Goal: Task Accomplishment & Management: Use online tool/utility

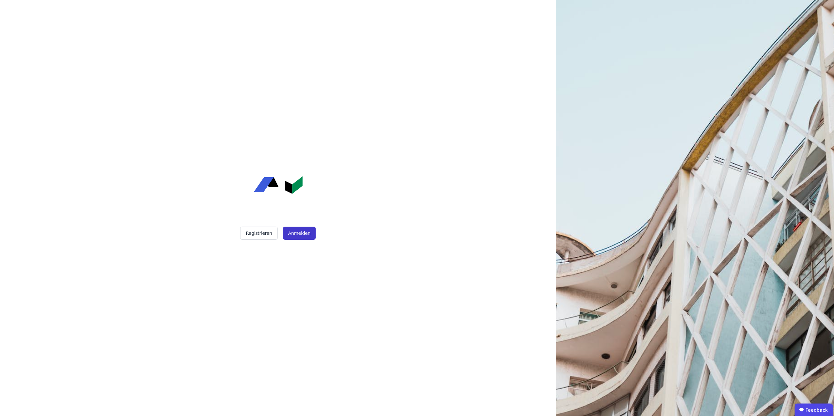
click at [304, 233] on button "Anmelden" at bounding box center [299, 233] width 33 height 13
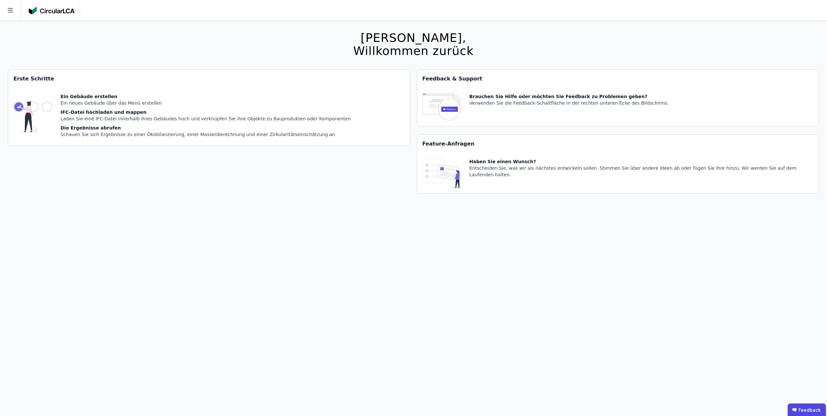
click at [113, 103] on div "Ein neues Gebäude über das Menü erstellen" at bounding box center [206, 103] width 290 height 7
click at [11, 10] on icon at bounding box center [10, 10] width 5 height 5
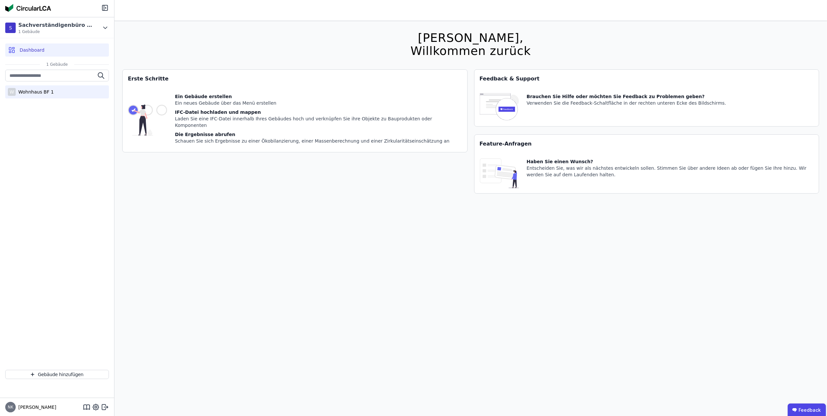
click at [28, 91] on div "Wohnhaus BF 1" at bounding box center [35, 92] width 38 height 7
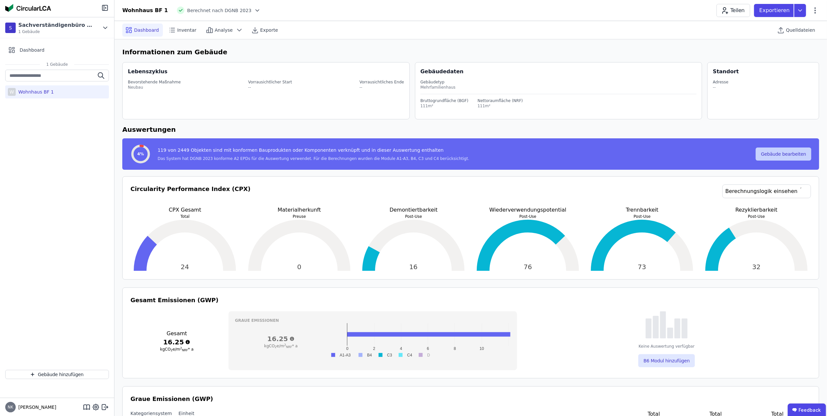
click at [778, 155] on button "Gebäude bearbeiten" at bounding box center [784, 154] width 56 height 13
select select "**********"
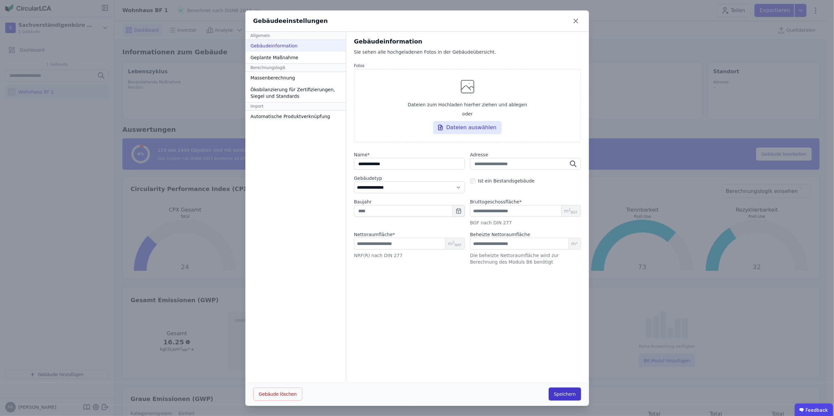
click at [566, 394] on button "Speichern" at bounding box center [565, 394] width 32 height 13
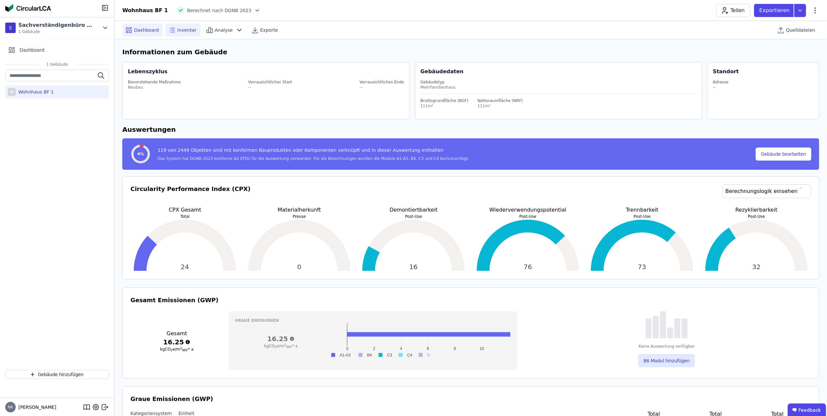
click at [184, 30] on span "Inventar" at bounding box center [186, 30] width 19 height 7
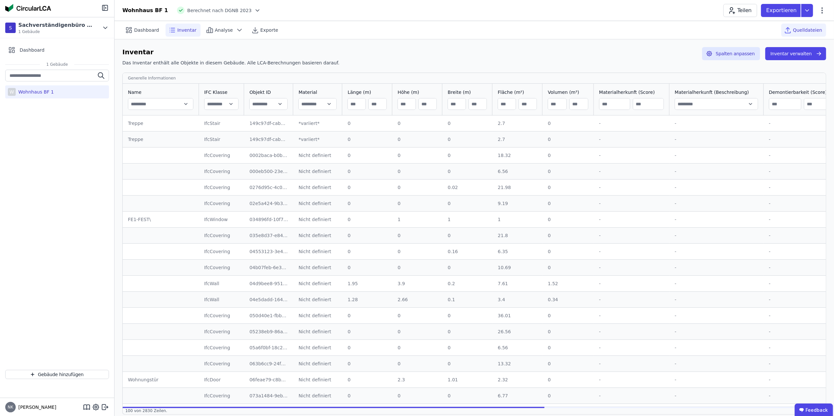
click at [810, 29] on span "Quelldateien" at bounding box center [807, 30] width 29 height 7
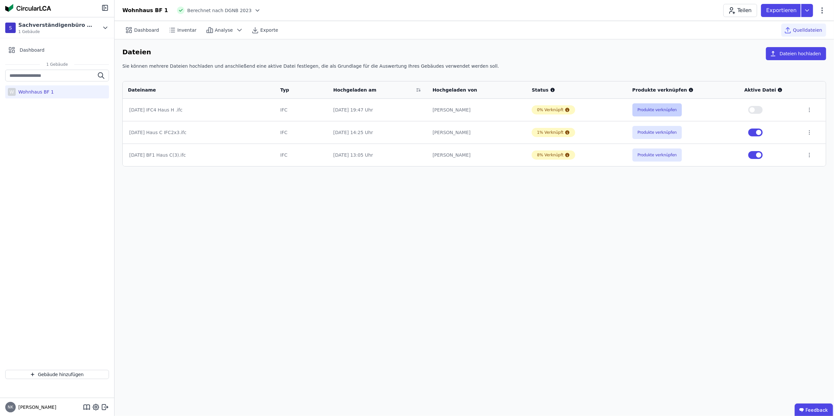
click at [653, 110] on button "Produkte verknüpfen" at bounding box center [657, 109] width 50 height 13
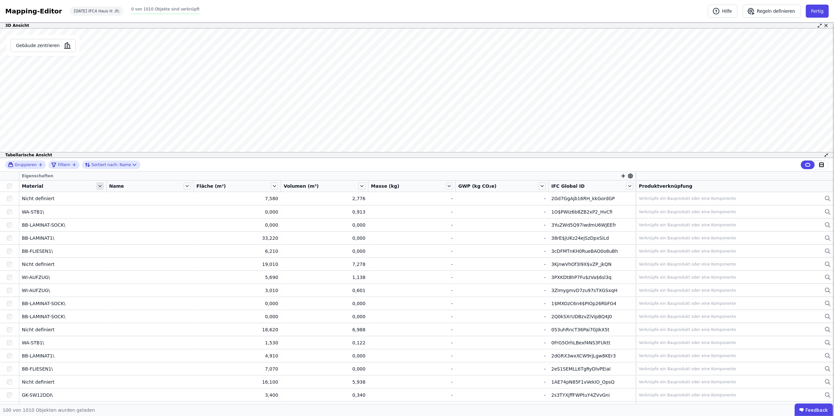
click at [97, 186] on icon at bounding box center [99, 186] width 7 height 7
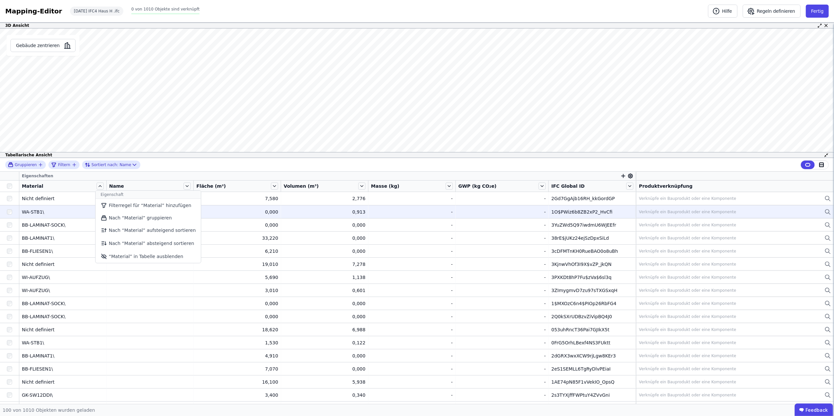
click at [132, 221] on li "Nach “Material” gruppieren" at bounding box center [149, 218] width 106 height 12
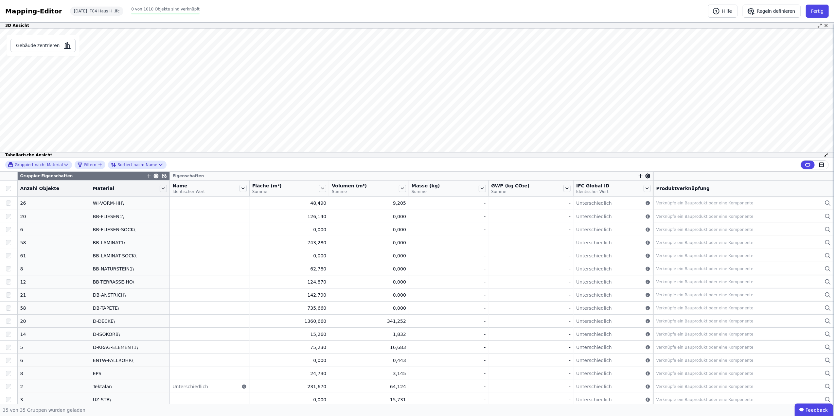
click at [194, 167] on div "Gruppiert nach: Material Filtern Sortiert nach: Name" at bounding box center [417, 165] width 834 height 14
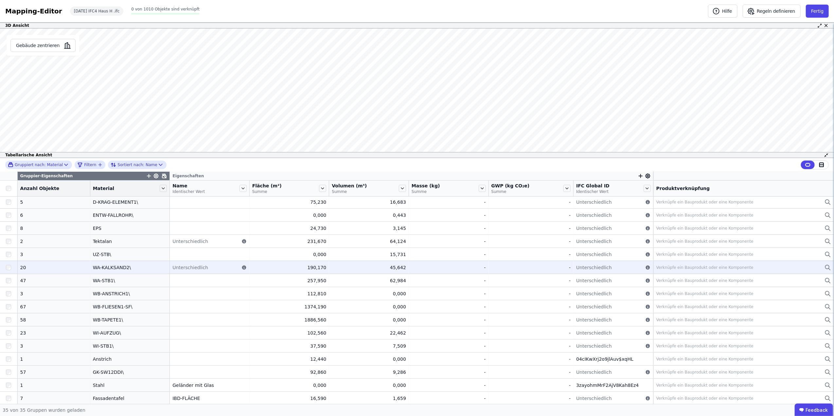
scroll to position [251, 0]
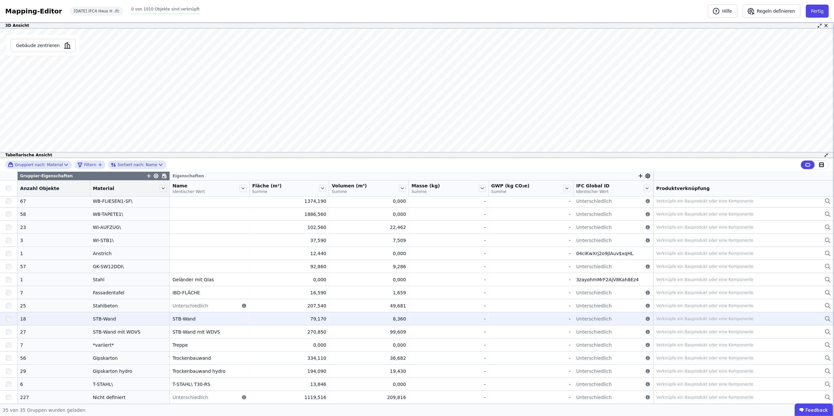
click at [93, 317] on div "STB-Wand" at bounding box center [130, 319] width 74 height 7
click at [118, 315] on td "STB-Wand STB-Wand" at bounding box center [130, 318] width 80 height 13
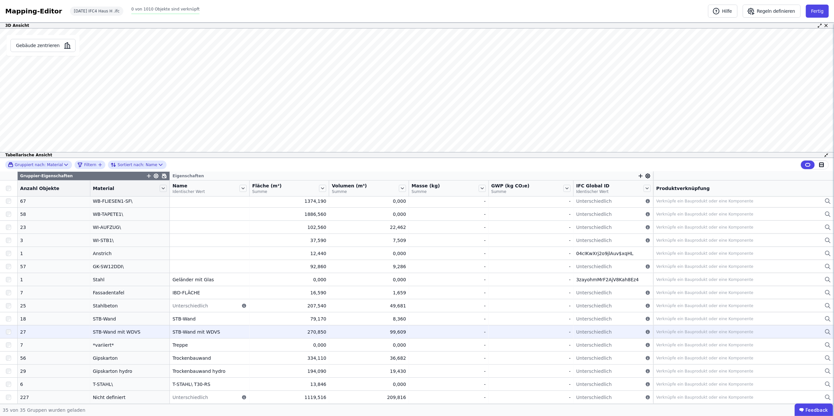
click at [206, 332] on div "STB-Wand mit WDVS" at bounding box center [209, 332] width 74 height 7
click at [5, 332] on div at bounding box center [8, 332] width 17 height 12
click at [681, 329] on div "Verknüpfe ein Bauprodukt oder eine Komponente" at bounding box center [743, 332] width 175 height 8
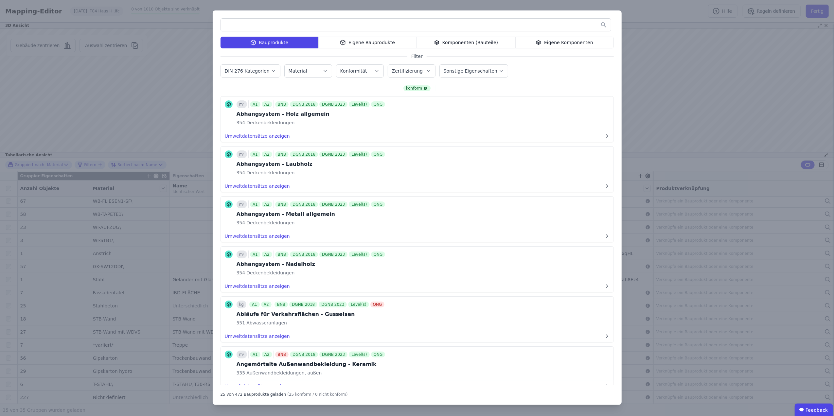
click at [550, 43] on div "Eigene Komponenten" at bounding box center [564, 43] width 98 height 12
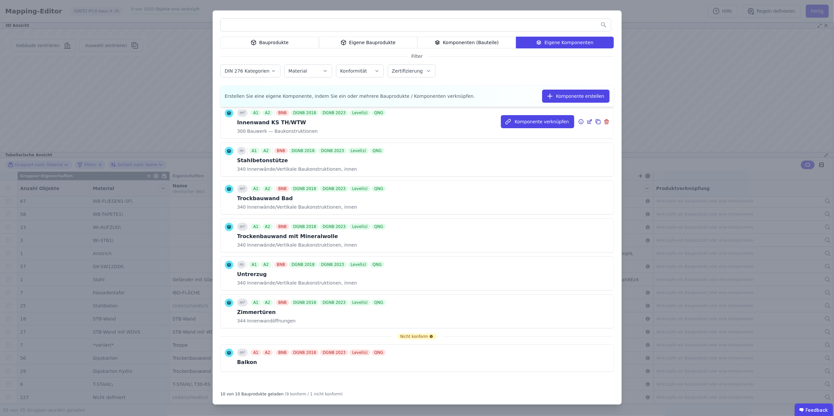
scroll to position [0, 0]
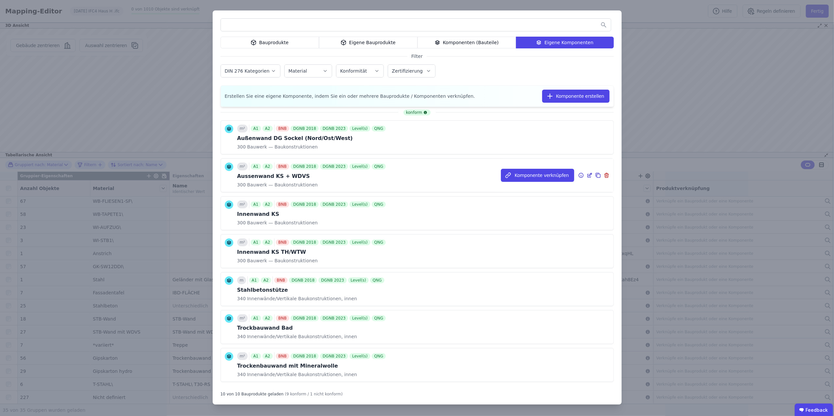
click at [372, 175] on div "Aussenwand KS + WDVS" at bounding box center [312, 176] width 150 height 8
click at [597, 174] on icon at bounding box center [599, 176] width 4 height 4
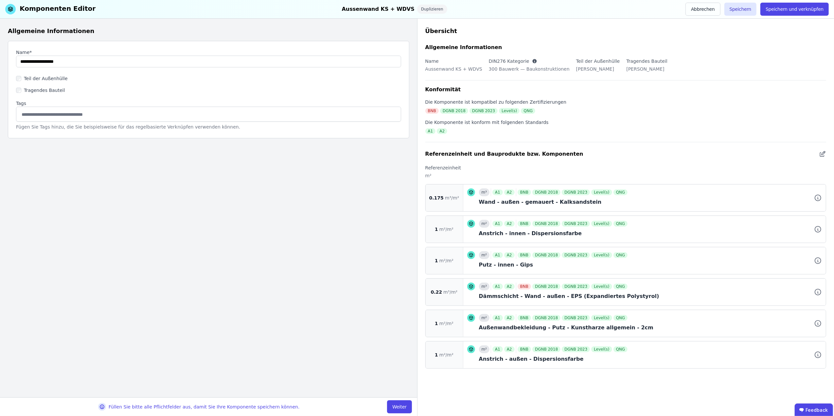
click at [512, 203] on div "Wand - außen - gemauert - Kalksandstein" at bounding box center [650, 202] width 343 height 8
click at [455, 202] on div "0.175 m³/m²" at bounding box center [445, 197] width 38 height 27
click at [817, 197] on icon at bounding box center [818, 198] width 8 height 8
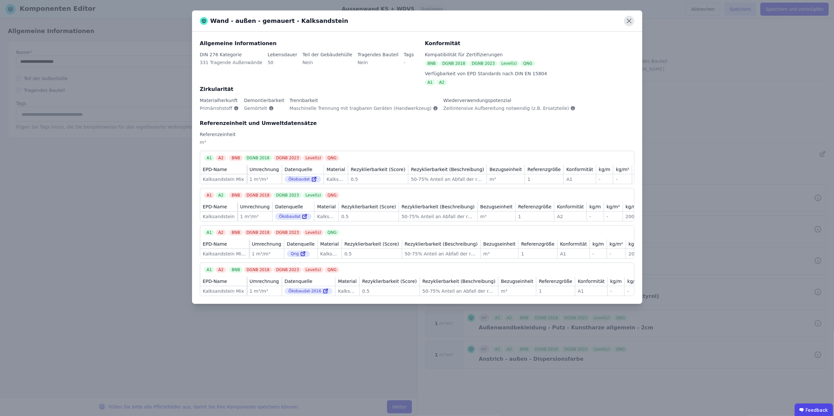
click at [634, 22] on icon at bounding box center [629, 21] width 10 height 10
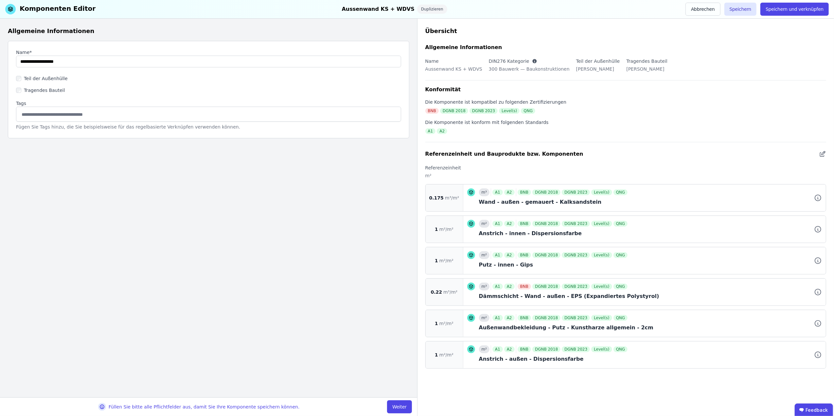
click at [496, 196] on div "A1 A2" at bounding box center [504, 192] width 24 height 8
click at [445, 197] on span "m³/m²" at bounding box center [452, 198] width 14 height 7
click at [516, 203] on div "Wand - außen - gemauert - Kalksandstein" at bounding box center [650, 202] width 343 height 8
click at [822, 153] on icon at bounding box center [822, 154] width 7 height 8
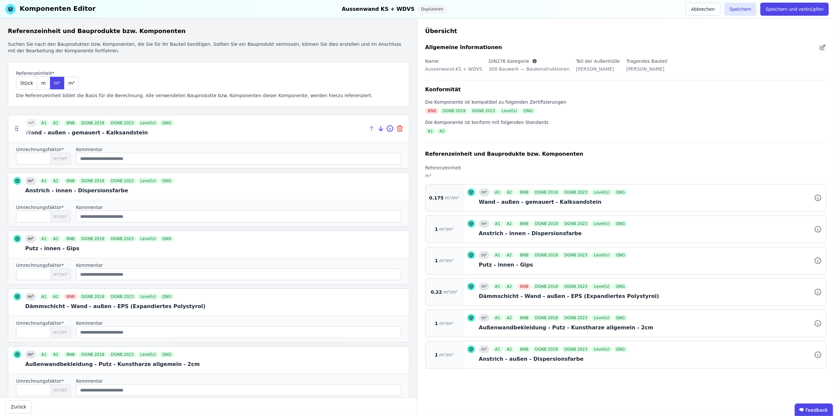
click at [399, 127] on icon at bounding box center [400, 126] width 2 height 1
type input "*"
type input "****"
type input "*"
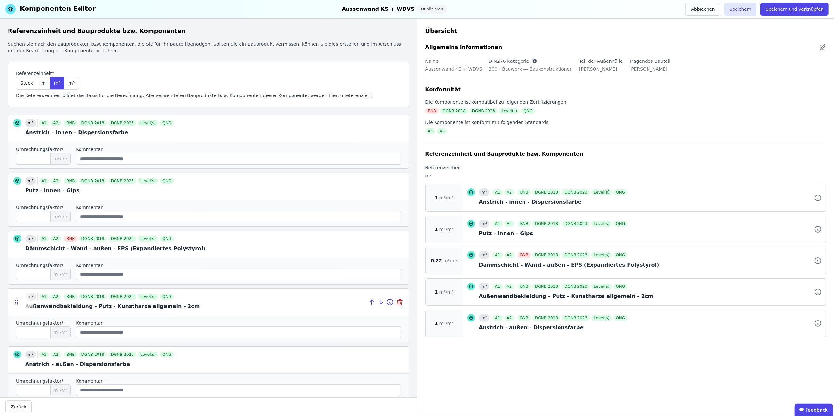
scroll to position [55, 0]
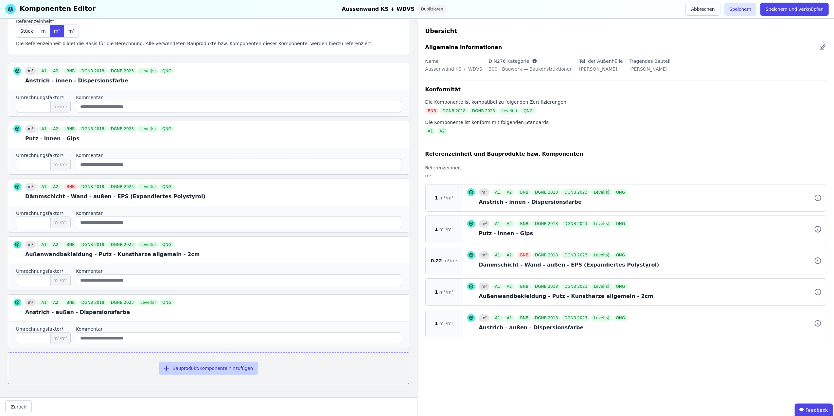
click at [196, 365] on button "Bauprodukt/Komponente hinzufügen" at bounding box center [208, 368] width 99 height 13
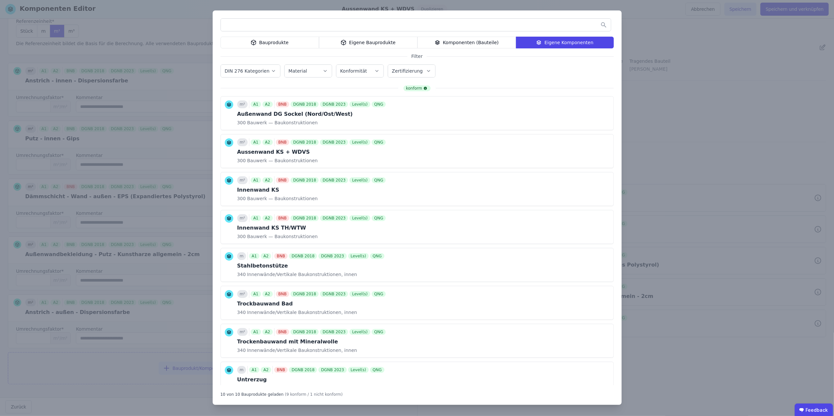
click at [266, 43] on div "Bauprodukte" at bounding box center [269, 43] width 98 height 12
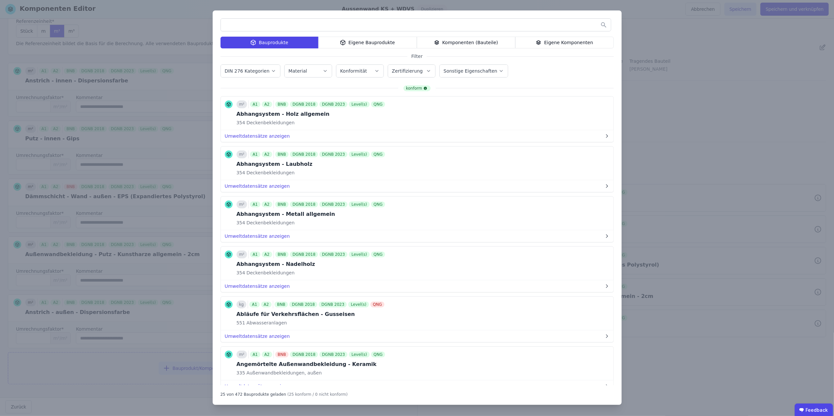
click at [316, 68] on div "Material" at bounding box center [307, 71] width 39 height 7
type input "***"
click at [315, 125] on div "Normalbeton" at bounding box center [310, 128] width 32 height 7
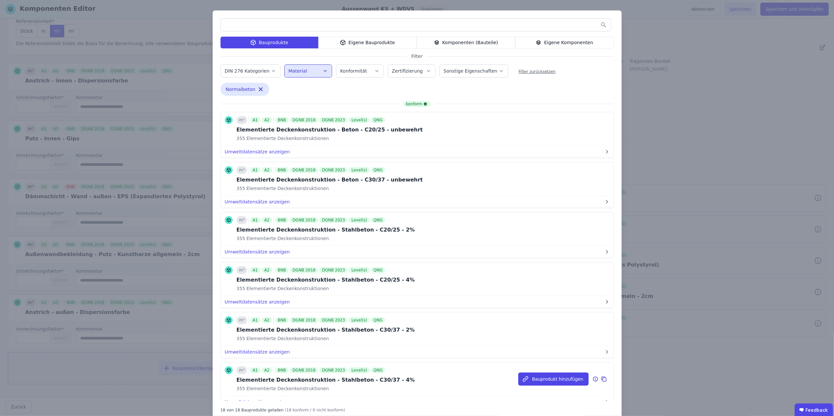
scroll to position [145, 0]
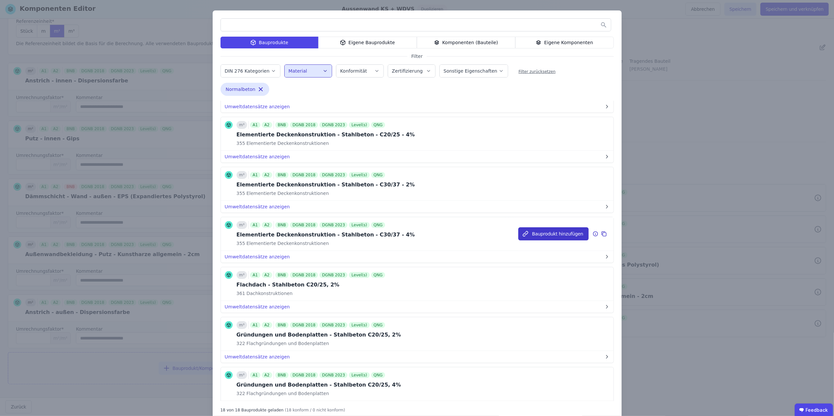
click at [545, 231] on button "Bauprodukt hinzufügen" at bounding box center [553, 233] width 70 height 13
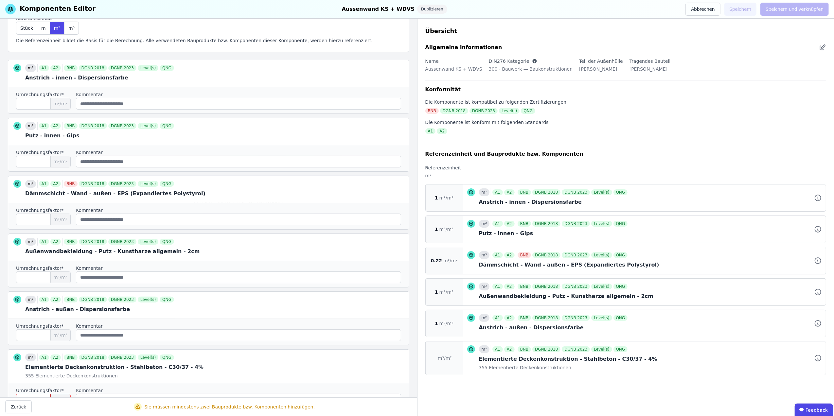
scroll to position [120, 0]
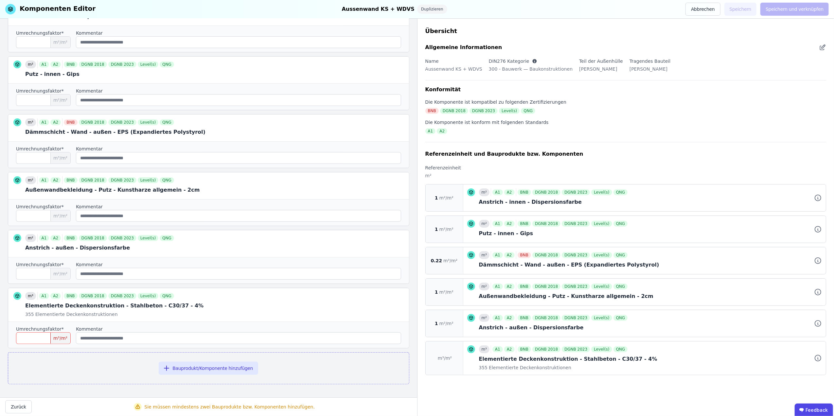
click at [50, 334] on input "number" at bounding box center [43, 338] width 55 height 12
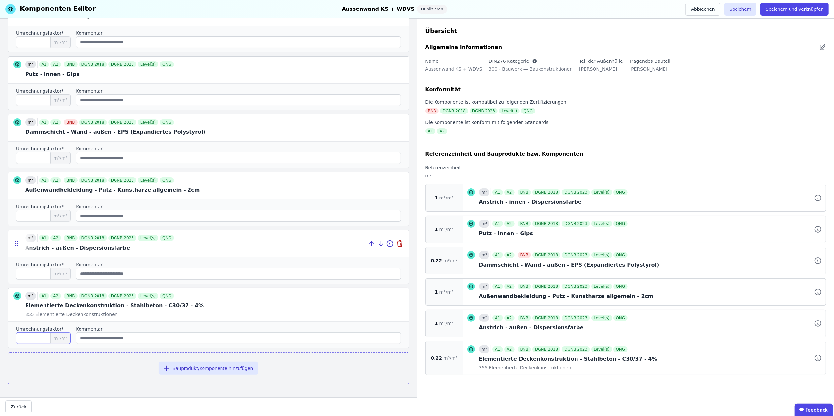
scroll to position [0, 0]
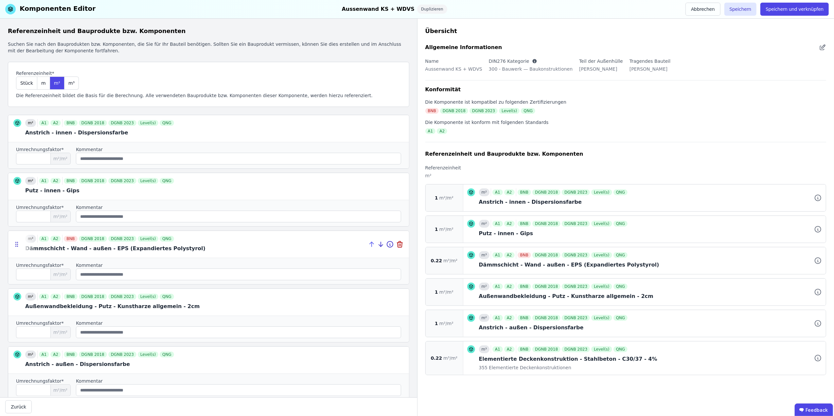
type input "****"
click at [368, 246] on icon at bounding box center [372, 244] width 8 height 8
type input "****"
type input "*"
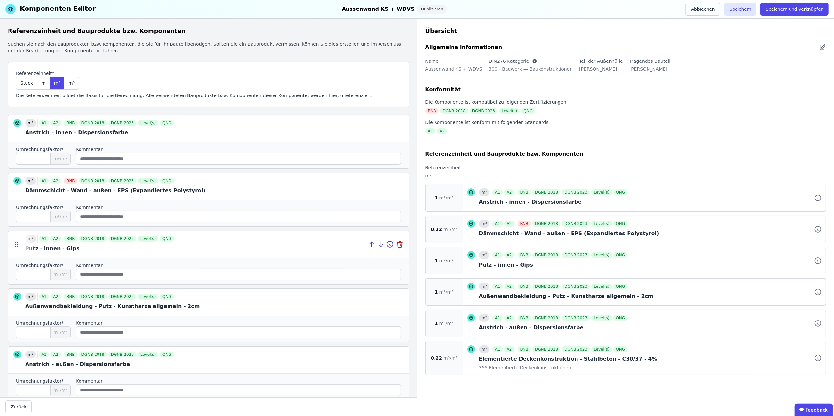
scroll to position [120, 0]
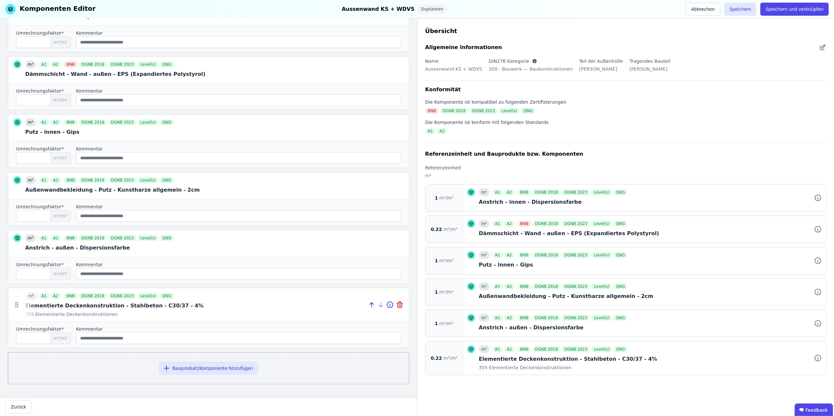
click at [318, 304] on div at bounding box center [208, 304] width 401 height 33
click at [368, 302] on icon at bounding box center [372, 305] width 8 height 8
type input "****"
type input "*"
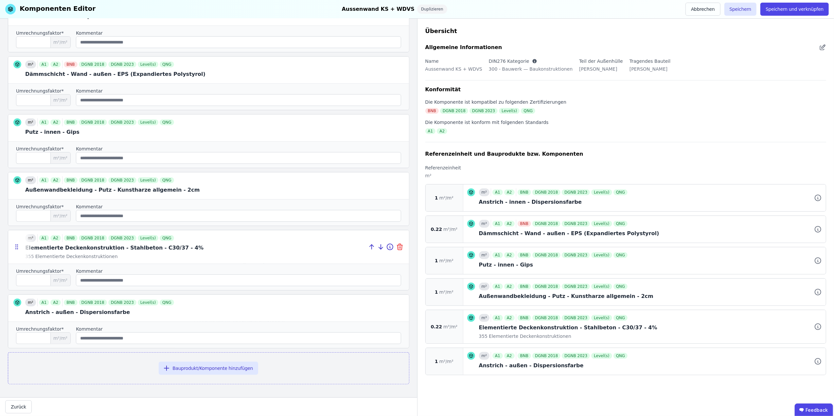
click at [397, 245] on icon at bounding box center [399, 247] width 5 height 5
type input "*"
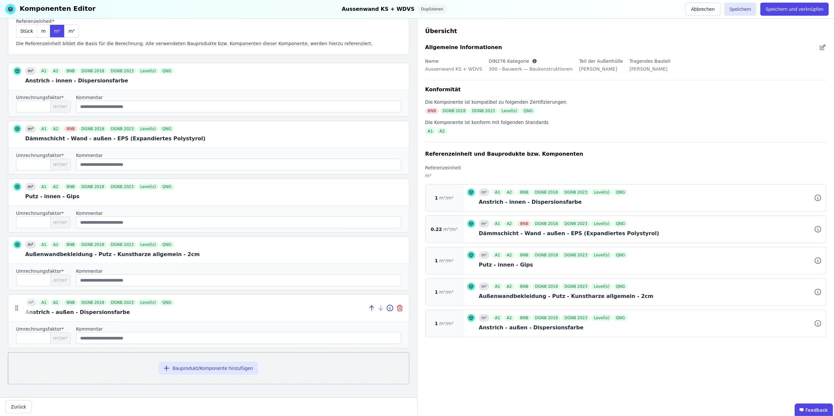
scroll to position [55, 0]
click at [220, 364] on button "Bauprodukt/Komponente hinzufügen" at bounding box center [208, 368] width 99 height 13
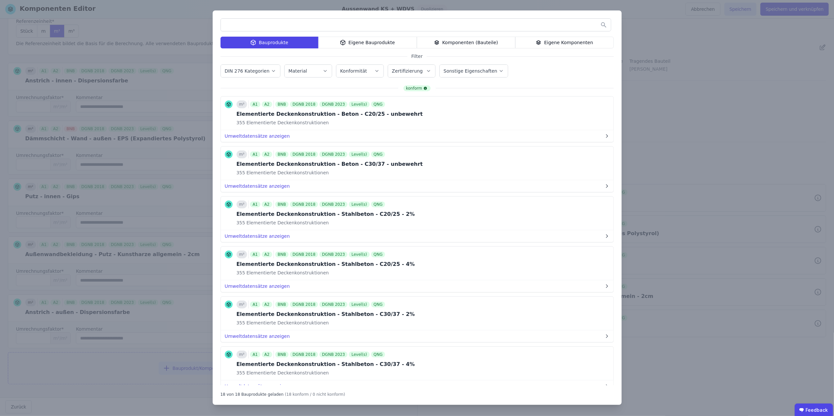
click at [322, 72] on icon "button" at bounding box center [324, 71] width 5 height 7
type input "**"
click at [340, 114] on div "Beton allgemein" at bounding box center [322, 116] width 74 height 10
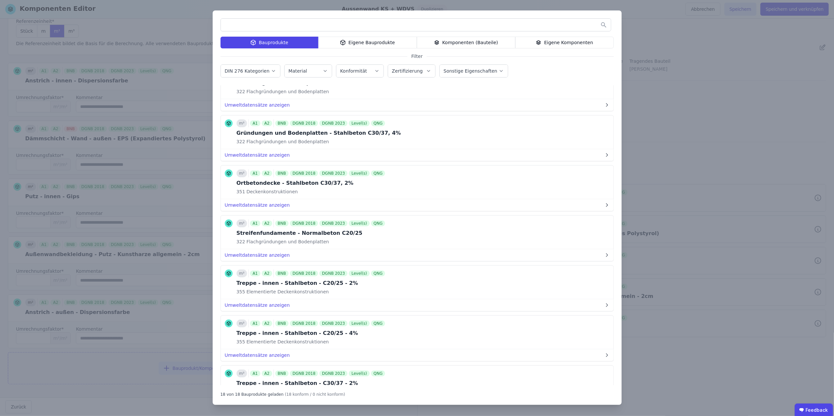
scroll to position [627, 0]
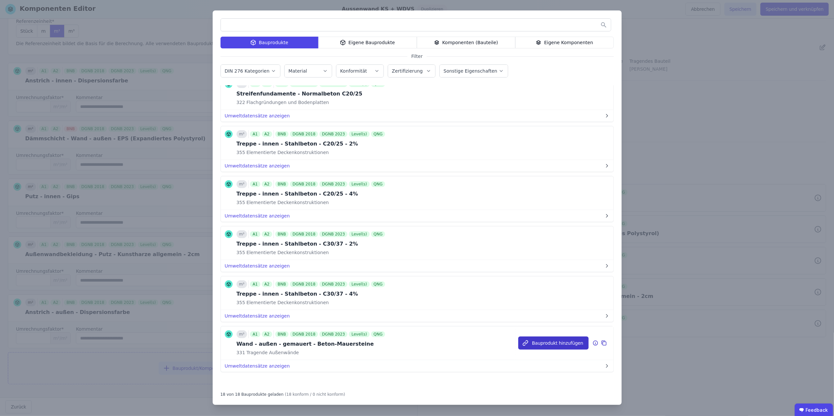
click at [548, 339] on button "Bauprodukt hinzufügen" at bounding box center [553, 343] width 70 height 13
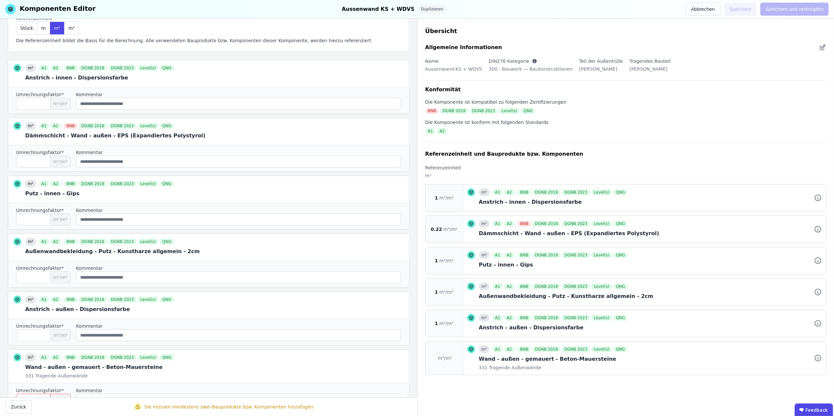
scroll to position [120, 0]
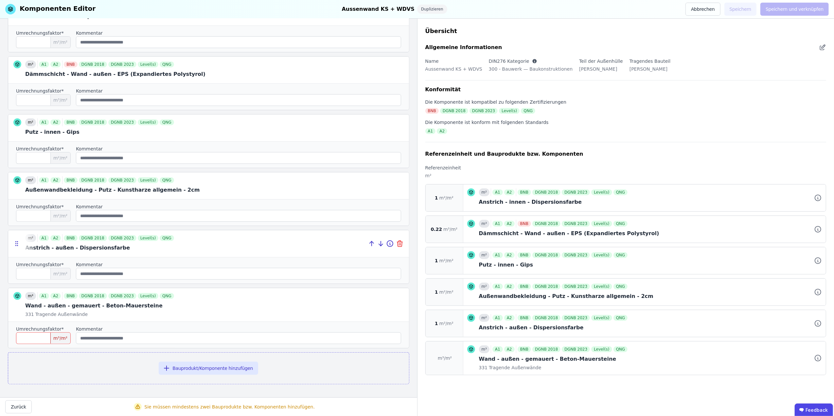
click at [0, 0] on icon at bounding box center [0, 0] width 0 height 0
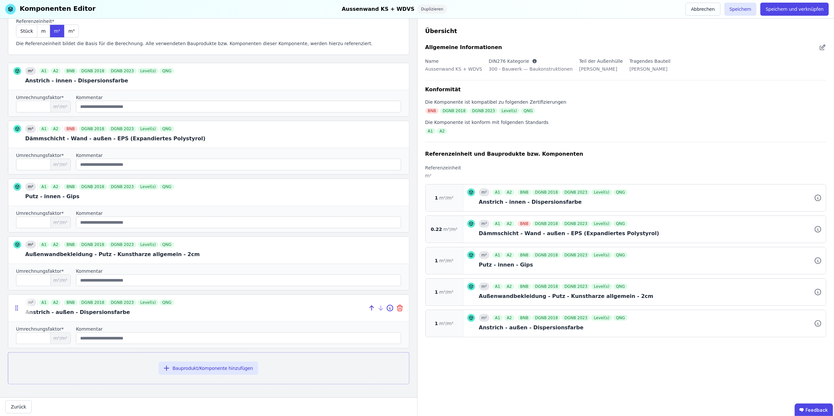
scroll to position [55, 0]
click at [224, 369] on button "Bauprodukt/Komponente hinzufügen" at bounding box center [208, 368] width 99 height 13
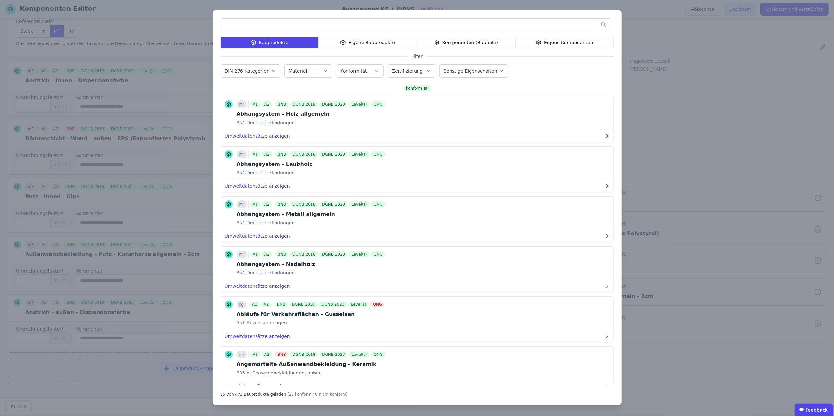
click at [308, 24] on input "text" at bounding box center [416, 25] width 390 height 12
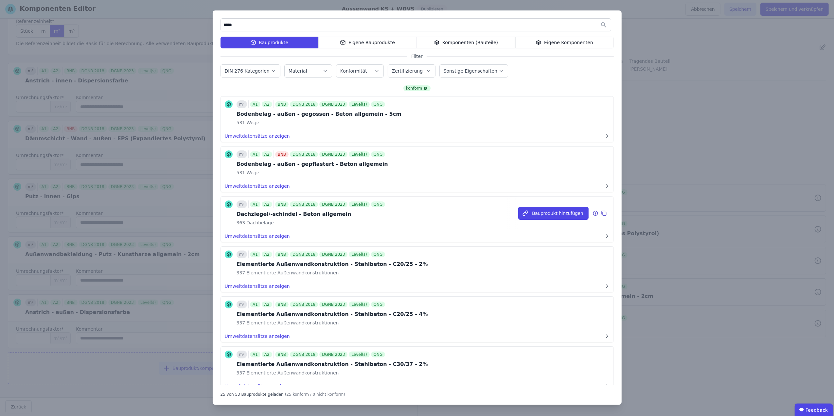
scroll to position [145, 0]
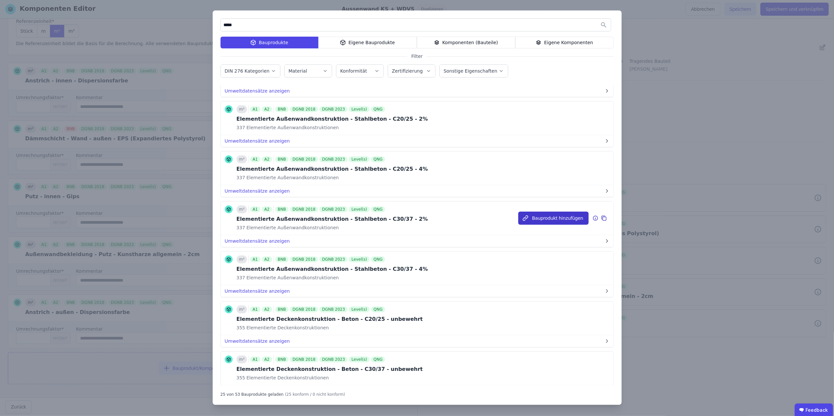
type input "*****"
click at [540, 216] on button "Bauprodukt hinzufügen" at bounding box center [553, 218] width 70 height 13
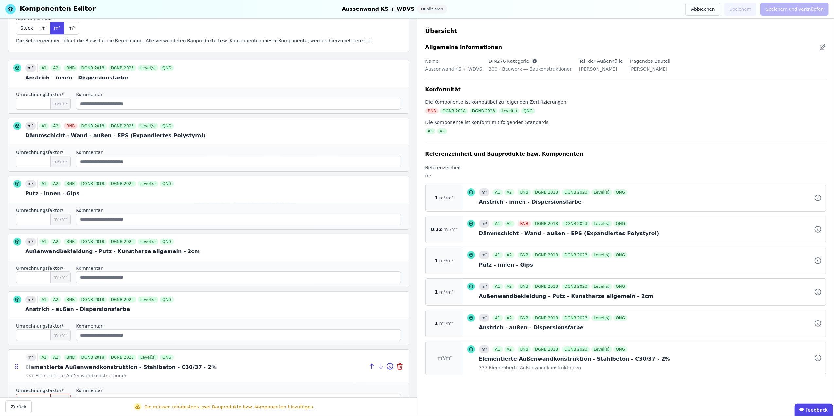
scroll to position [120, 0]
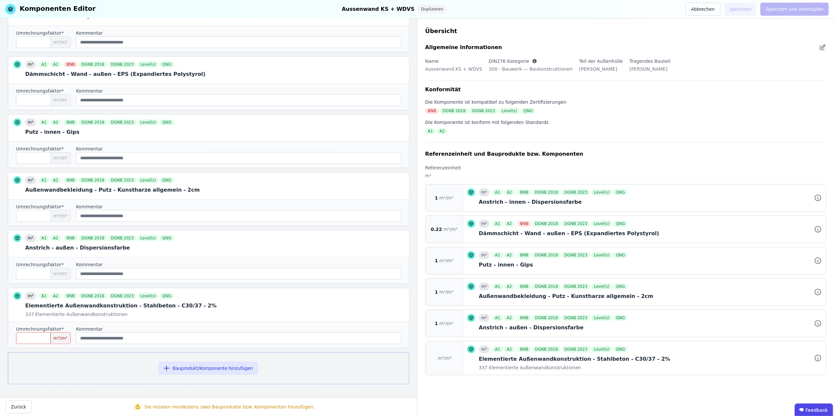
click at [29, 337] on input "number" at bounding box center [43, 338] width 55 height 12
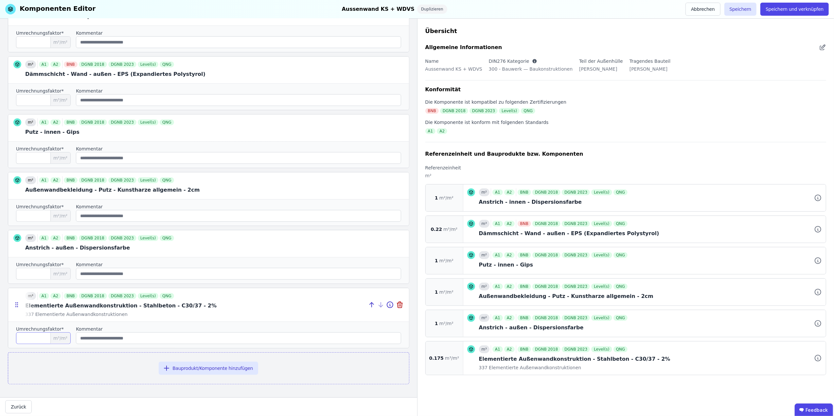
type input "*****"
click at [326, 306] on div at bounding box center [208, 304] width 401 height 33
click at [368, 301] on icon at bounding box center [372, 305] width 8 height 8
type input "*****"
type input "*"
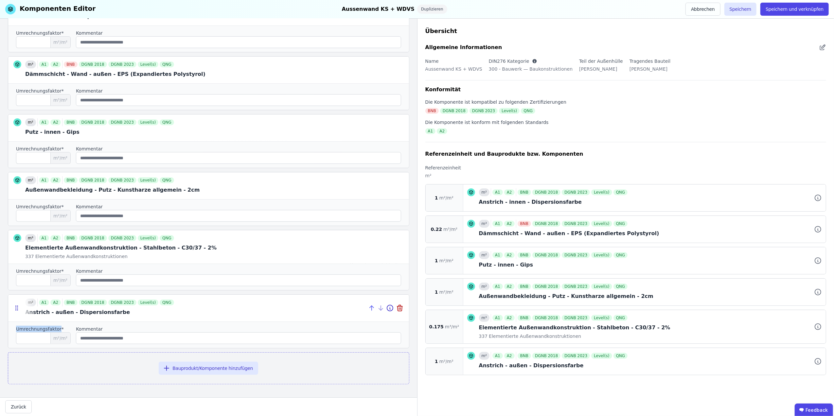
click at [368, 301] on div at bounding box center [388, 308] width 41 height 27
drag, startPoint x: 365, startPoint y: 301, endPoint x: 364, endPoint y: 307, distance: 5.6
click at [368, 307] on icon at bounding box center [372, 308] width 8 height 8
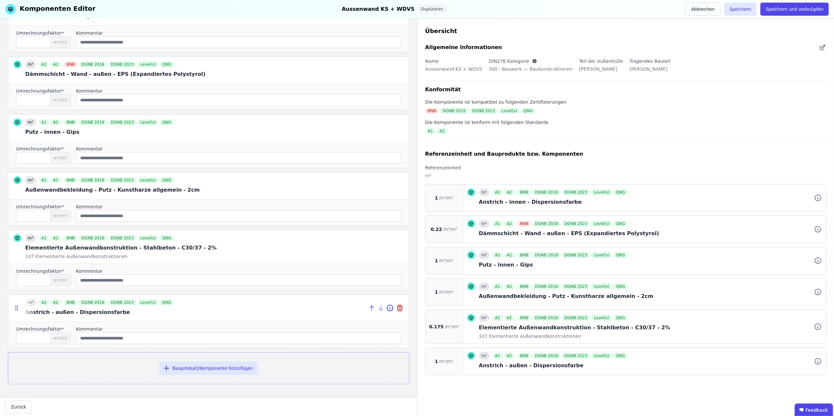
type input "*"
type input "*****"
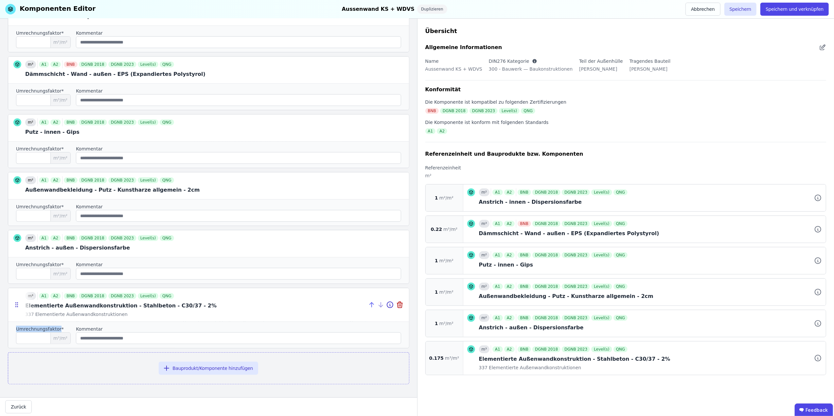
click at [368, 307] on icon at bounding box center [372, 305] width 8 height 8
type input "*****"
type input "*"
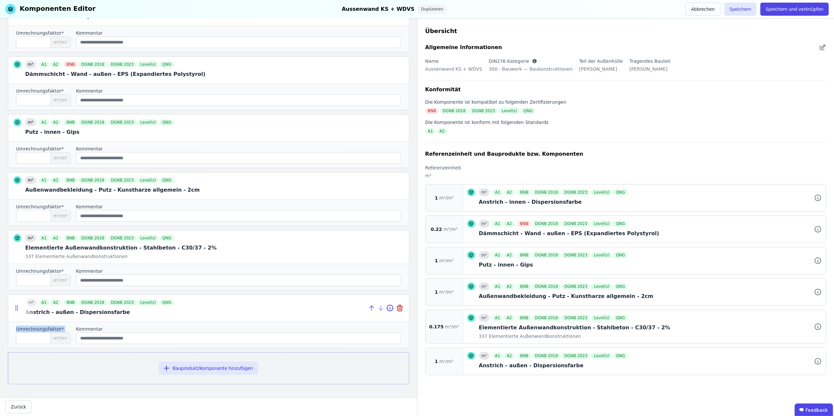
click at [368, 307] on icon at bounding box center [372, 308] width 8 height 8
type input "*"
type input "*****"
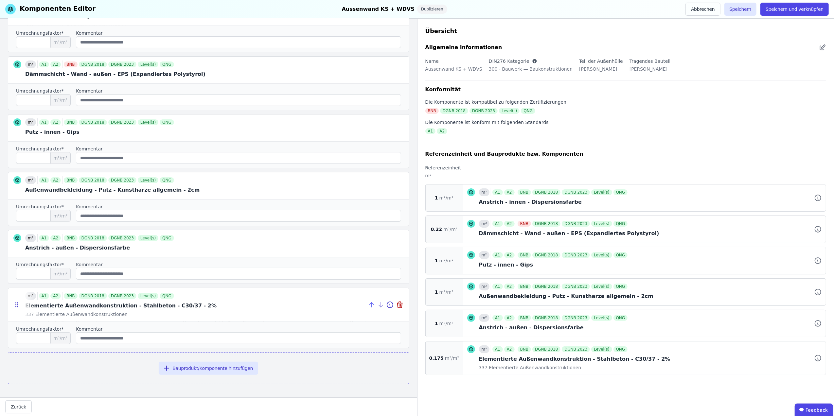
click at [368, 307] on icon at bounding box center [372, 305] width 8 height 8
type input "*****"
type input "*"
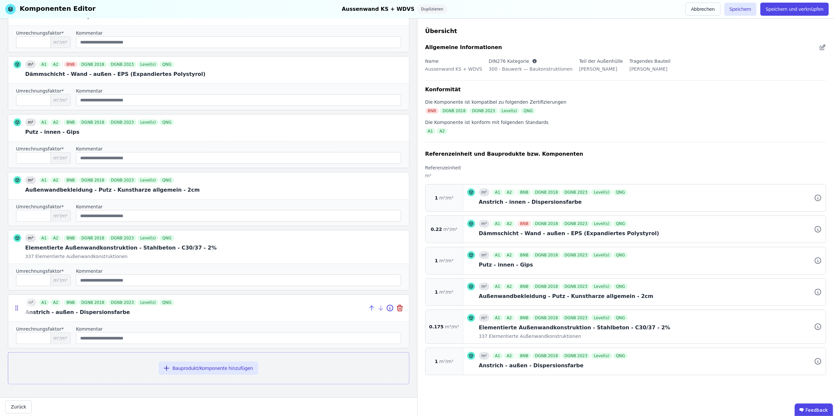
click at [368, 307] on icon at bounding box center [372, 308] width 8 height 8
type input "*"
type input "*****"
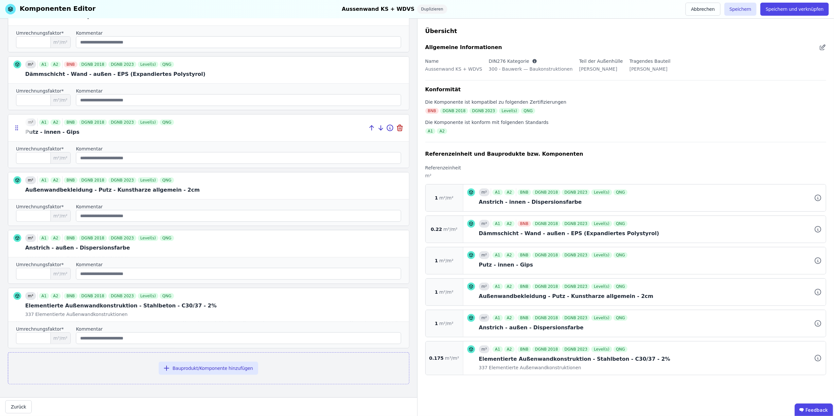
scroll to position [0, 0]
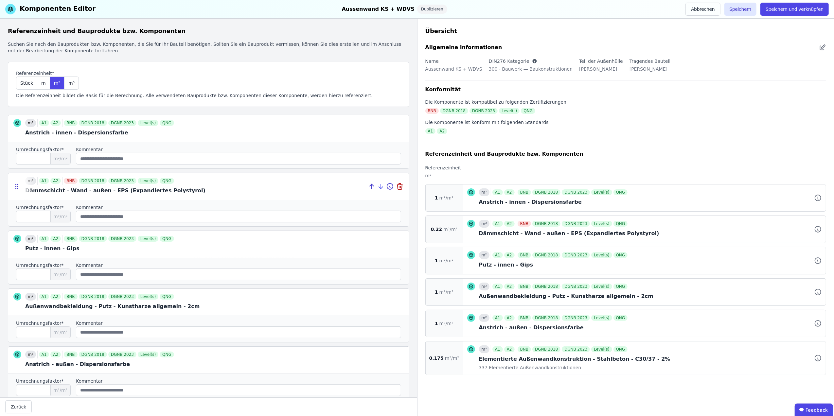
click at [377, 188] on icon at bounding box center [381, 187] width 8 height 8
type input "*"
type input "****"
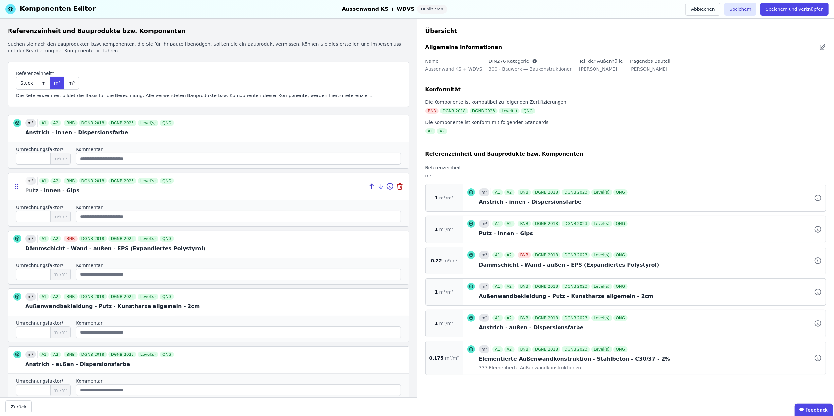
click at [377, 188] on icon at bounding box center [381, 187] width 8 height 8
type input "****"
type input "*"
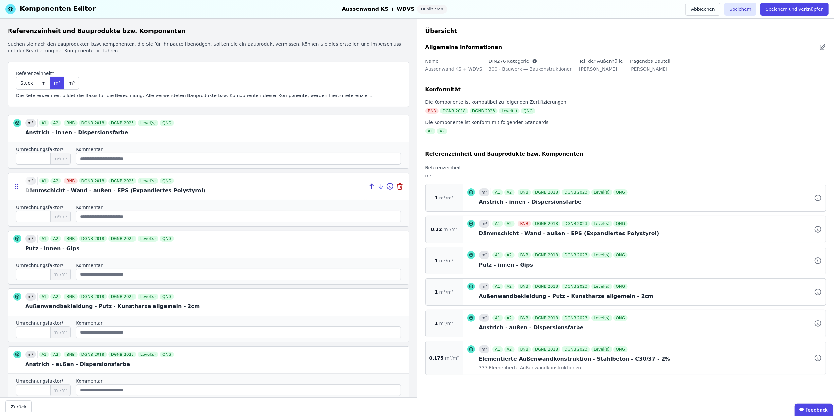
click at [377, 188] on icon at bounding box center [381, 187] width 8 height 8
type input "*"
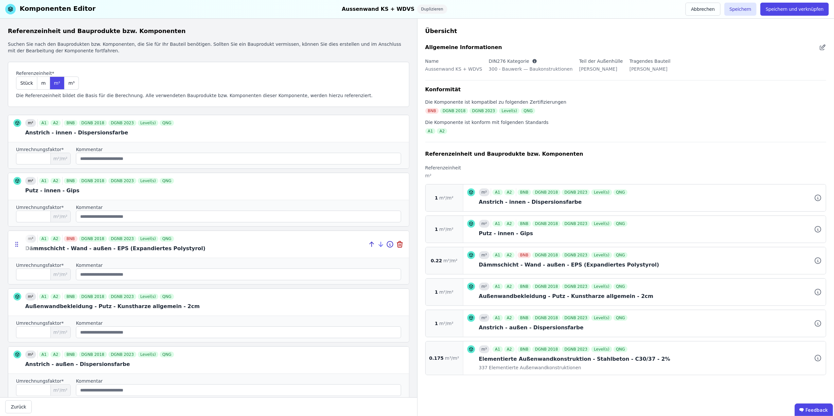
click at [377, 245] on icon at bounding box center [381, 244] width 8 height 8
type input "*"
click at [381, 304] on icon at bounding box center [381, 302] width 0 height 5
type input "*"
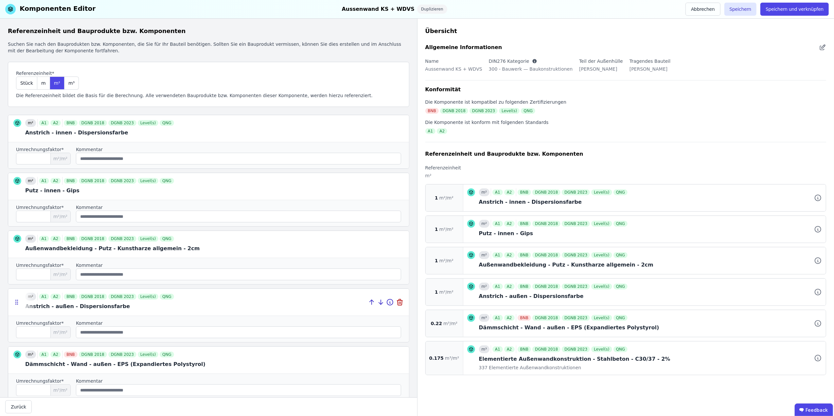
scroll to position [120, 0]
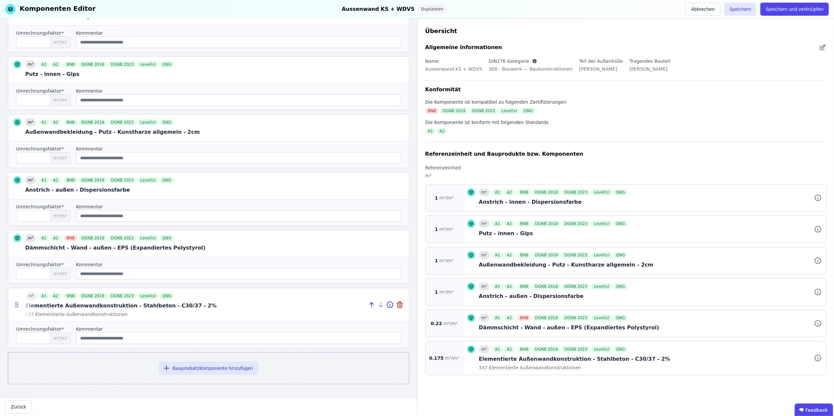
click at [368, 302] on icon at bounding box center [372, 305] width 8 height 8
type input "*****"
type input "****"
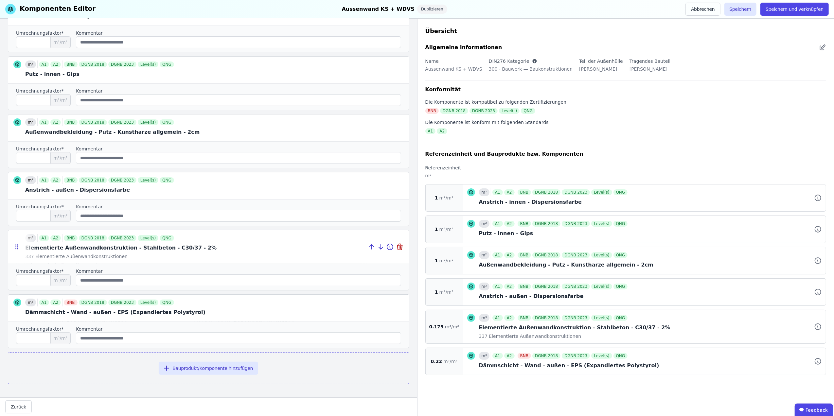
click at [368, 243] on icon at bounding box center [372, 247] width 8 height 8
type input "*****"
type input "*"
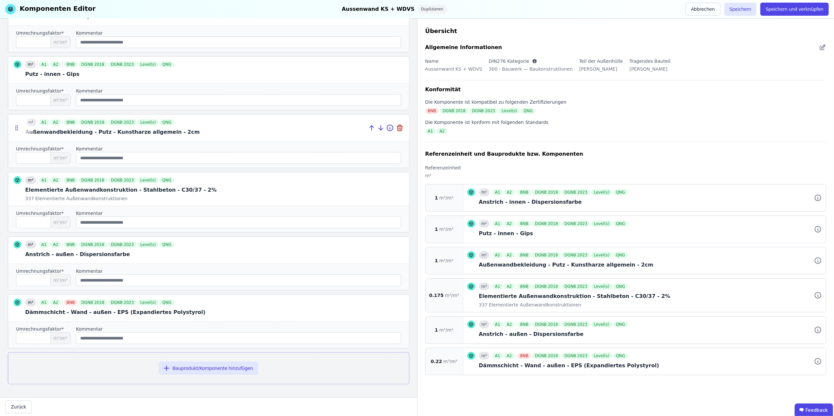
scroll to position [0, 0]
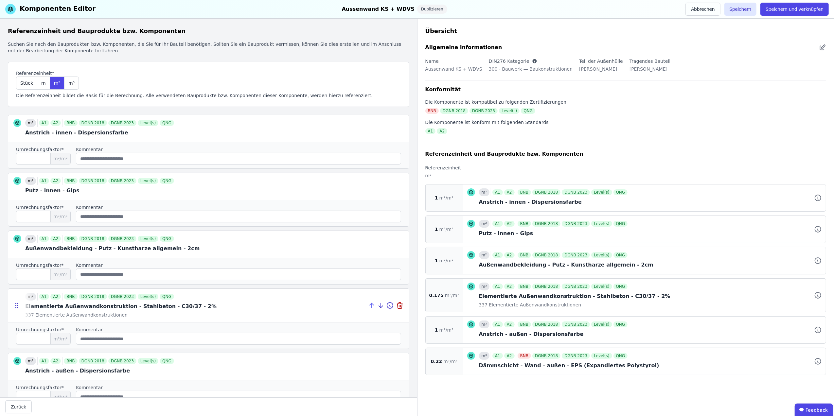
click at [368, 306] on icon at bounding box center [372, 306] width 8 height 8
type input "*****"
type input "*"
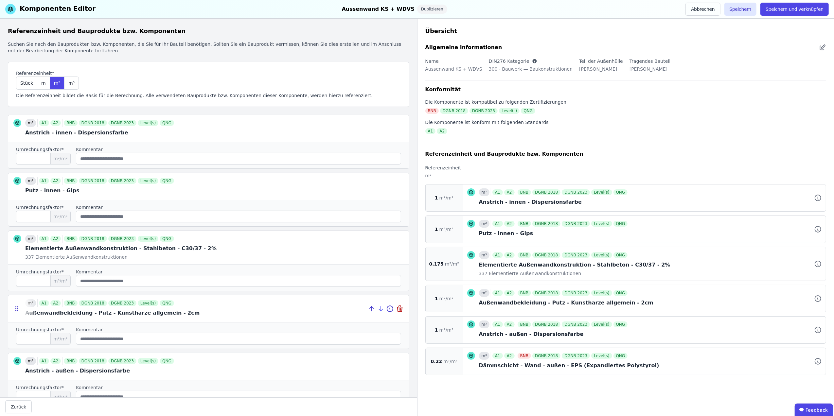
click at [377, 309] on icon at bounding box center [381, 309] width 8 height 8
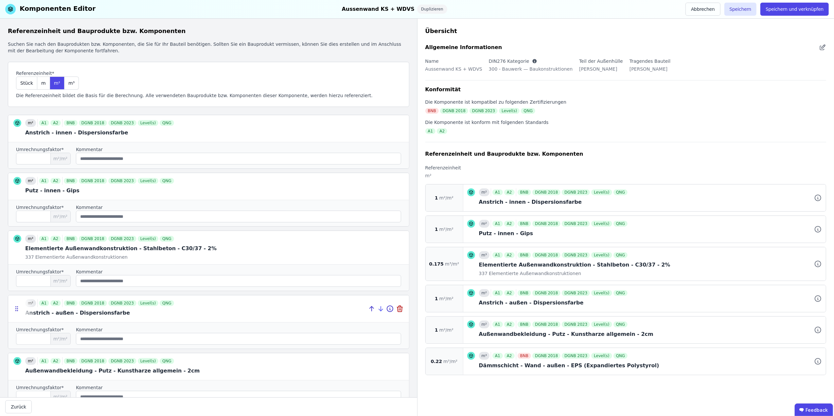
click at [377, 310] on icon at bounding box center [381, 309] width 8 height 8
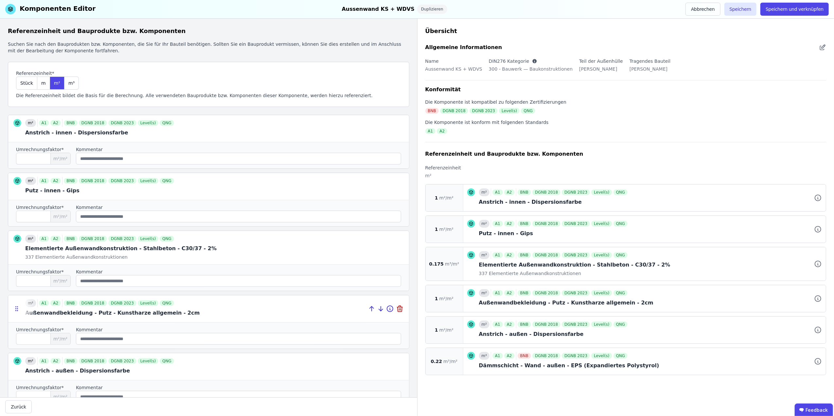
scroll to position [120, 0]
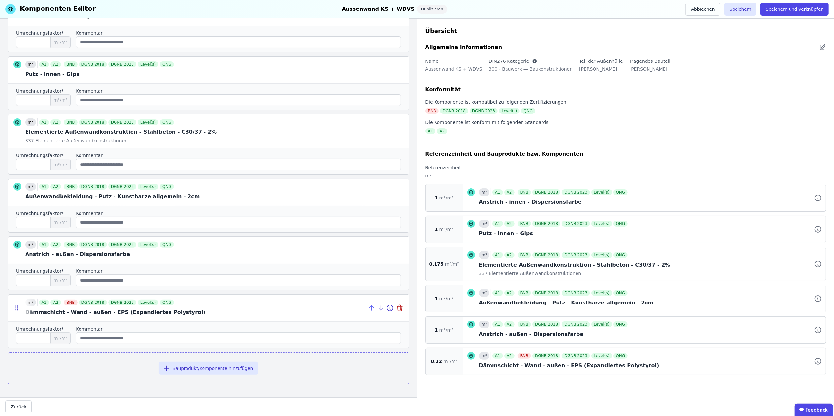
click at [370, 306] on icon at bounding box center [371, 307] width 2 height 2
type input "****"
type input "*"
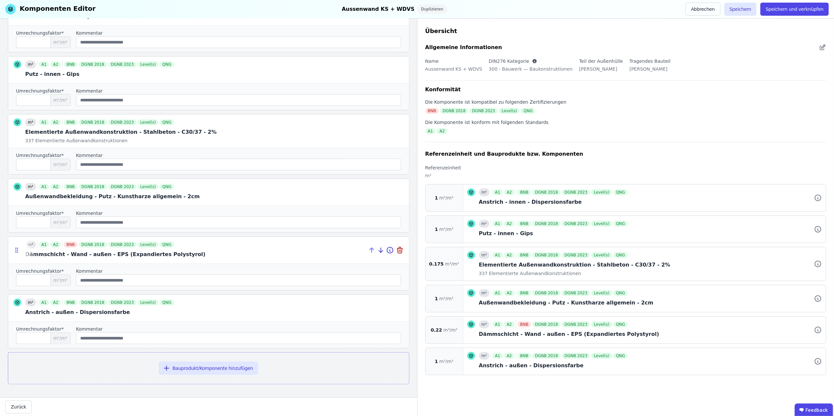
click at [368, 249] on icon at bounding box center [372, 250] width 8 height 8
type input "****"
type input "*"
click at [795, 9] on button "Speichern und verknüpfen" at bounding box center [794, 9] width 68 height 13
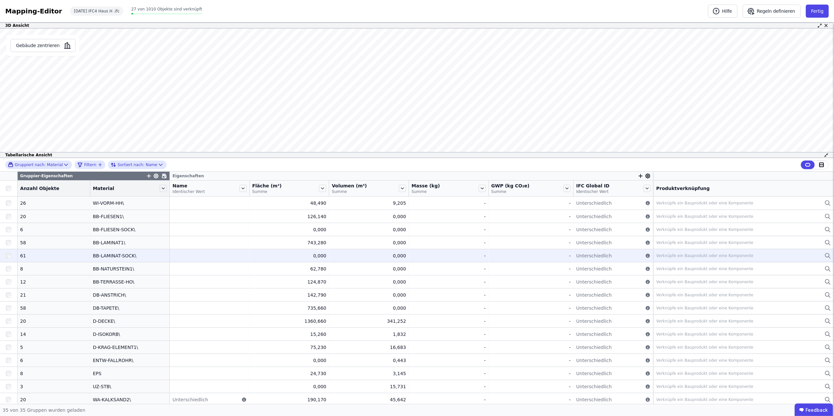
scroll to position [251, 0]
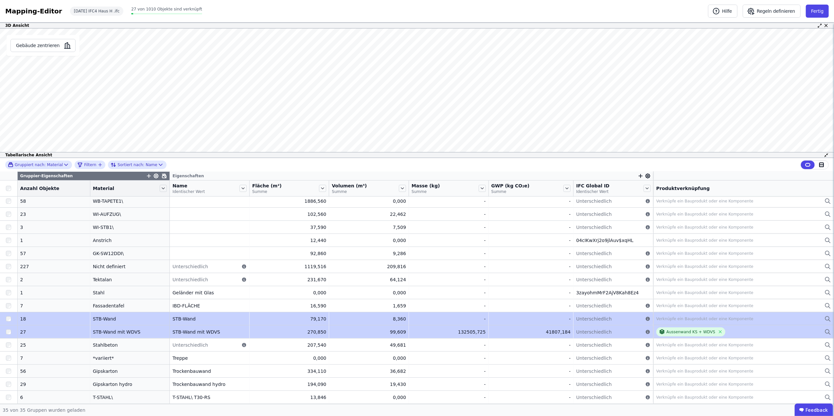
click at [431, 332] on tbody "26 26 WI-VORM-HH\ WI-VORM-HH\ 48,490 48,490 9,205 9,205 - - - - Unterschiedlich…" at bounding box center [417, 175] width 834 height 458
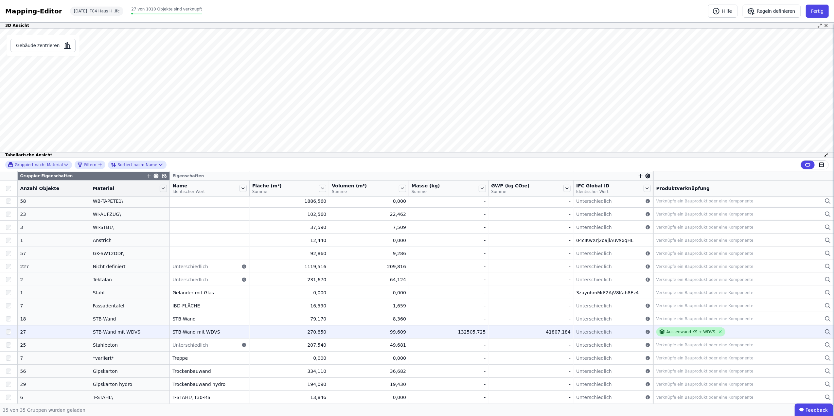
click at [669, 331] on div "Aussenwand KS + WDVS" at bounding box center [690, 331] width 49 height 5
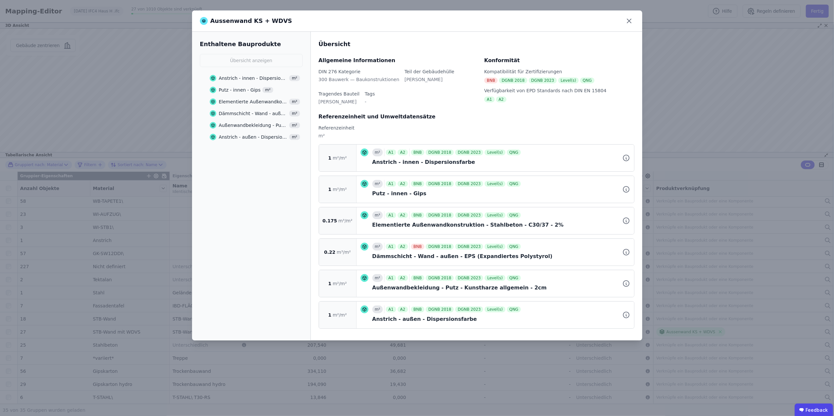
click at [264, 22] on div "Aussenwand KS + WDVS" at bounding box center [246, 20] width 92 height 9
click at [631, 20] on icon at bounding box center [629, 21] width 10 height 10
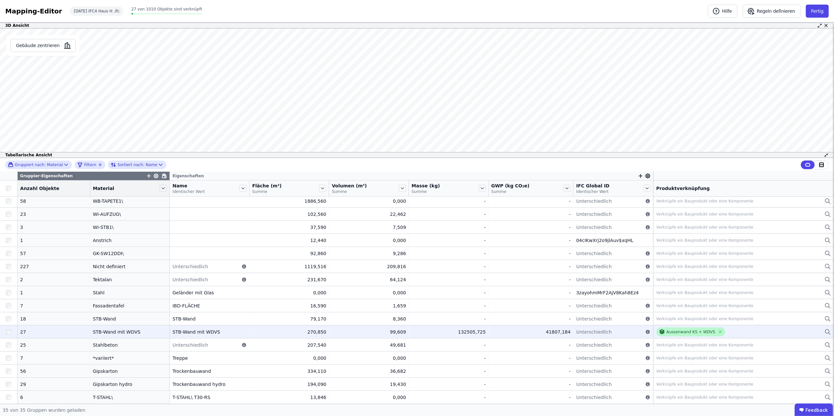
click at [659, 329] on icon at bounding box center [662, 332] width 6 height 6
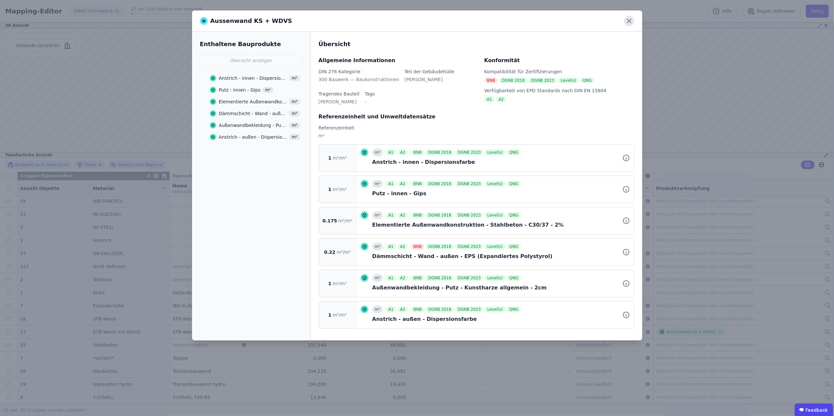
click at [626, 20] on icon at bounding box center [629, 21] width 10 height 10
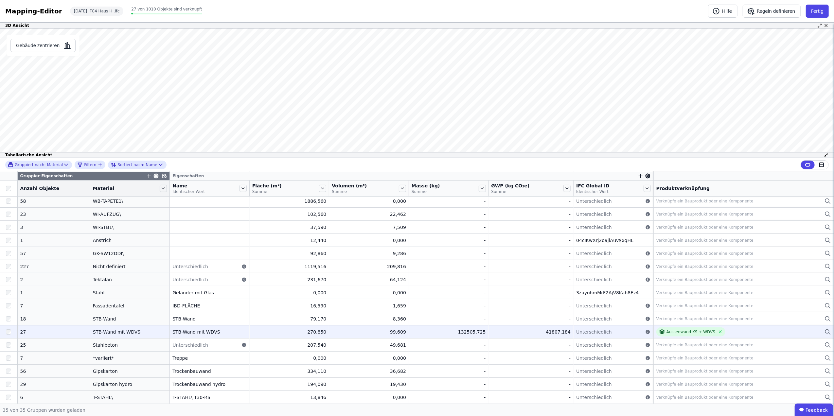
click at [712, 328] on div "Aussenwand KS + WDVS" at bounding box center [743, 331] width 175 height 9
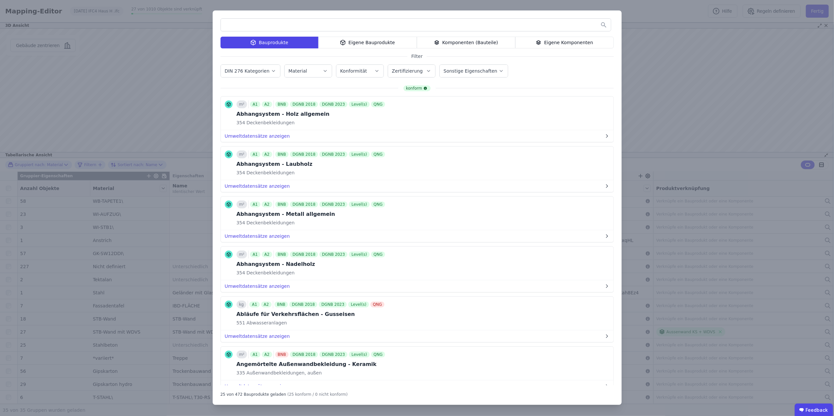
click at [572, 42] on div "Eigene Komponenten" at bounding box center [564, 43] width 98 height 12
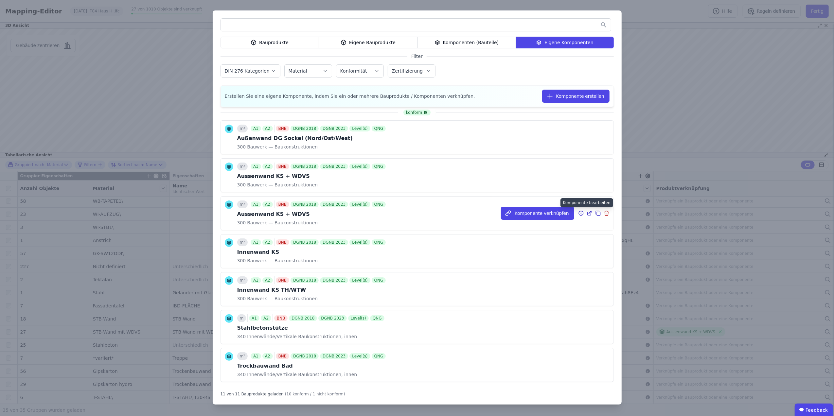
click at [586, 212] on icon at bounding box center [589, 213] width 6 height 8
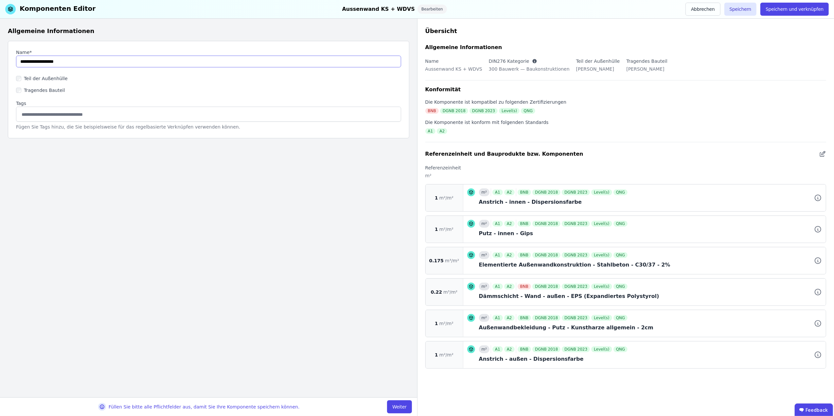
click at [51, 61] on input "string" at bounding box center [208, 62] width 385 height 12
type input "**********"
click at [800, 6] on button "Speichern und verknüpfen" at bounding box center [794, 9] width 68 height 13
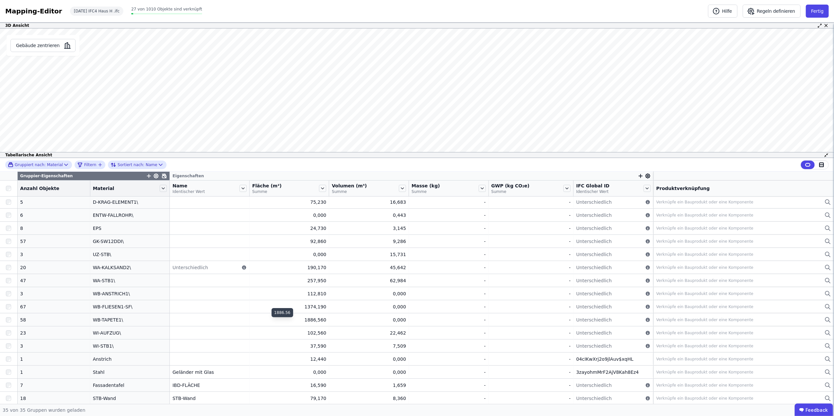
scroll to position [251, 0]
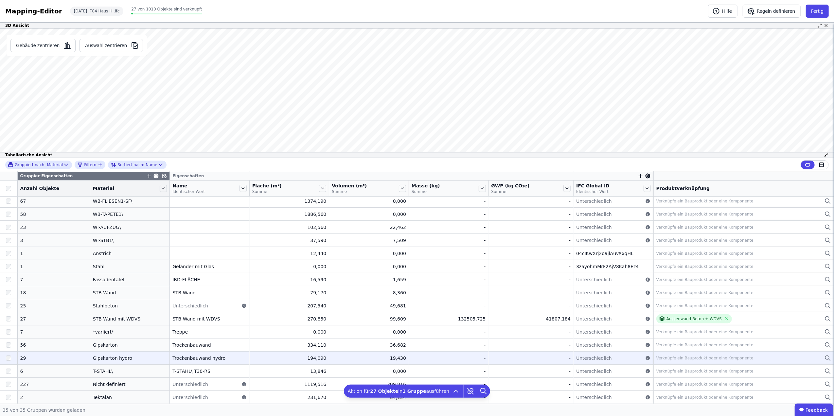
click at [579, 351] on td "Unterschiedlich Unterschiedlich" at bounding box center [613, 357] width 80 height 13
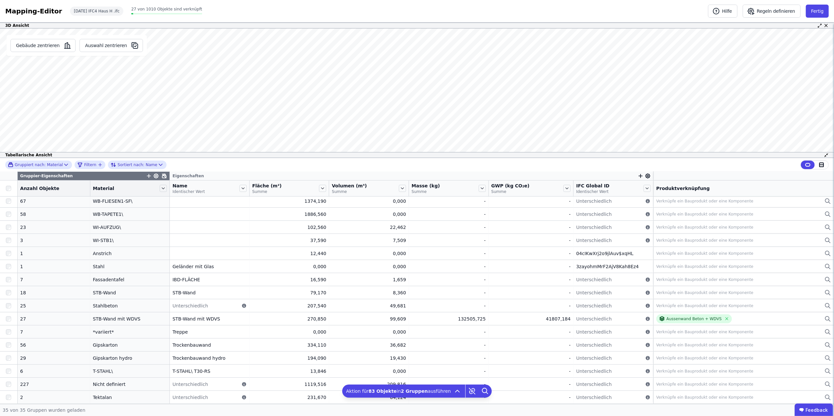
scroll to position [0, 0]
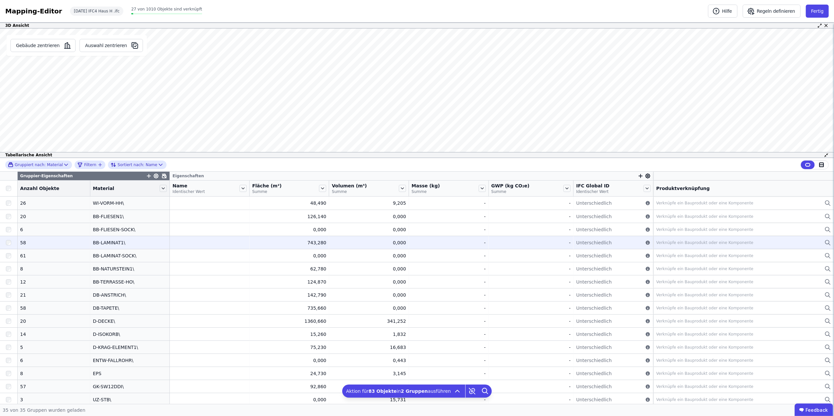
click at [671, 241] on div "Verknüpfe ein Bauprodukt oder eine Komponente" at bounding box center [704, 242] width 97 height 5
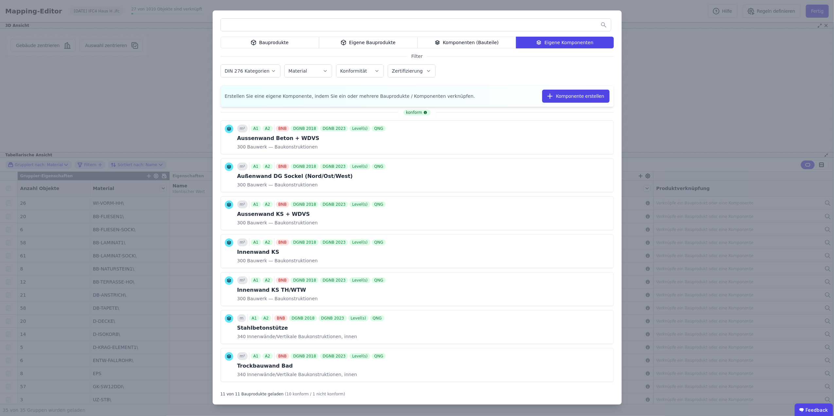
click at [296, 41] on div "Bauprodukte" at bounding box center [269, 43] width 98 height 12
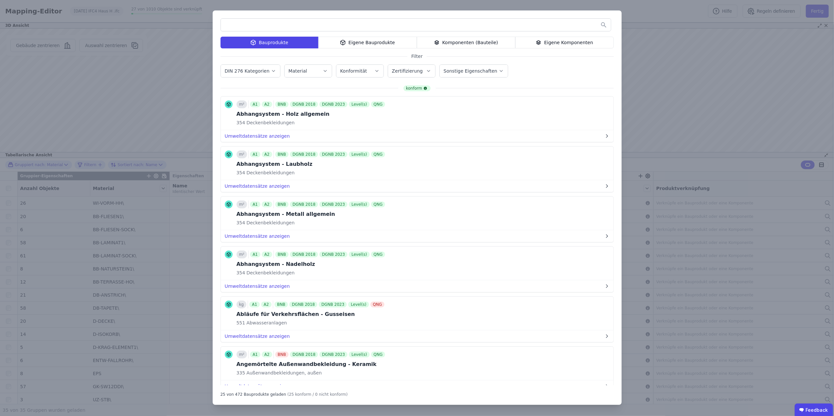
click at [288, 25] on input "text" at bounding box center [416, 25] width 390 height 12
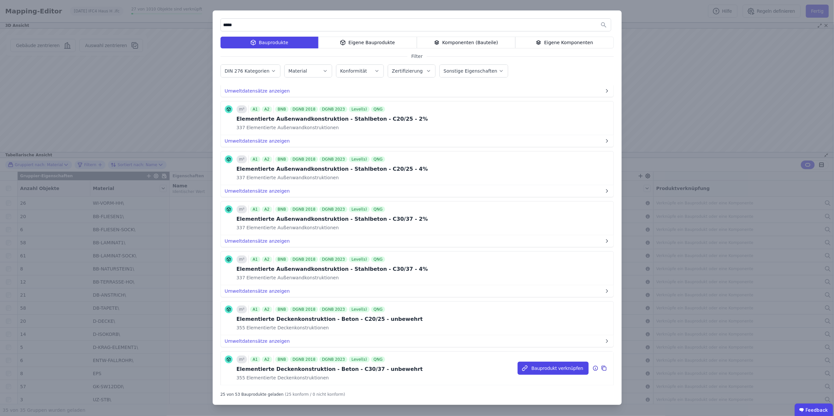
scroll to position [291, 0]
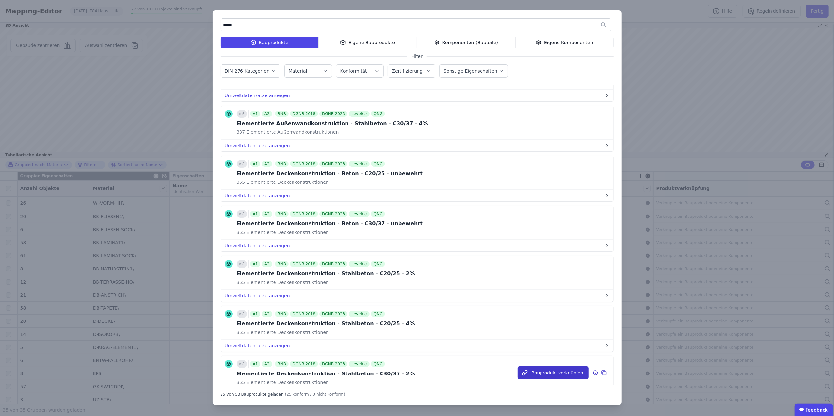
type input "****"
drag, startPoint x: 545, startPoint y: 377, endPoint x: 337, endPoint y: 370, distance: 208.1
click at [345, 372] on div "m³ A1 A2 BNB DGNB 2018 DGNB 2023 Level(s) QNG Elementierte Deckenkonstruktion -…" at bounding box center [417, 373] width 392 height 34
click at [337, 367] on div "DGNB 2023" at bounding box center [333, 364] width 28 height 6
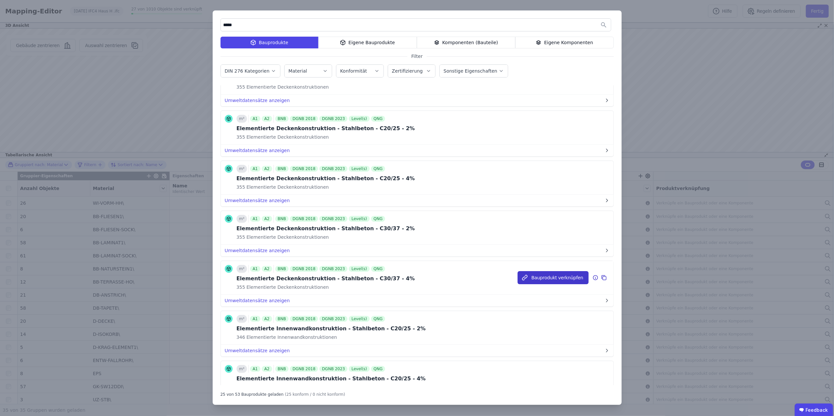
click at [542, 280] on button "Bauprodukt verknüpfen" at bounding box center [552, 277] width 71 height 13
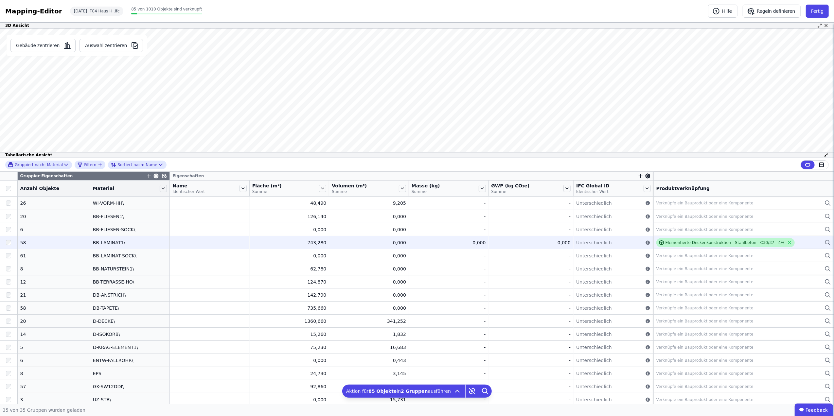
click at [749, 240] on div "Elementierte Deckenkonstruktion - Stahlbeton - C30/37 - 4%" at bounding box center [725, 242] width 138 height 9
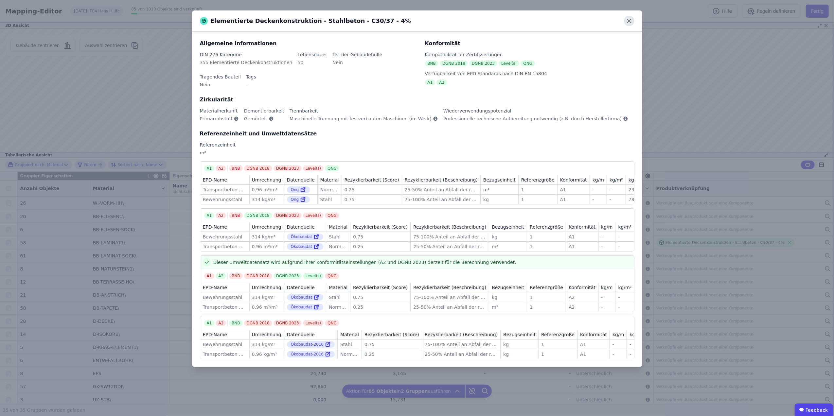
click at [630, 20] on icon at bounding box center [629, 21] width 4 height 4
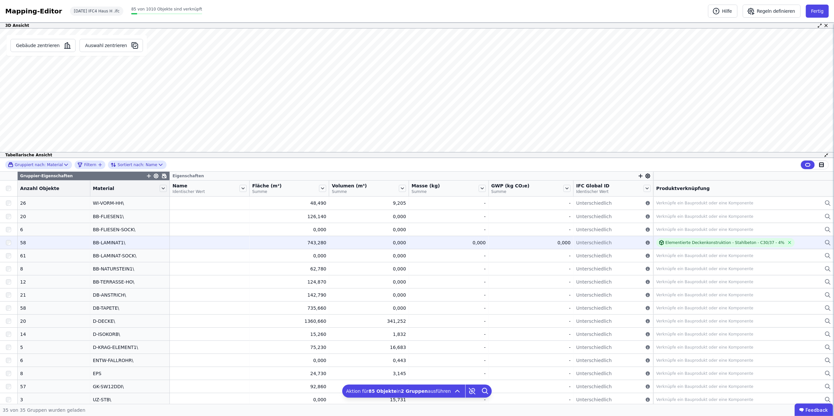
click at [792, 240] on div "Elementierte Deckenkonstruktion - Stahlbeton - C30/37 - 4%" at bounding box center [743, 242] width 175 height 9
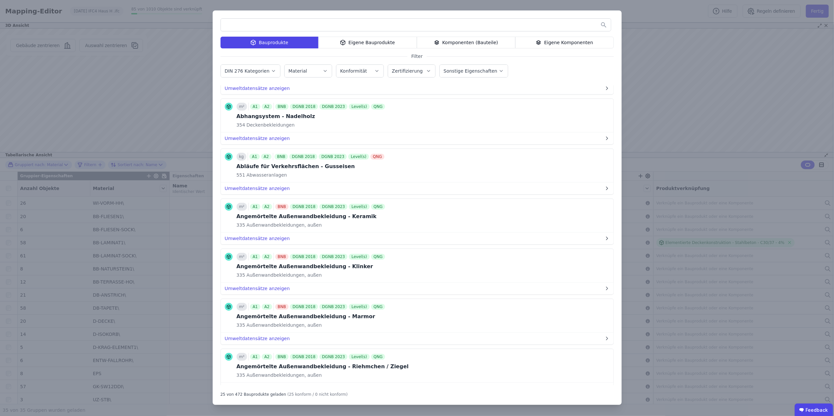
scroll to position [0, 0]
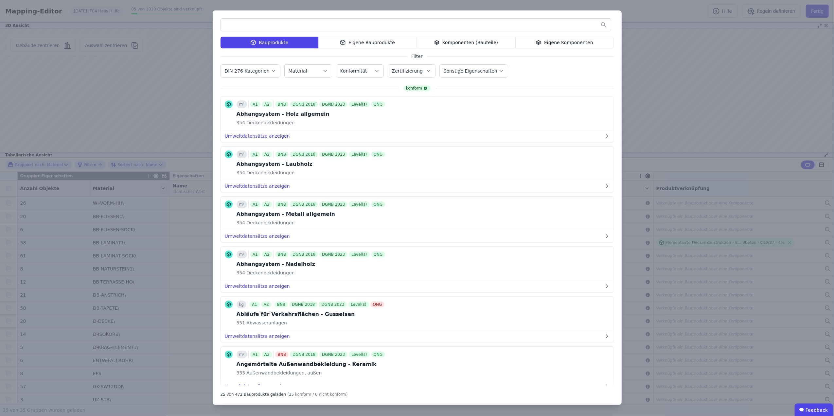
click at [539, 37] on div "Eigene Komponenten" at bounding box center [564, 43] width 98 height 12
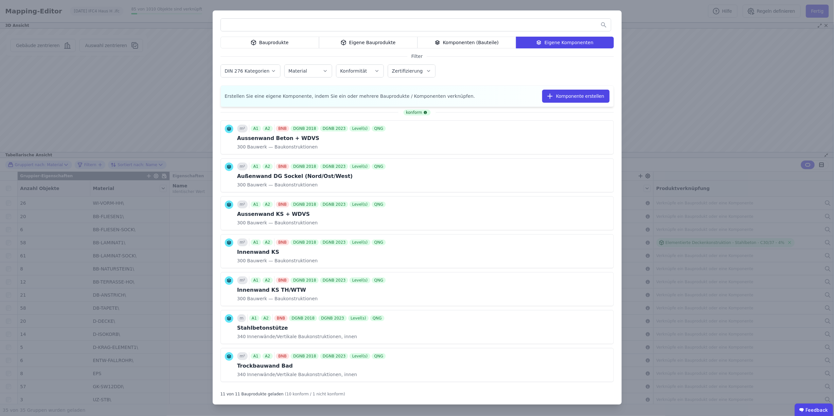
click at [451, 40] on div "Komponenten (Bauteile)" at bounding box center [466, 43] width 98 height 12
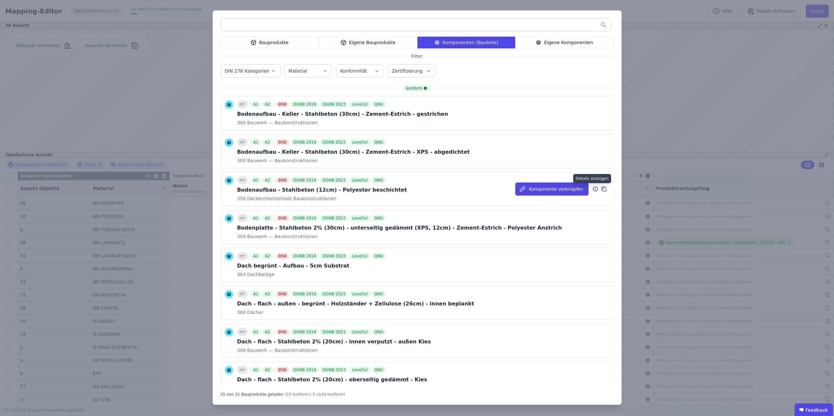
click at [592, 191] on icon at bounding box center [595, 189] width 6 height 8
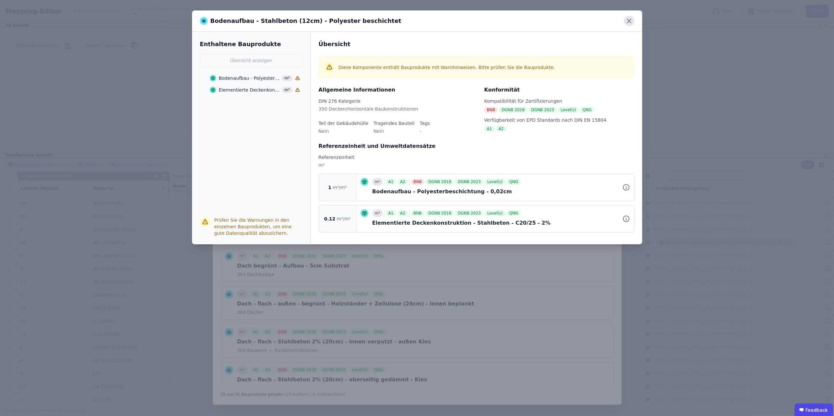
click at [632, 19] on icon at bounding box center [629, 21] width 10 height 10
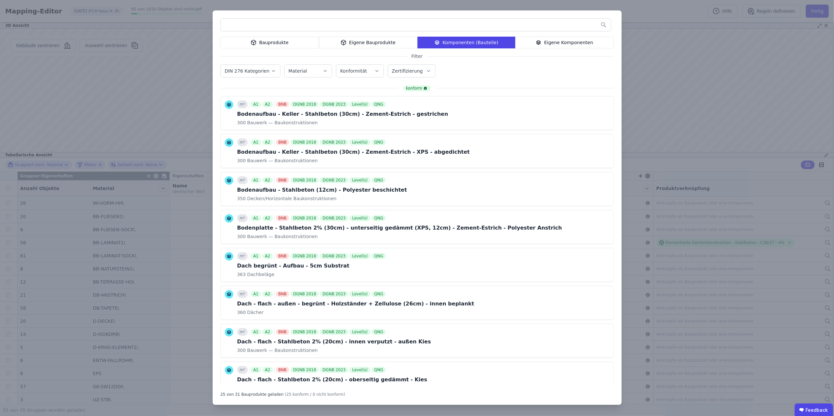
click at [296, 41] on div "Bauprodukte" at bounding box center [269, 43] width 98 height 12
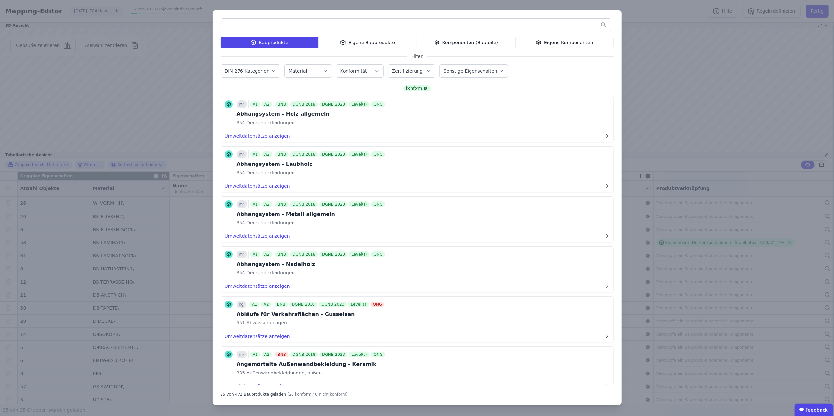
click at [305, 25] on input "text" at bounding box center [416, 25] width 390 height 12
click at [540, 41] on icon at bounding box center [538, 42] width 4 height 2
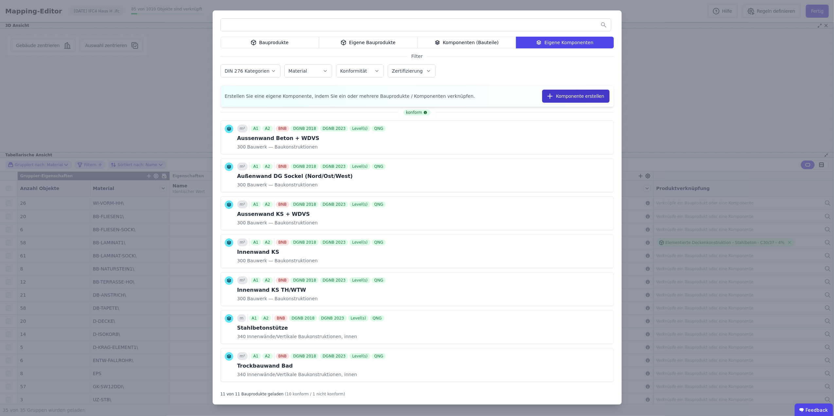
click at [559, 95] on button "Komponente erstellen" at bounding box center [575, 96] width 67 height 13
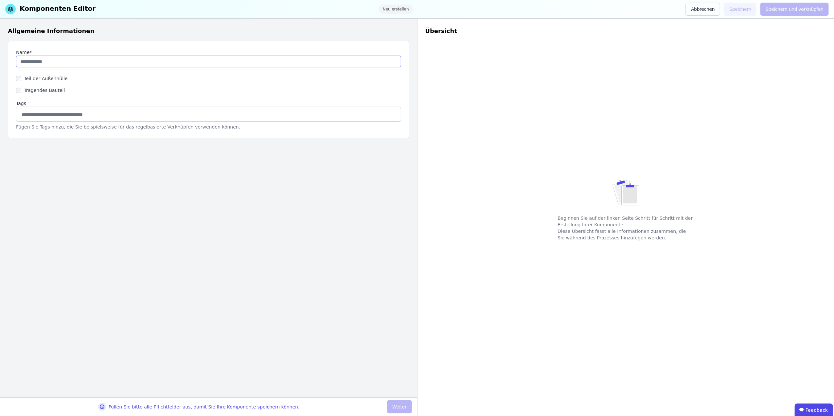
click at [69, 62] on input "string" at bounding box center [208, 62] width 385 height 12
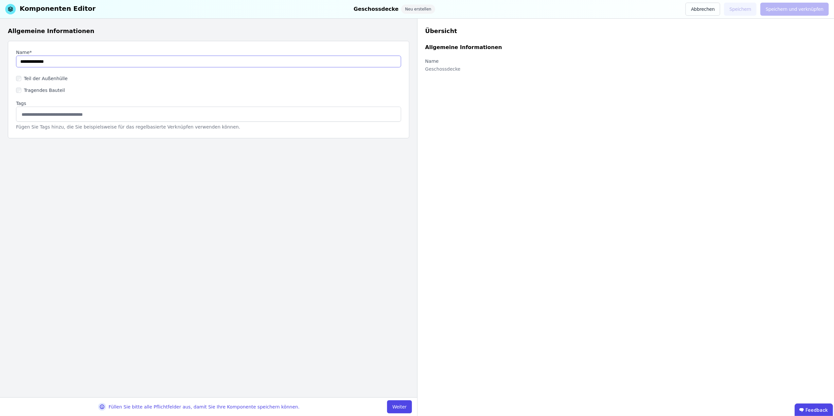
type input "**********"
click at [59, 76] on label "Teil der Außenhülle" at bounding box center [44, 78] width 46 height 7
click at [55, 93] on label "Tragendes Bauteil" at bounding box center [43, 90] width 44 height 7
click at [402, 406] on button "Weiter" at bounding box center [399, 406] width 25 height 13
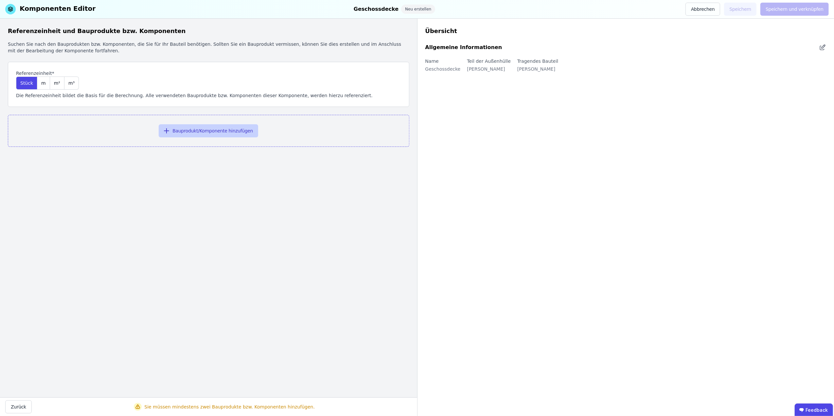
click at [201, 129] on button "Bauprodukt/Komponente hinzufügen" at bounding box center [208, 130] width 99 height 13
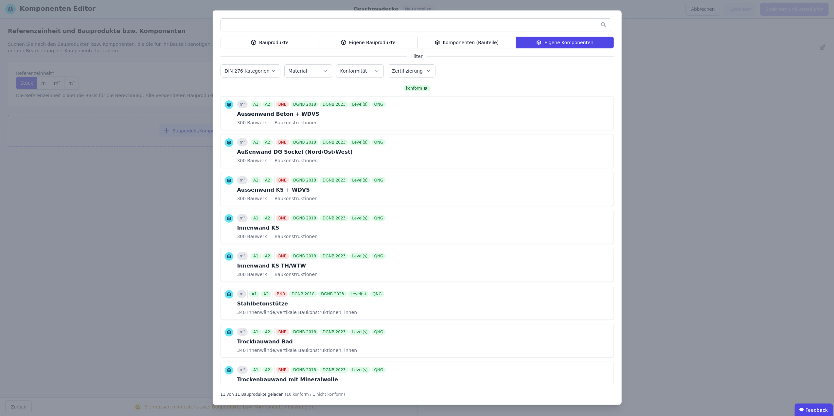
click at [287, 42] on div "Bauprodukte" at bounding box center [269, 43] width 98 height 12
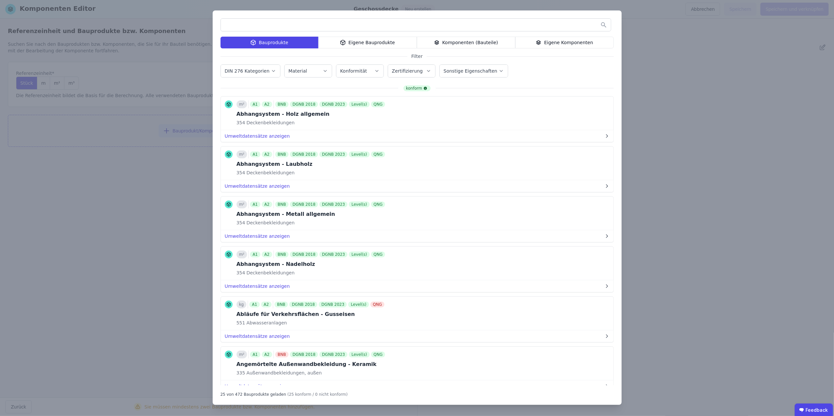
click at [284, 23] on input "text" at bounding box center [416, 25] width 390 height 12
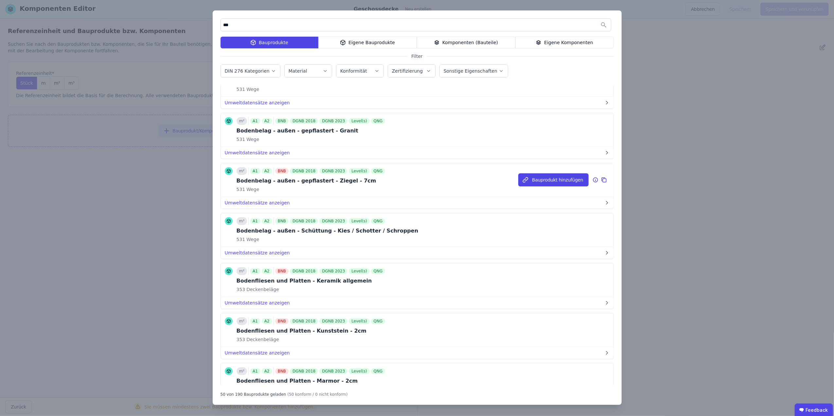
scroll to position [688, 0]
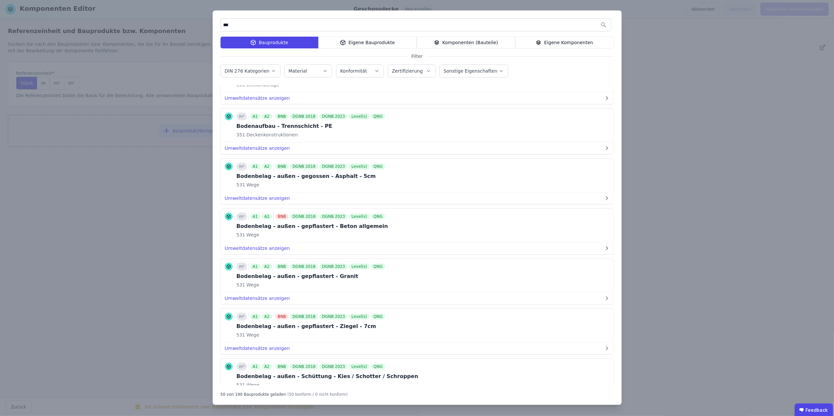
drag, startPoint x: 259, startPoint y: 28, endPoint x: 200, endPoint y: 24, distance: 59.3
click at [201, 24] on div "*** Bauprodukte Eigene Bauprodukte Komponenten (Bauteile) Eigene Komponenten Fi…" at bounding box center [417, 208] width 834 height 416
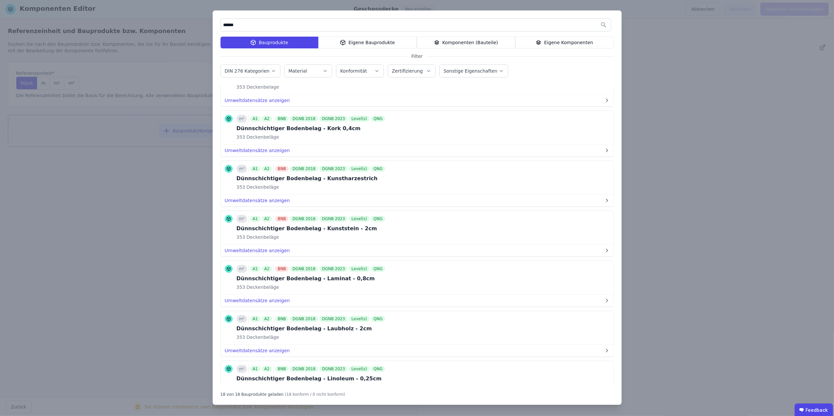
scroll to position [581, 0]
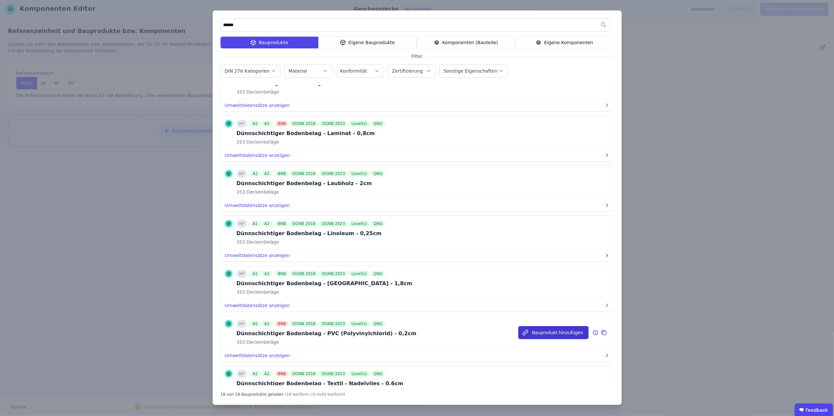
type input "******"
click at [545, 335] on button "Bauprodukt hinzufügen" at bounding box center [553, 332] width 70 height 13
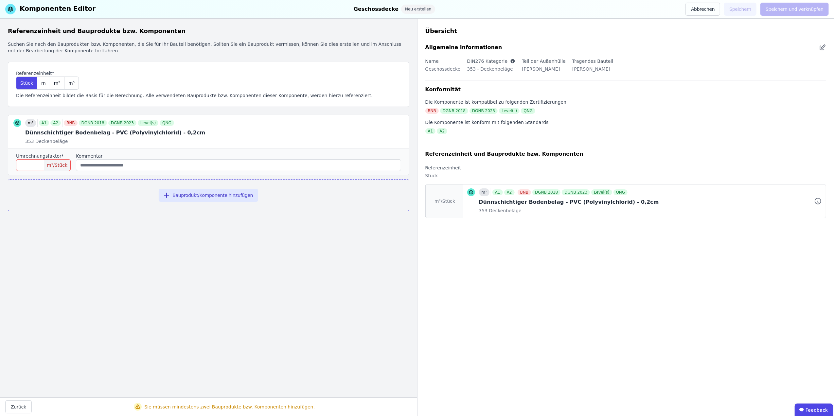
click at [31, 169] on input "number" at bounding box center [43, 165] width 55 height 12
type input "*"
click at [224, 194] on button "Bauprodukt/Komponente hinzufügen" at bounding box center [208, 195] width 99 height 13
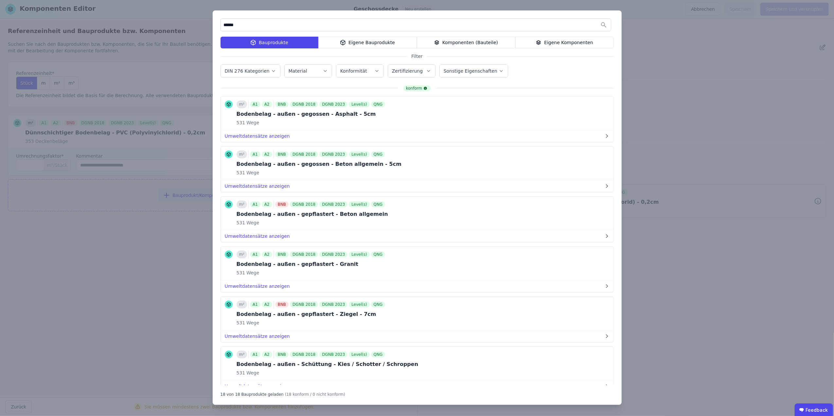
drag, startPoint x: 246, startPoint y: 26, endPoint x: 138, endPoint y: 9, distance: 109.1
click at [138, 9] on div "****** Bauprodukte Eigene Bauprodukte Komponenten (Bauteile) Eigene Komponenten…" at bounding box center [417, 208] width 834 height 416
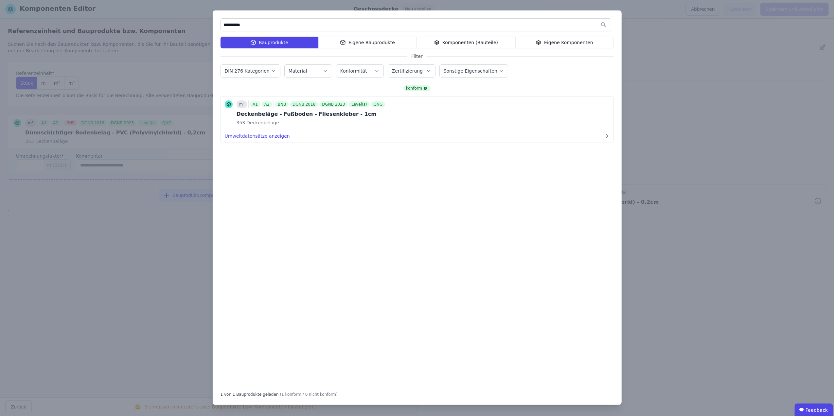
drag, startPoint x: 253, startPoint y: 24, endPoint x: 215, endPoint y: 25, distance: 38.3
click at [215, 25] on div "**********" at bounding box center [417, 207] width 409 height 394
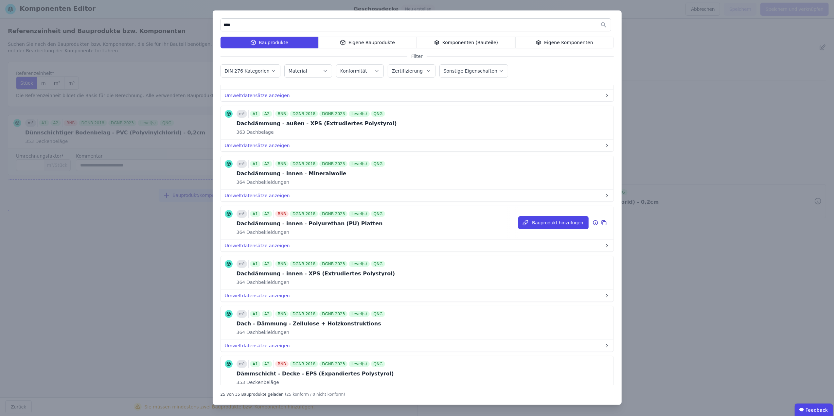
scroll to position [436, 0]
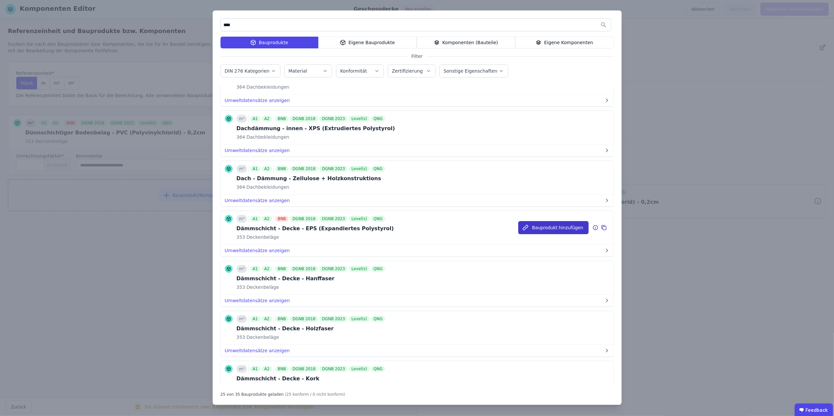
type input "****"
click at [532, 231] on button "Bauprodukt hinzufügen" at bounding box center [553, 227] width 70 height 13
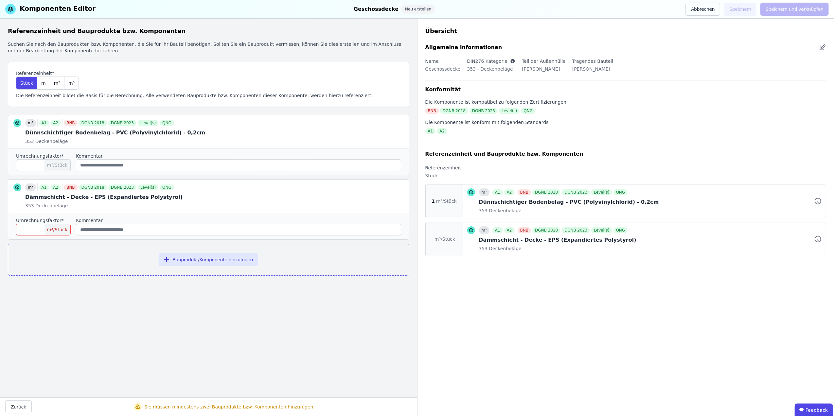
click at [46, 230] on input "number" at bounding box center [43, 230] width 55 height 12
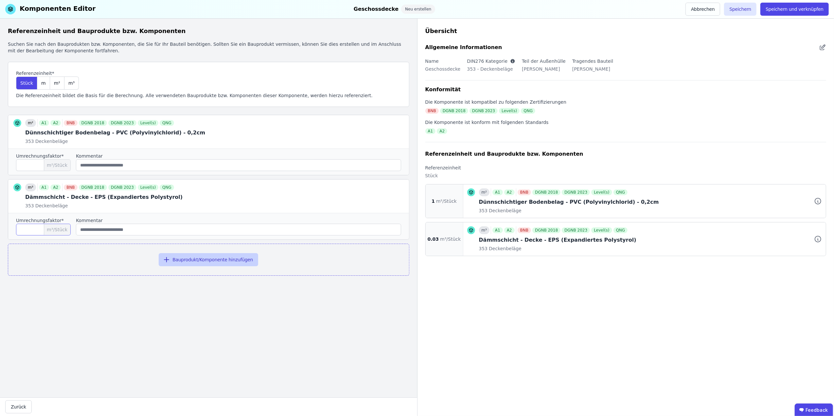
type input "****"
click at [190, 261] on button "Bauprodukt/Komponente hinzufügen" at bounding box center [208, 259] width 99 height 13
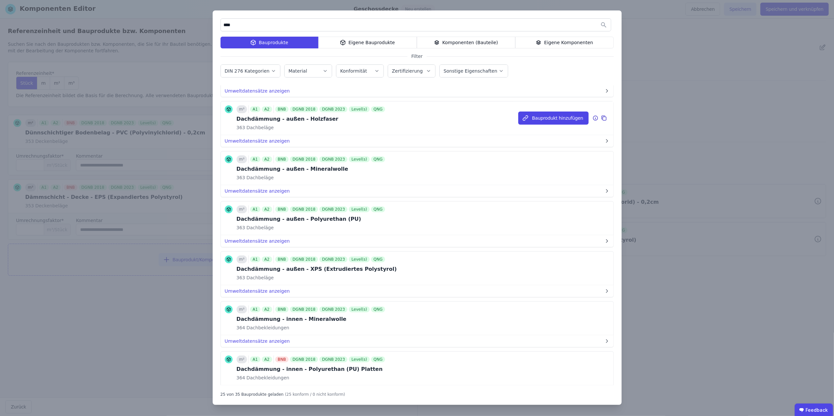
scroll to position [291, 0]
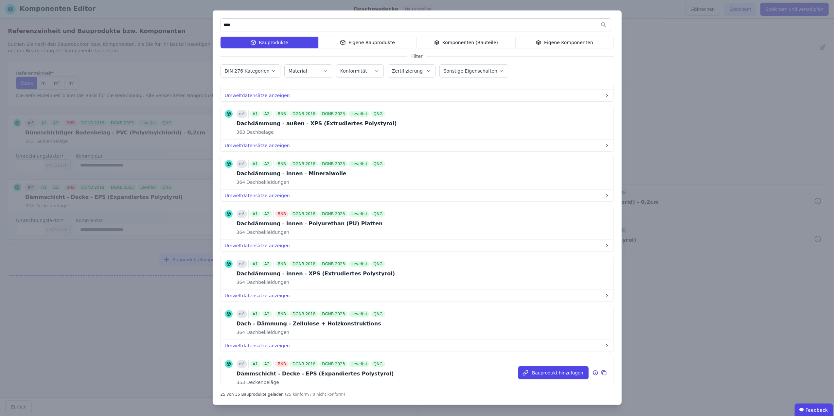
click at [334, 374] on div "Dämmschicht - Decke - EPS (Expandiertes Polystyrol)" at bounding box center [314, 374] width 157 height 8
click at [547, 379] on button "Bauprodukt hinzufügen" at bounding box center [553, 372] width 70 height 13
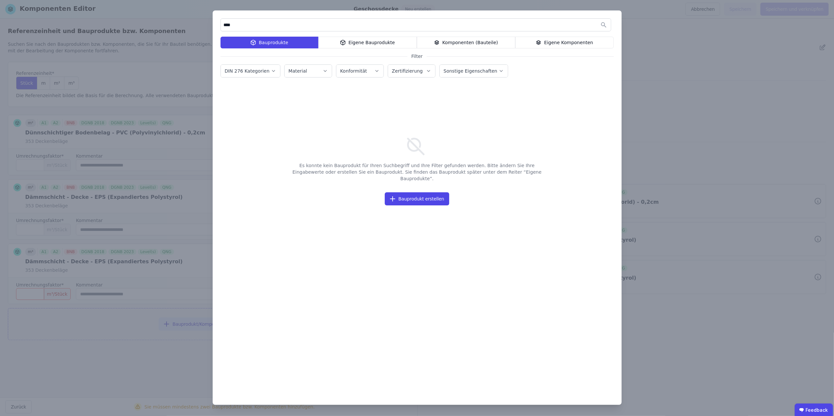
scroll to position [0, 0]
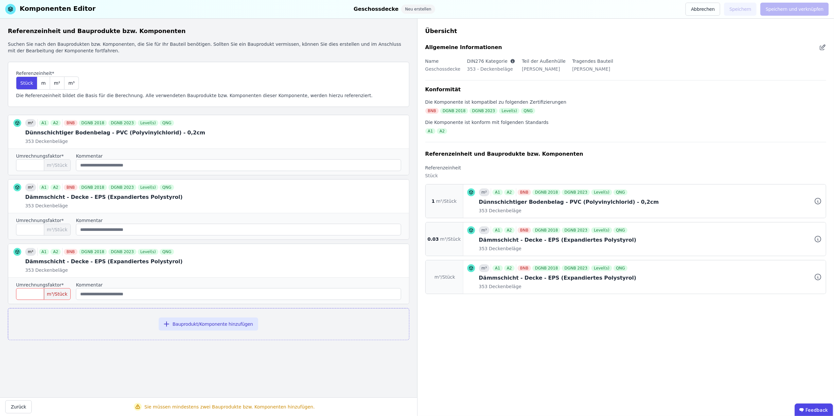
click at [33, 296] on input "number" at bounding box center [43, 294] width 55 height 12
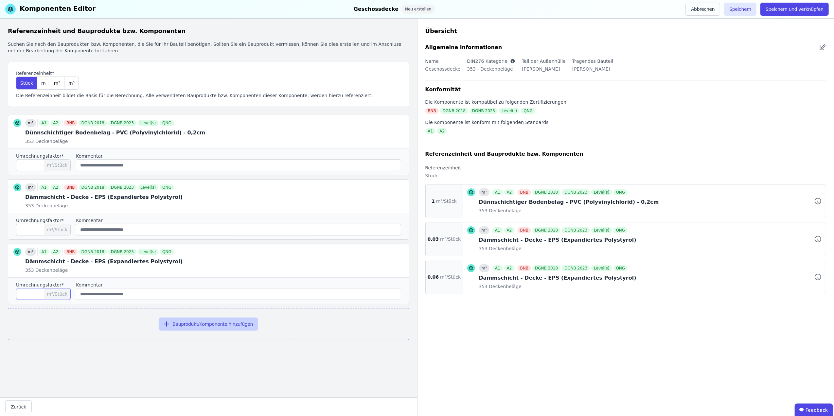
type input "****"
click at [191, 323] on button "Bauprodukt/Komponente hinzufügen" at bounding box center [208, 324] width 99 height 13
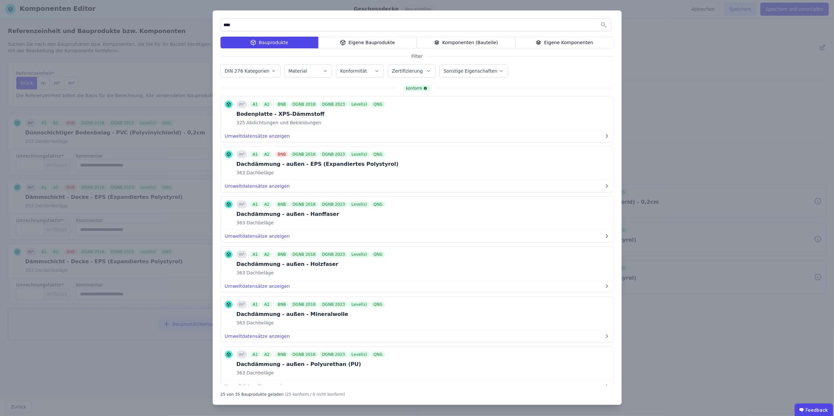
drag, startPoint x: 286, startPoint y: 28, endPoint x: 204, endPoint y: 23, distance: 81.9
click at [204, 23] on div "**** Bauprodukte Eigene Bauprodukte Komponenten (Bauteile) Eigene Komponenten F…" at bounding box center [417, 208] width 834 height 416
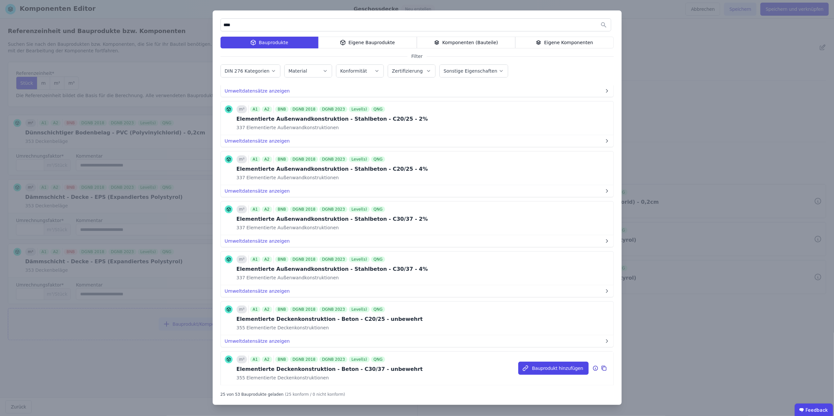
scroll to position [291, 0]
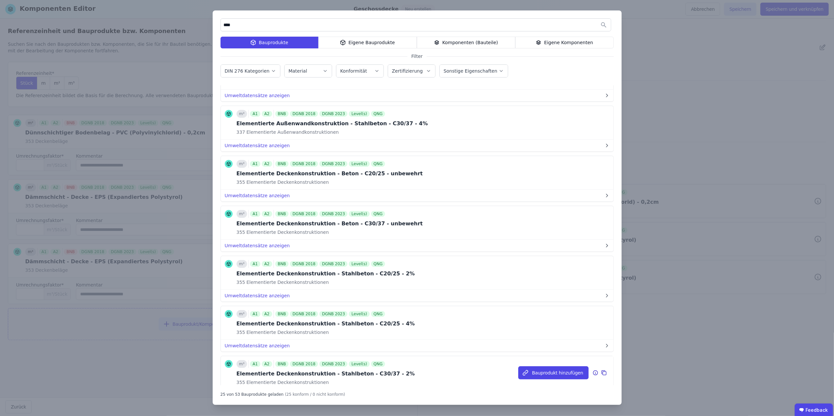
type input "****"
click at [324, 378] on div "Elementierte Deckenkonstruktion - Stahlbeton - C30/37 - 2%" at bounding box center [325, 374] width 178 height 8
click at [551, 375] on button "Bauprodukt hinzufügen" at bounding box center [553, 372] width 70 height 13
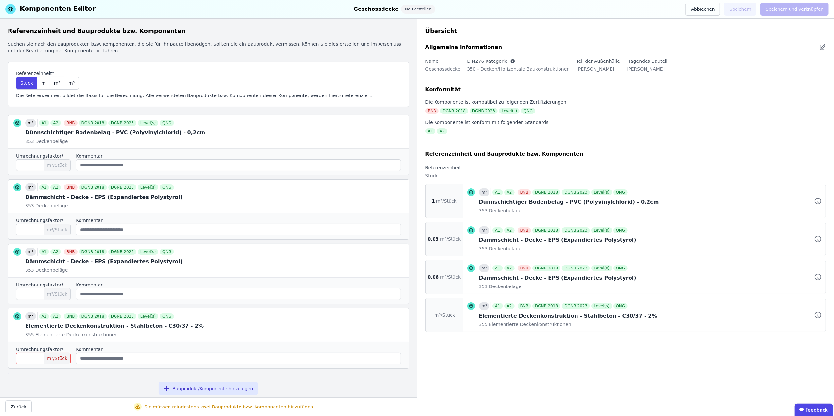
click at [29, 364] on input "number" at bounding box center [43, 359] width 55 height 12
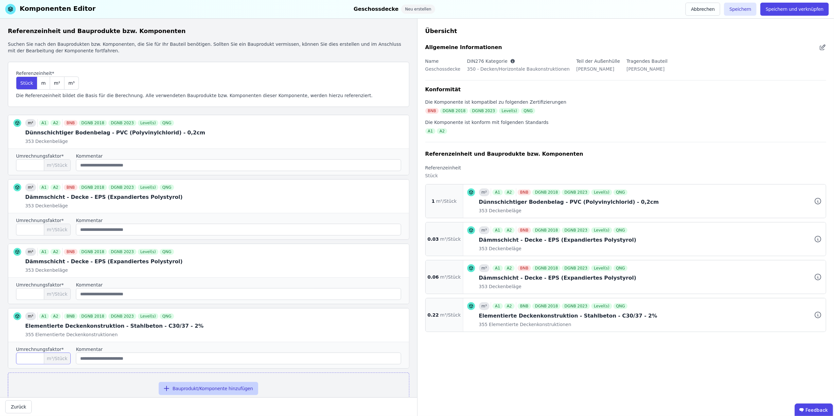
type input "****"
click at [206, 390] on button "Bauprodukt/Komponente hinzufügen" at bounding box center [208, 388] width 99 height 13
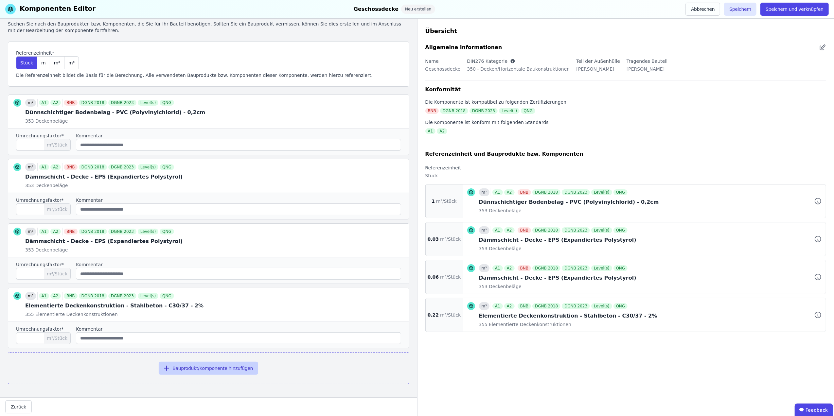
click at [200, 370] on button "Bauprodukt/Komponente hinzufügen" at bounding box center [208, 368] width 99 height 13
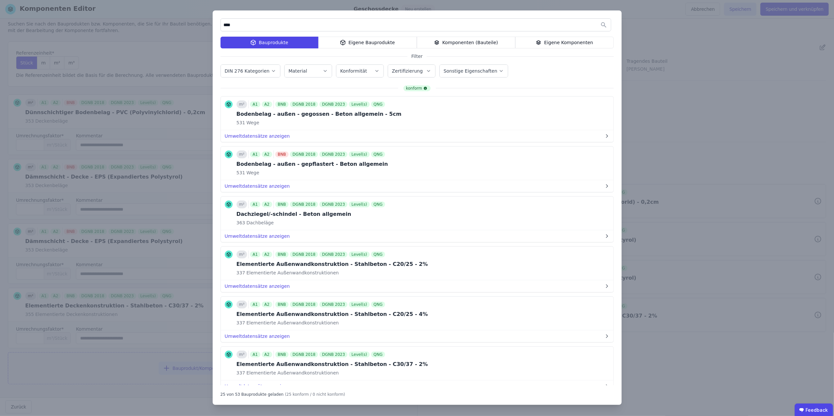
drag, startPoint x: 260, startPoint y: 27, endPoint x: 202, endPoint y: 28, distance: 57.6
click at [203, 26] on div "**** Bauprodukte Eigene Bauprodukte Komponenten (Bauteile) Eigene Komponenten F…" at bounding box center [417, 208] width 834 height 416
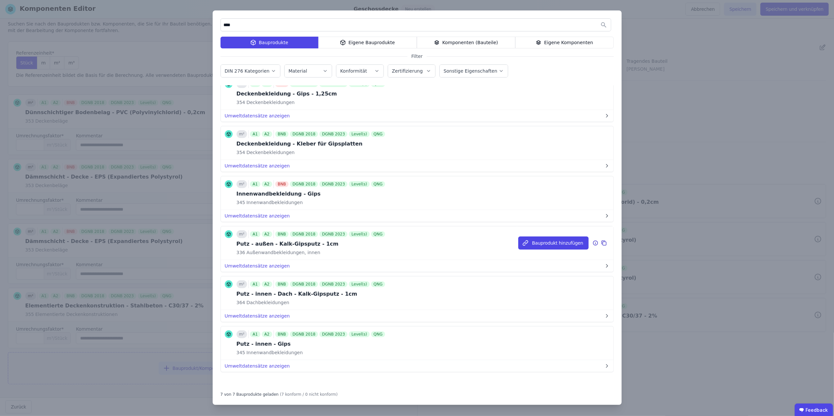
scroll to position [0, 0]
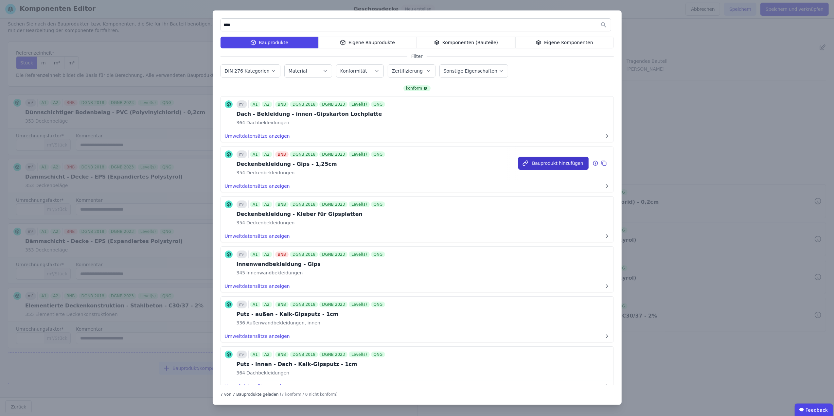
type input "****"
click at [550, 165] on button "Bauprodukt hinzufügen" at bounding box center [553, 163] width 70 height 13
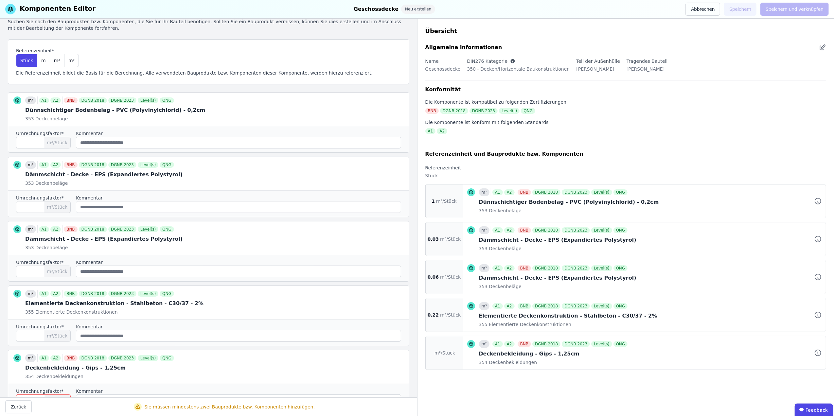
scroll to position [88, 0]
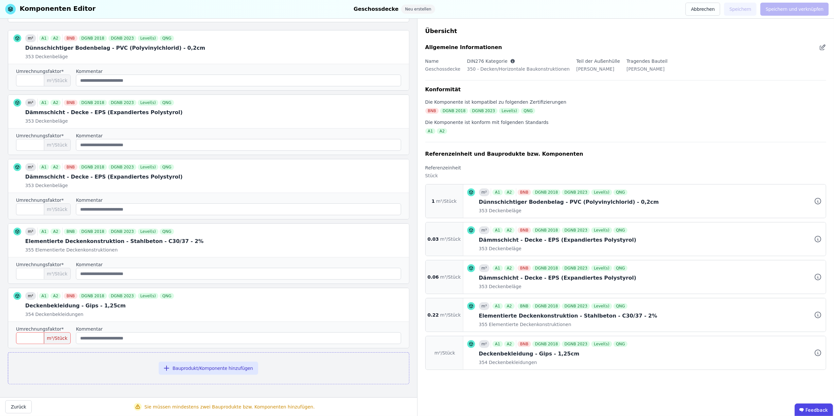
click at [33, 337] on input "number" at bounding box center [43, 338] width 55 height 12
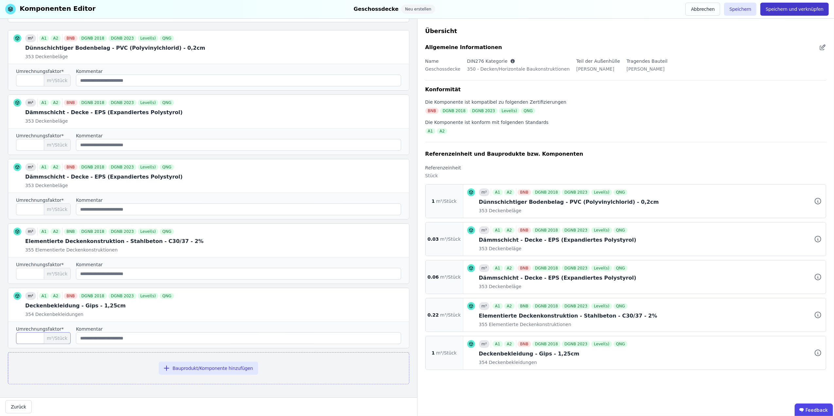
type input "*"
click at [803, 9] on button "Speichern und verknüpfen" at bounding box center [794, 9] width 68 height 13
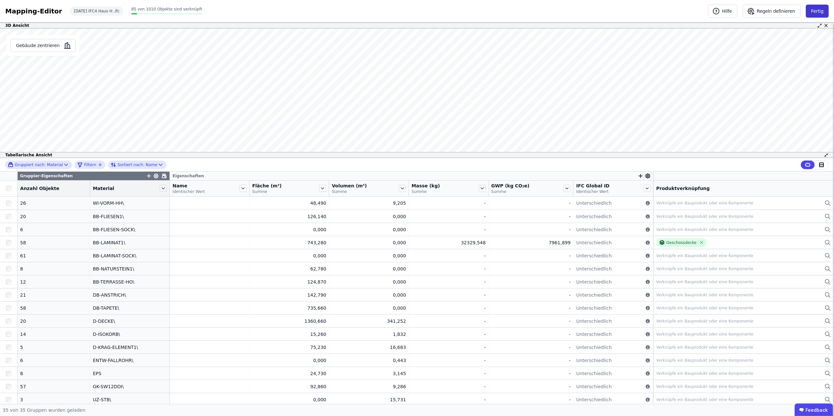
click at [814, 10] on button "Fertig" at bounding box center [817, 11] width 23 height 13
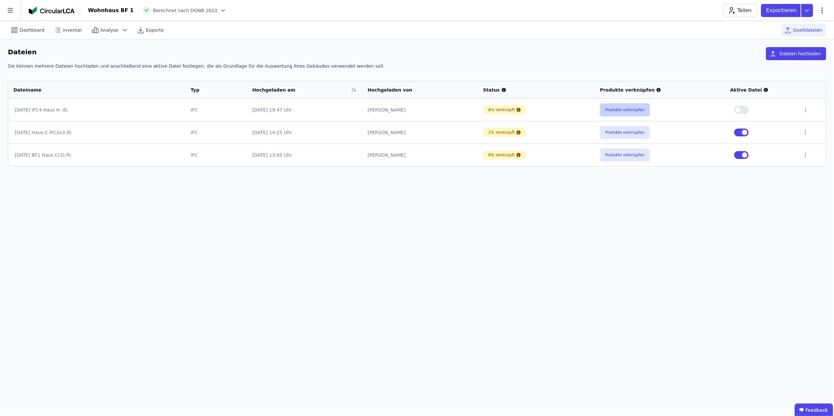
click at [627, 109] on button "Produkte verknüpfen" at bounding box center [625, 109] width 50 height 13
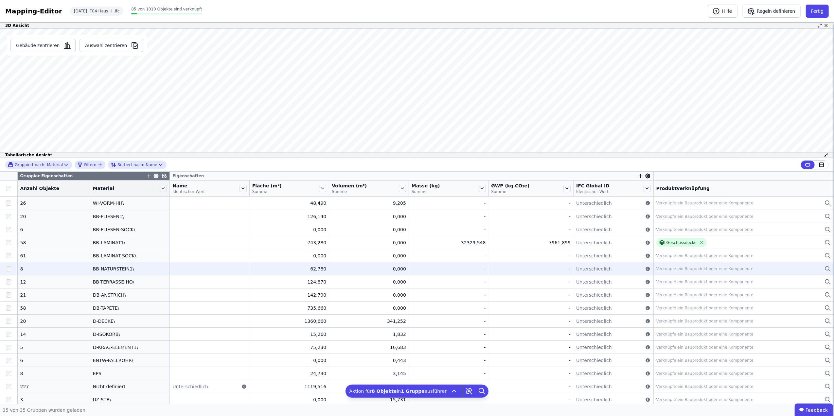
click at [677, 270] on div "Verknüpfe ein Bauprodukt oder eine Komponente" at bounding box center [704, 268] width 97 height 5
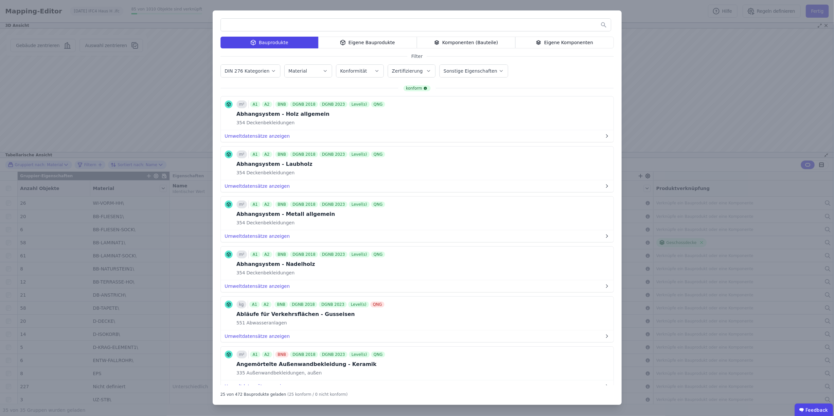
click at [570, 42] on div "Eigene Komponenten" at bounding box center [564, 43] width 98 height 12
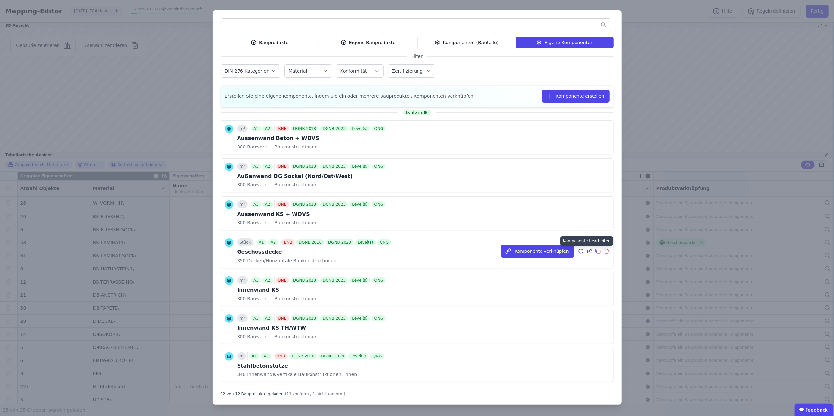
click at [586, 249] on icon at bounding box center [589, 251] width 6 height 8
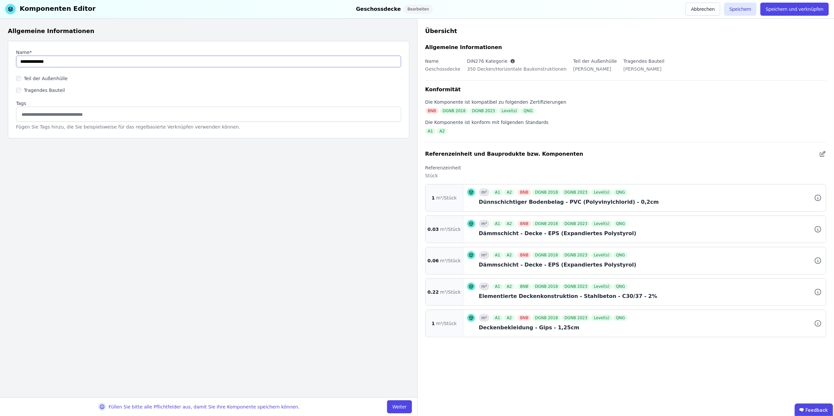
click at [80, 62] on input "string" at bounding box center [208, 62] width 385 height 12
type input "**********"
click at [712, 9] on button "Abbrechen" at bounding box center [702, 9] width 35 height 13
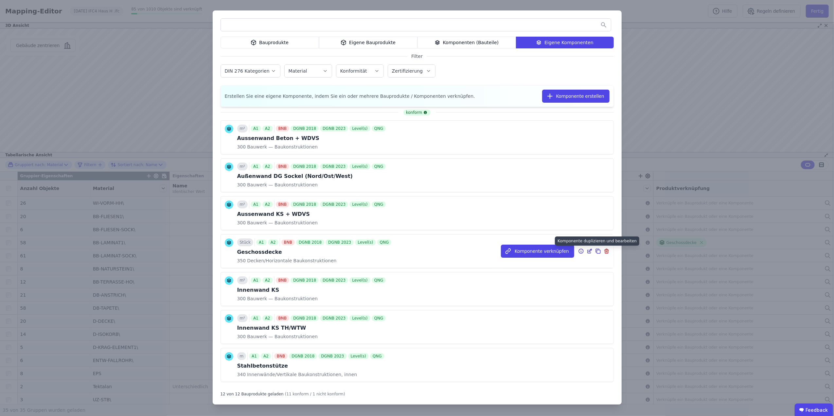
click at [597, 251] on icon at bounding box center [599, 252] width 4 height 4
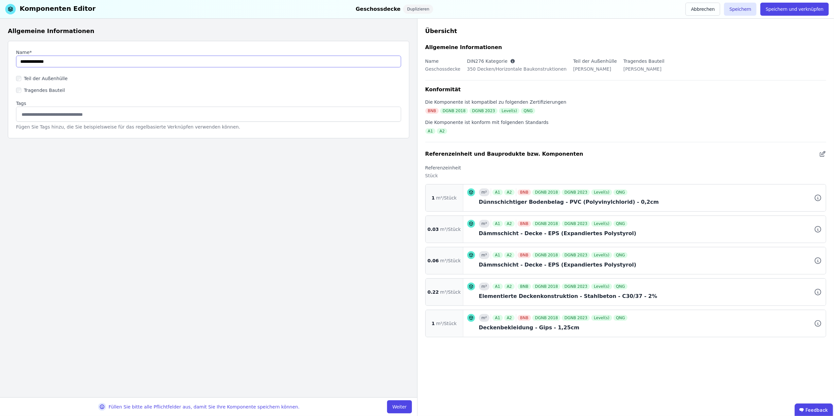
click at [64, 61] on input "string" at bounding box center [208, 62] width 385 height 12
type input "**********"
click at [394, 406] on button "Weiter" at bounding box center [399, 406] width 25 height 13
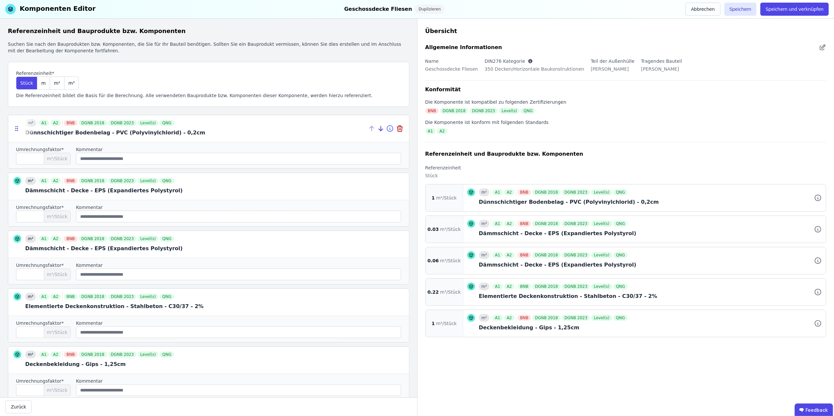
click at [390, 129] on icon at bounding box center [390, 129] width 1 height 1
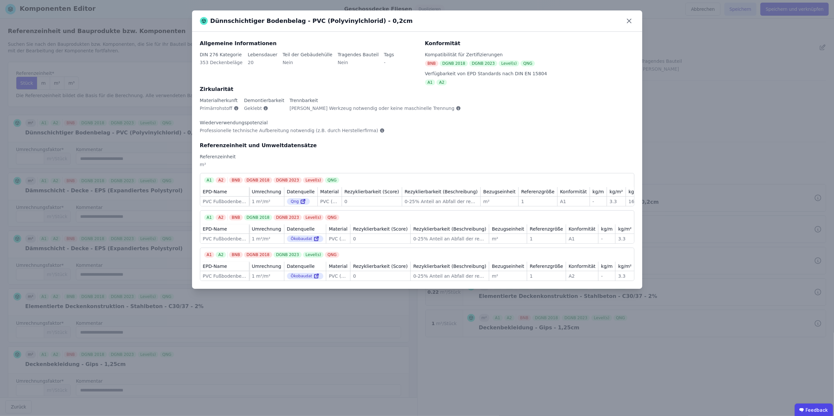
click at [638, 19] on div "Dünnschichtiger Bodenbelag - PVC (Polyvinylchlorid) - 0,2cm" at bounding box center [417, 20] width 450 height 21
click at [630, 20] on icon at bounding box center [629, 21] width 4 height 4
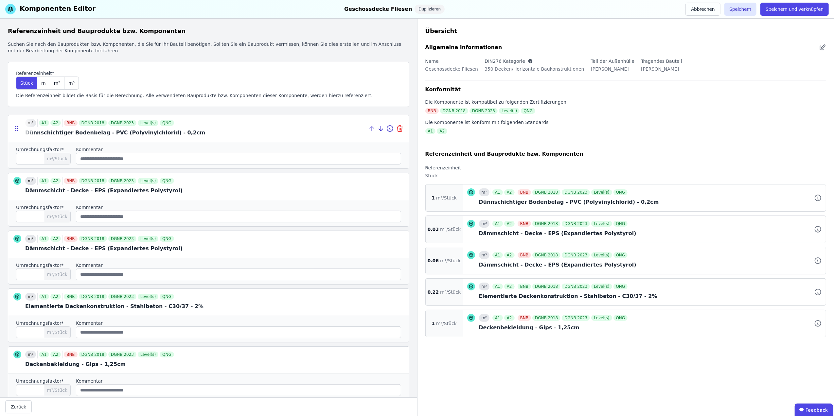
click at [396, 129] on icon at bounding box center [400, 129] width 8 height 8
type input "****"
type input "*"
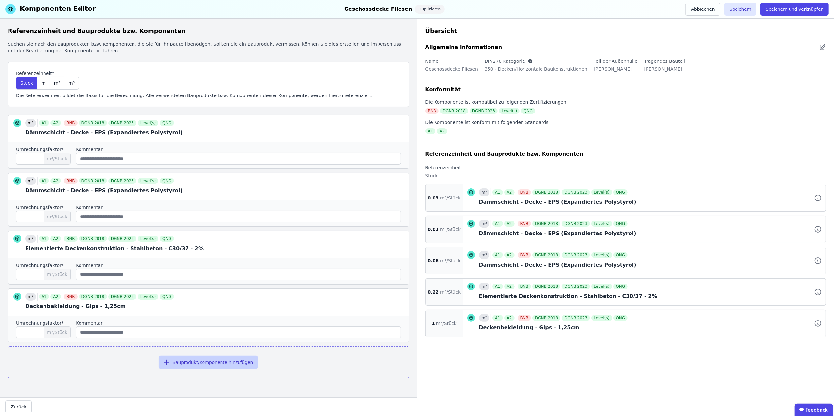
click at [225, 362] on button "Bauprodukt/Komponente hinzufügen" at bounding box center [208, 362] width 99 height 13
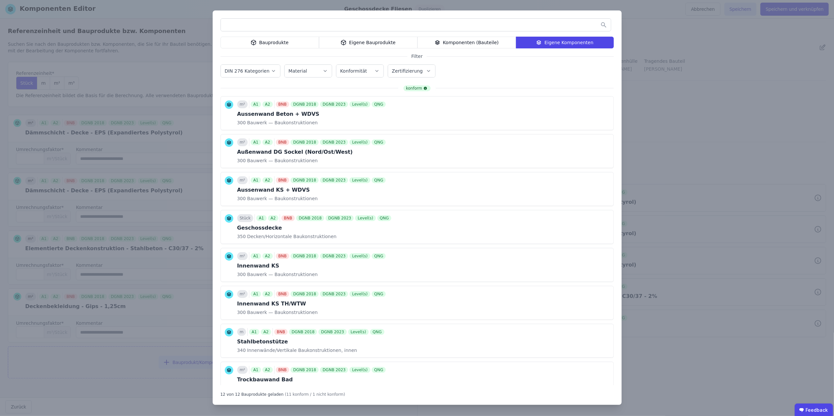
click at [300, 30] on input "text" at bounding box center [416, 25] width 390 height 12
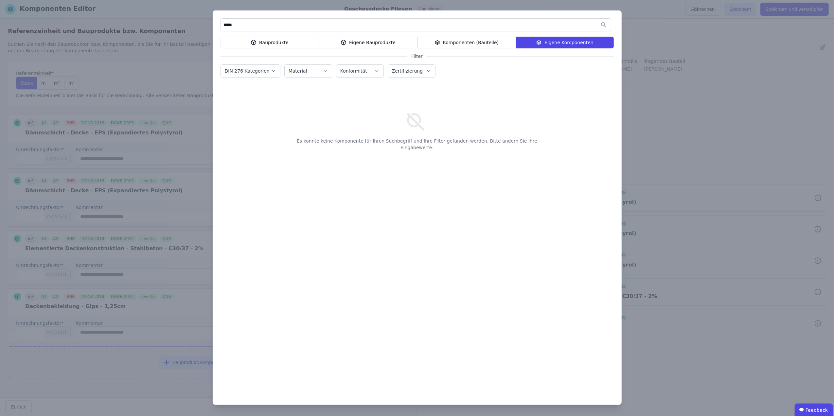
drag, startPoint x: 263, startPoint y: 27, endPoint x: 206, endPoint y: 25, distance: 56.9
click at [206, 25] on div "***** Bauprodukte Eigene Bauprodukte Komponenten (Bauteile) Eigene Komponenten …" at bounding box center [417, 208] width 834 height 416
click at [270, 38] on div "Bauprodukte" at bounding box center [269, 43] width 98 height 12
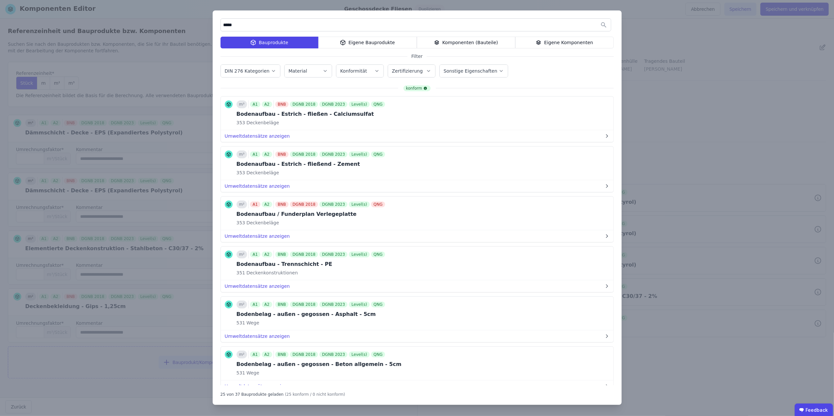
click at [262, 25] on input "*****" at bounding box center [416, 25] width 390 height 12
drag, startPoint x: 234, startPoint y: 24, endPoint x: 175, endPoint y: 20, distance: 59.7
click at [181, 22] on div "******* Bauprodukte Eigene Bauprodukte Komponenten (Bauteile) Eigene Komponente…" at bounding box center [417, 208] width 834 height 416
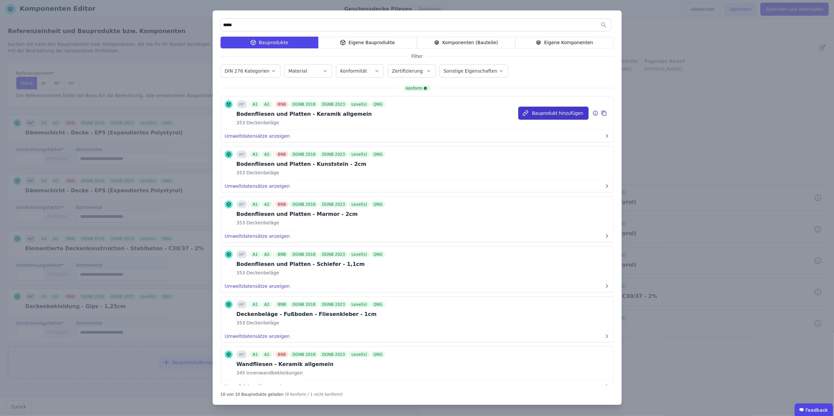
type input "*****"
click at [543, 112] on button "Bauprodukt hinzufügen" at bounding box center [553, 113] width 70 height 13
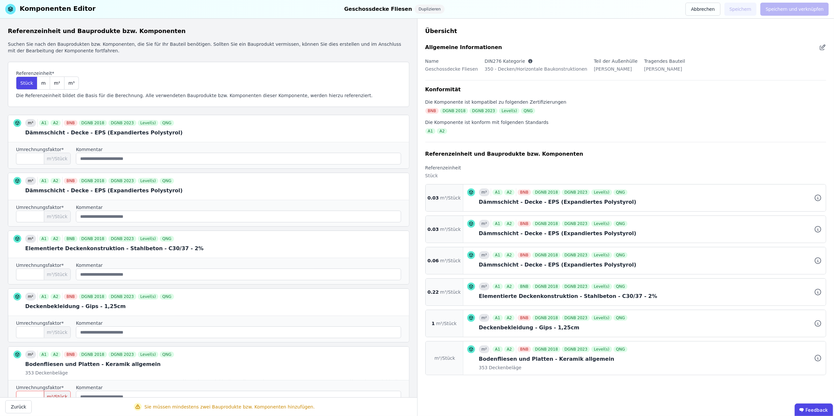
scroll to position [61, 0]
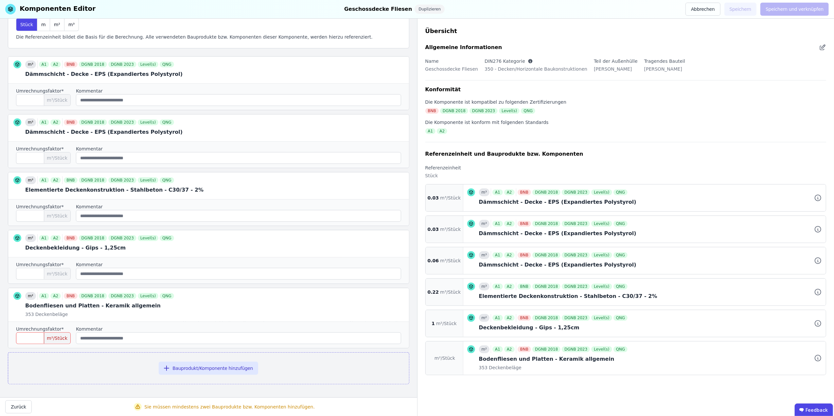
click at [27, 338] on input "number" at bounding box center [43, 338] width 55 height 12
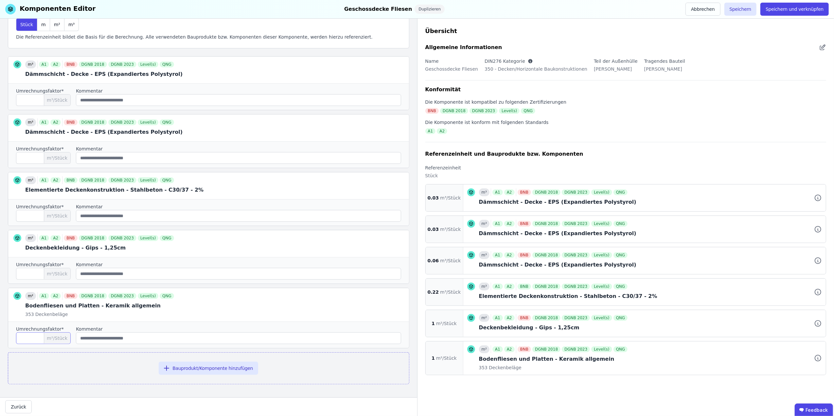
type input "*"
click at [372, 304] on icon at bounding box center [373, 304] width 2 height 2
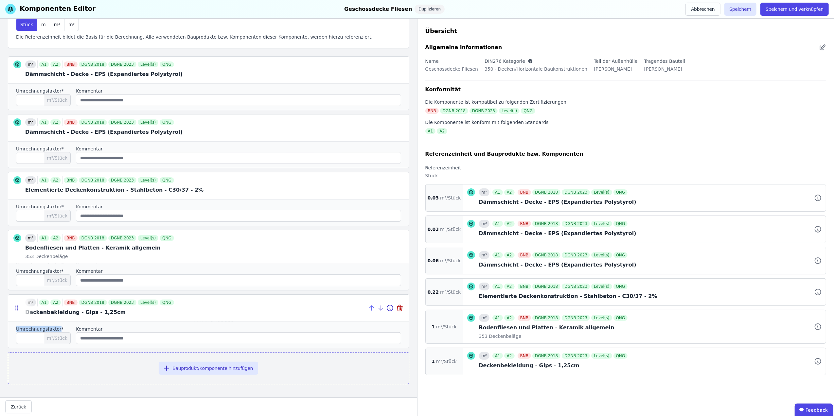
click at [368, 304] on icon at bounding box center [372, 308] width 8 height 8
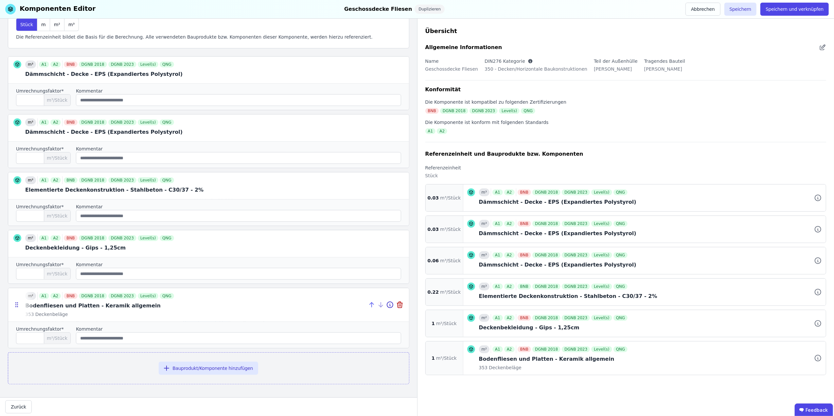
drag, startPoint x: 366, startPoint y: 304, endPoint x: 362, endPoint y: 304, distance: 3.9
click at [368, 304] on icon at bounding box center [372, 305] width 8 height 8
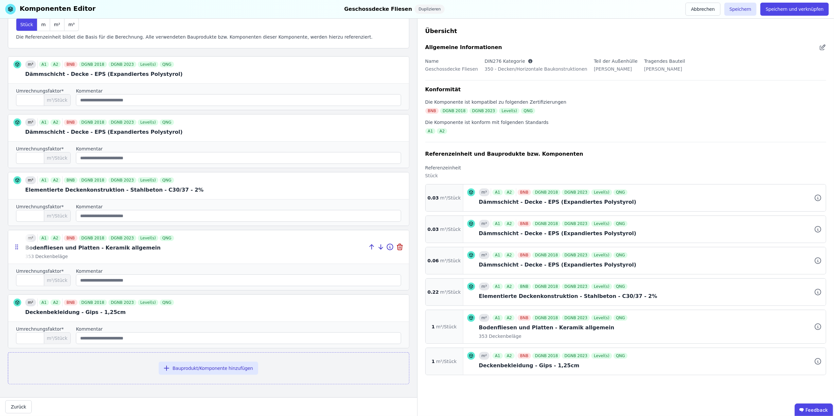
click at [368, 241] on div at bounding box center [388, 246] width 41 height 33
click at [368, 244] on icon at bounding box center [372, 247] width 8 height 8
type input "*"
type input "****"
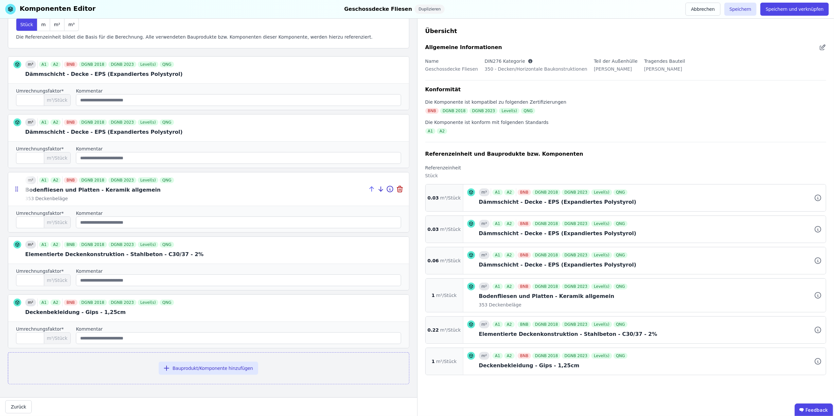
click at [368, 187] on icon at bounding box center [372, 189] width 8 height 8
type input "*"
type input "****"
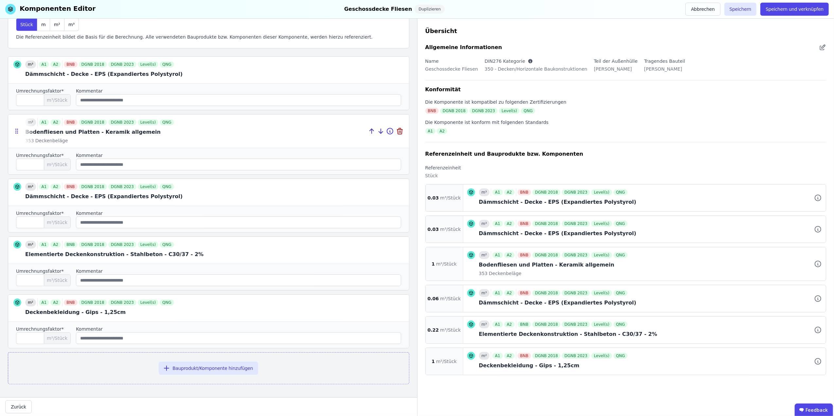
click at [368, 125] on div at bounding box center [388, 130] width 41 height 33
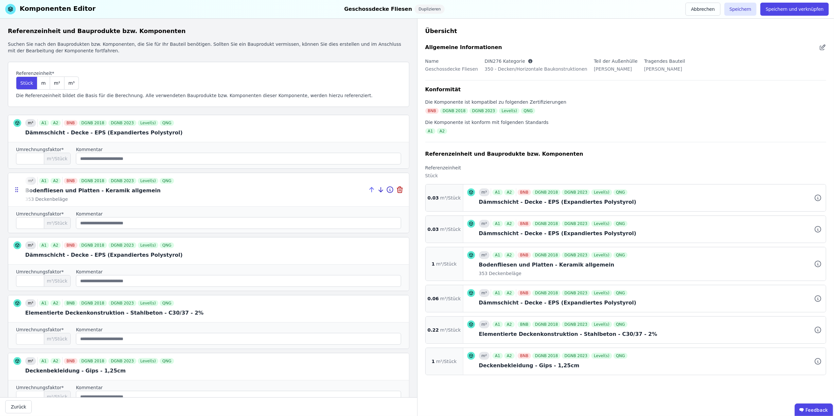
click at [368, 190] on icon at bounding box center [372, 190] width 8 height 8
type input "*"
type input "****"
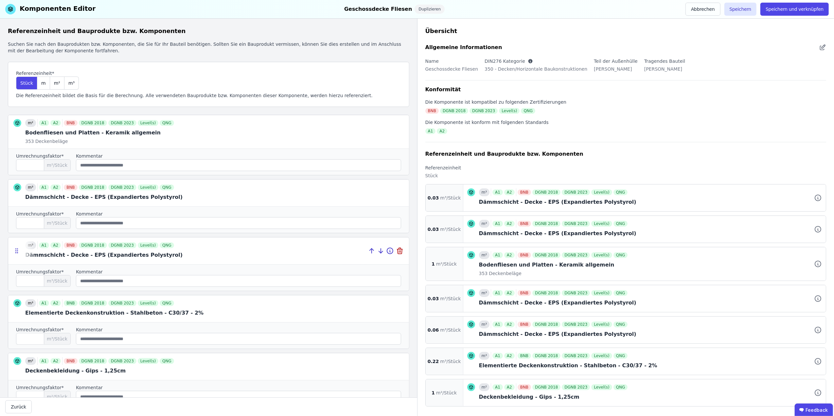
scroll to position [61, 0]
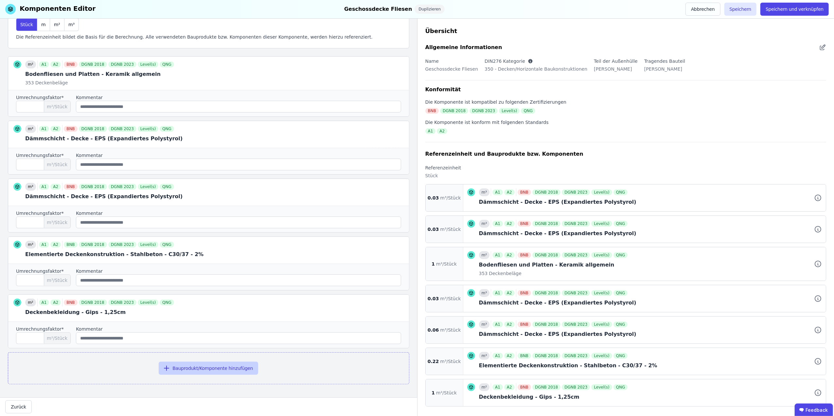
click at [200, 368] on button "Bauprodukt/Komponente hinzufügen" at bounding box center [208, 368] width 99 height 13
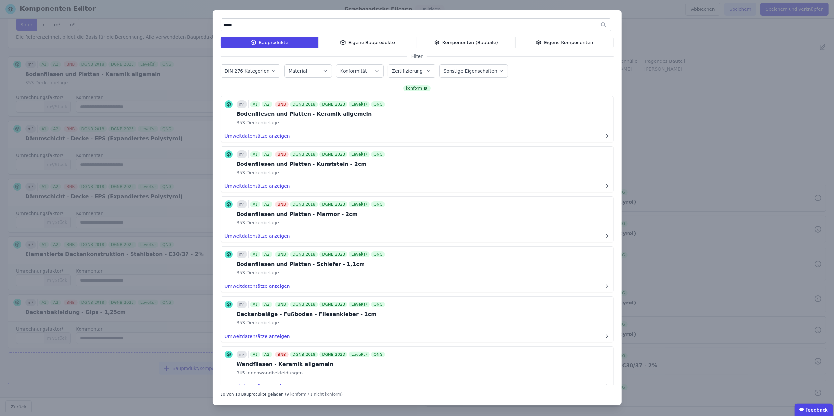
click at [249, 28] on input "*****" at bounding box center [416, 25] width 390 height 12
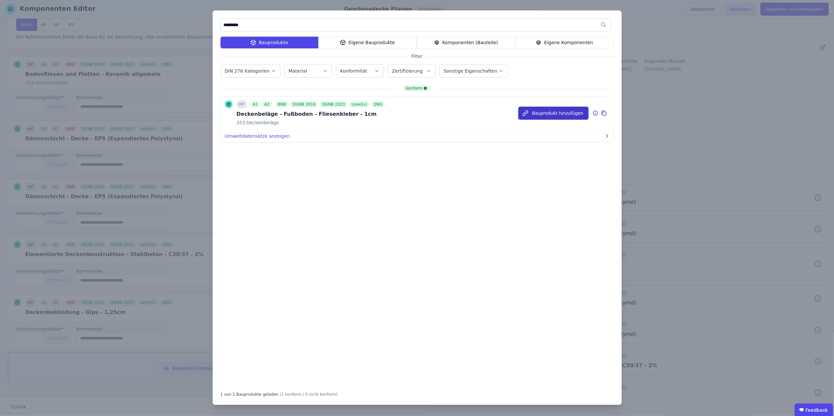
type input "*********"
click at [554, 113] on button "Bauprodukt hinzufügen" at bounding box center [553, 113] width 70 height 13
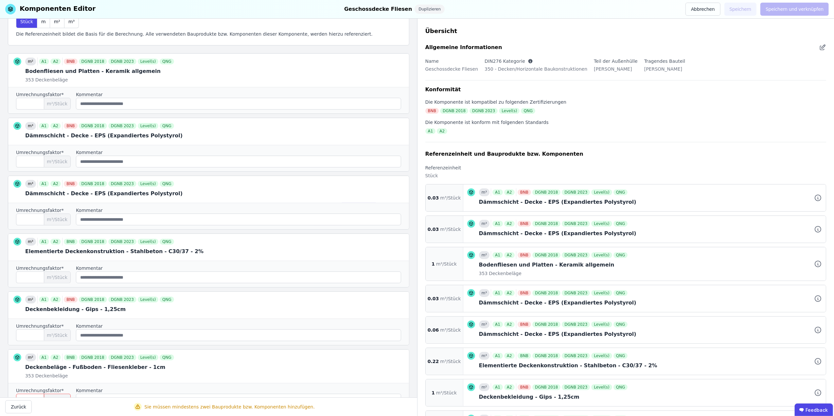
scroll to position [126, 0]
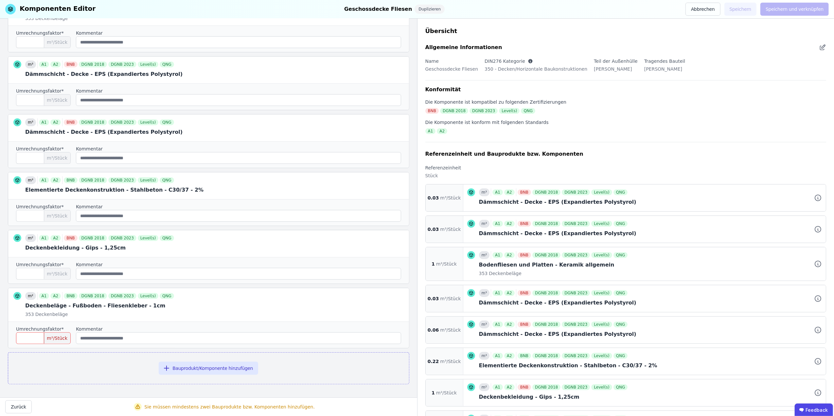
click at [24, 338] on input "number" at bounding box center [43, 338] width 55 height 12
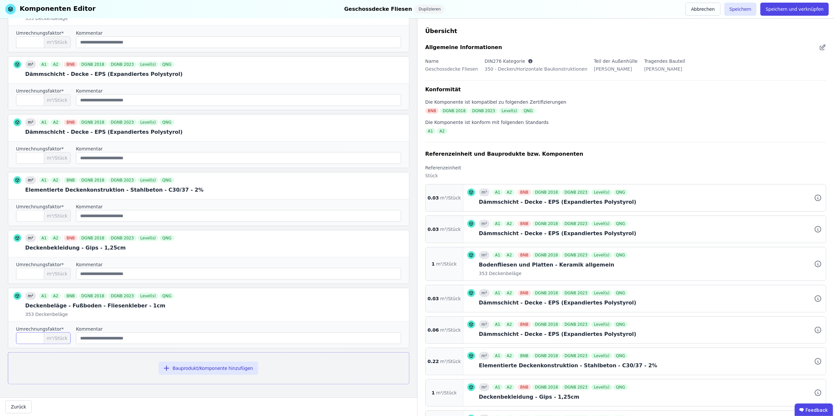
type input "*"
click at [368, 303] on icon at bounding box center [372, 305] width 8 height 8
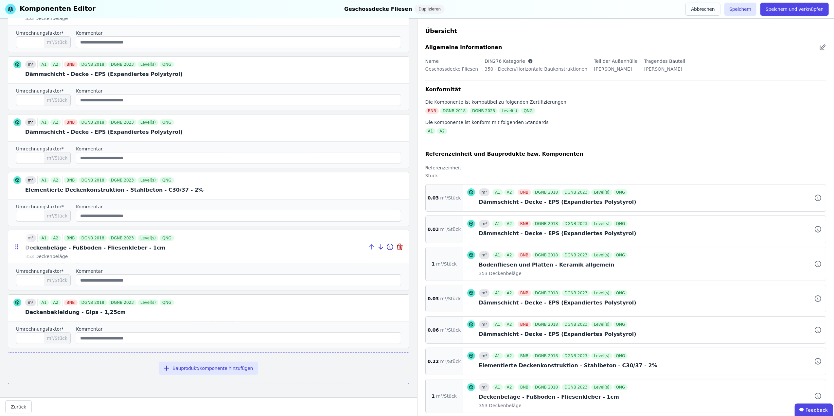
click at [368, 244] on icon at bounding box center [372, 247] width 8 height 8
type input "*"
type input "****"
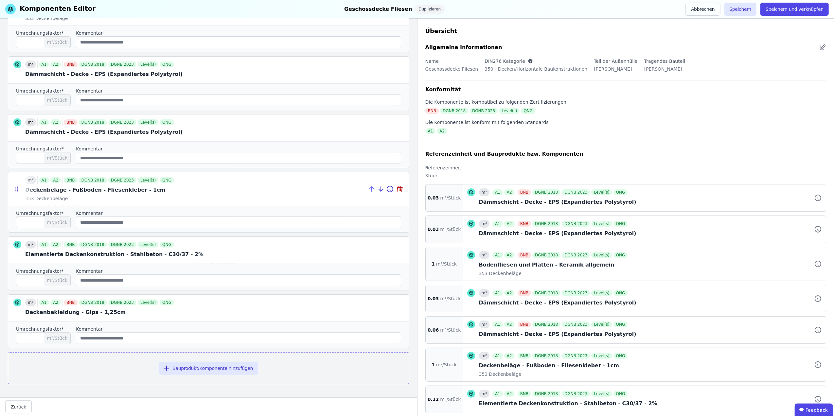
click at [372, 188] on icon at bounding box center [372, 189] width 0 height 5
type input "*"
type input "****"
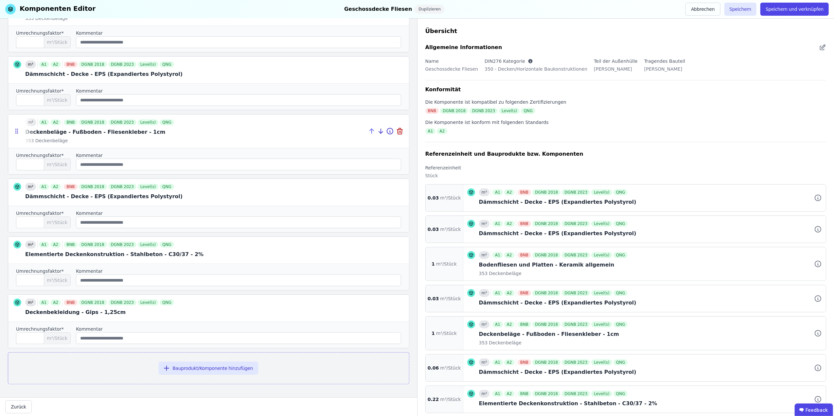
click at [368, 127] on icon at bounding box center [372, 131] width 8 height 8
type input "*"
type input "****"
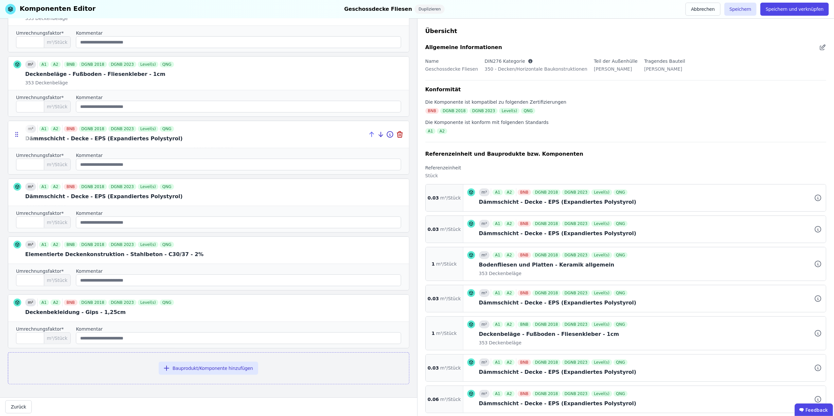
scroll to position [0, 0]
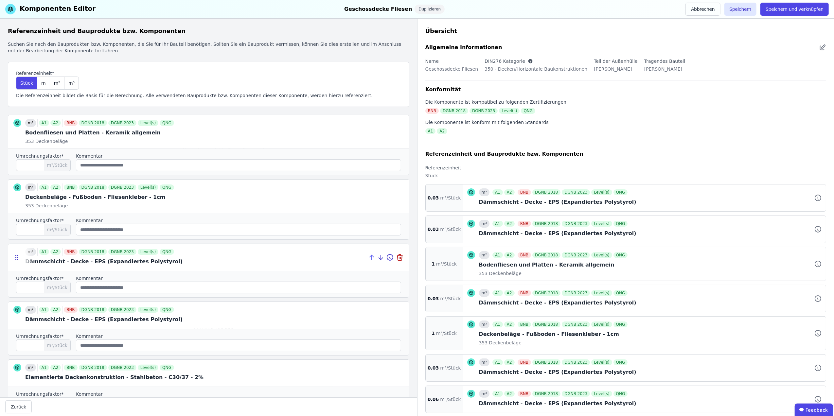
click at [368, 257] on icon at bounding box center [372, 257] width 8 height 8
type input "****"
type input "*"
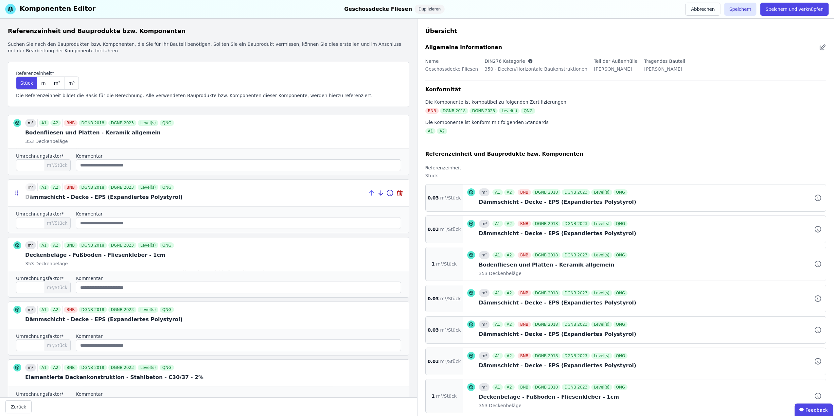
click at [368, 192] on icon at bounding box center [372, 193] width 8 height 8
type input "****"
type input "*"
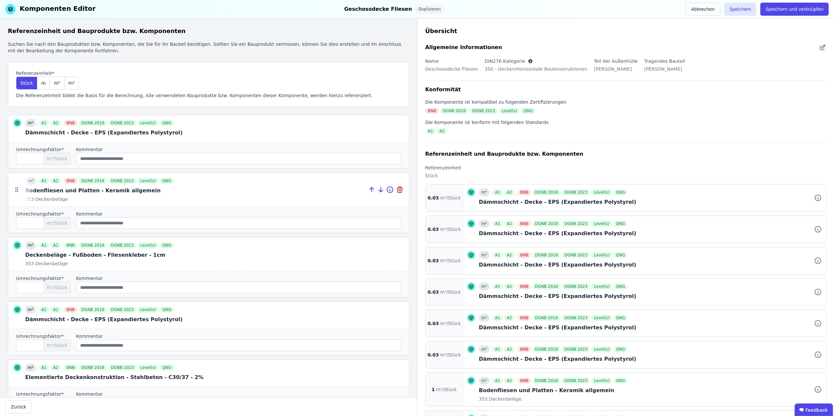
drag, startPoint x: 364, startPoint y: 192, endPoint x: 350, endPoint y: 190, distance: 13.9
click at [355, 190] on div at bounding box center [382, 189] width 54 height 33
click at [368, 190] on icon at bounding box center [372, 190] width 8 height 8
type input "*"
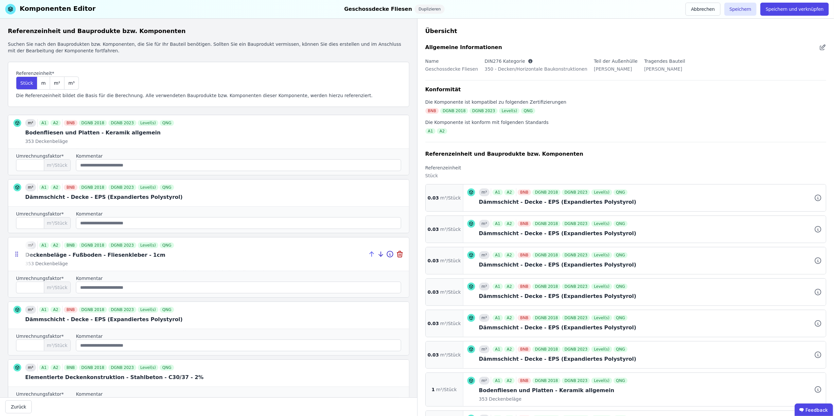
click at [368, 252] on icon at bounding box center [372, 254] width 8 height 8
type input "*"
type input "****"
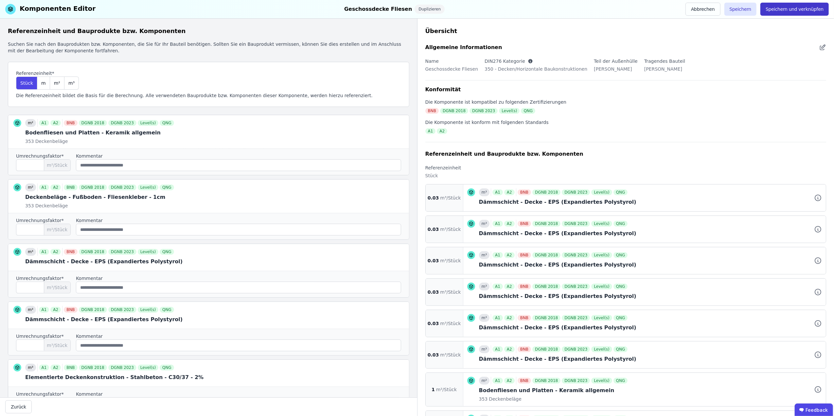
click at [808, 8] on button "Speichern und verknüpfen" at bounding box center [794, 9] width 68 height 13
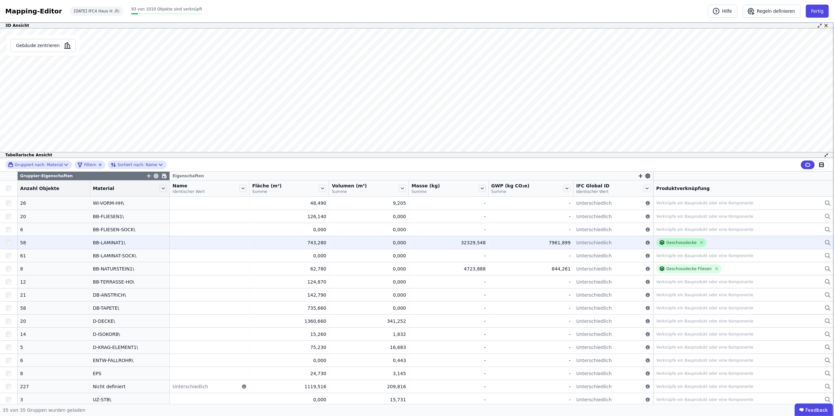
click at [691, 240] on div "Geschossdecke" at bounding box center [681, 242] width 50 height 9
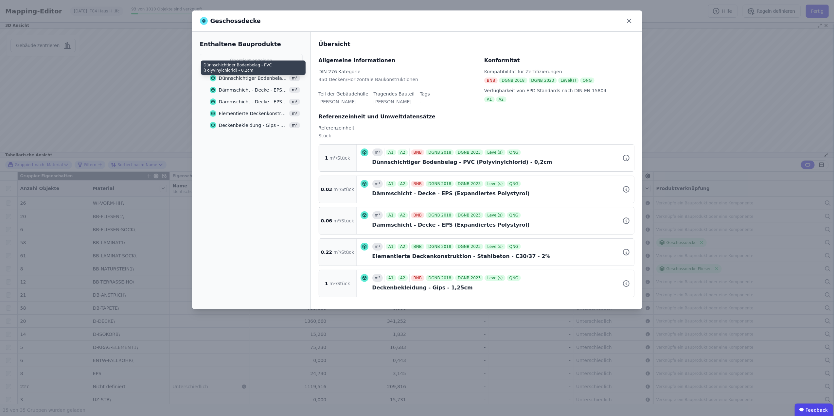
click at [262, 77] on div "Dünnschichtiger Bodenbelag - PVC (Polyvinylchlorid) - 0,2cm" at bounding box center [253, 78] width 69 height 7
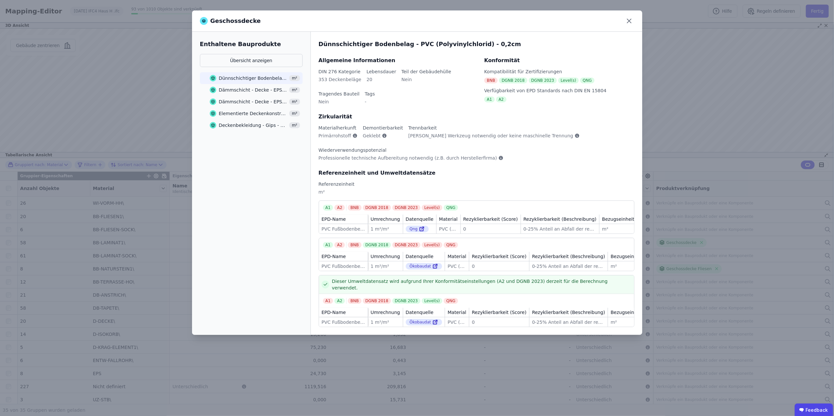
click at [538, 80] on div "DGNB 2023" at bounding box center [543, 81] width 28 height 6
click at [628, 21] on icon at bounding box center [629, 21] width 4 height 4
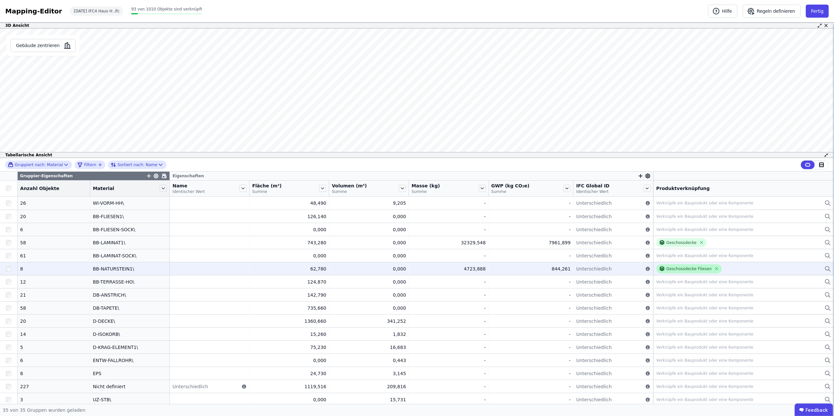
click at [670, 268] on div "Geschossdecke Fliesen" at bounding box center [688, 268] width 45 height 5
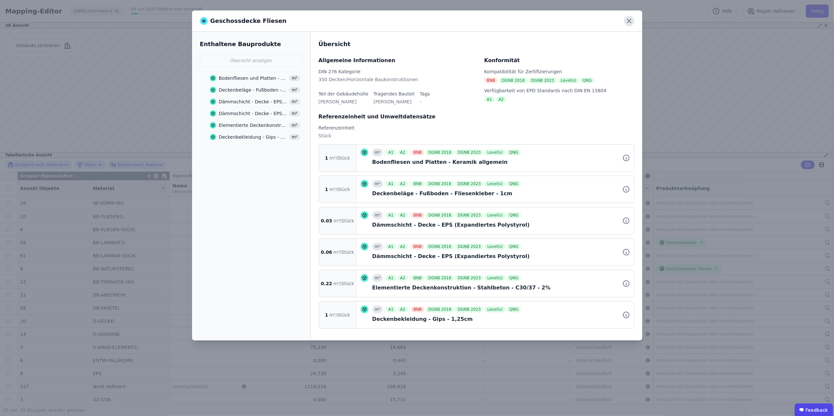
click at [633, 18] on icon at bounding box center [629, 21] width 10 height 10
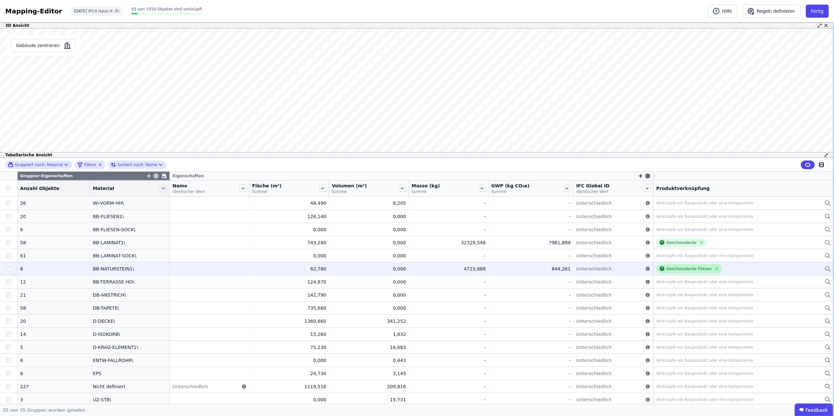
click at [656, 268] on div "Geschossdecke Fliesen" at bounding box center [689, 268] width 66 height 9
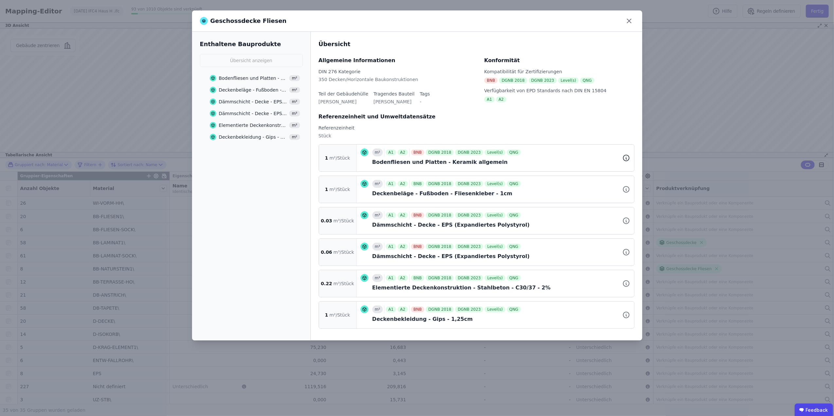
click at [624, 158] on icon at bounding box center [626, 158] width 8 height 8
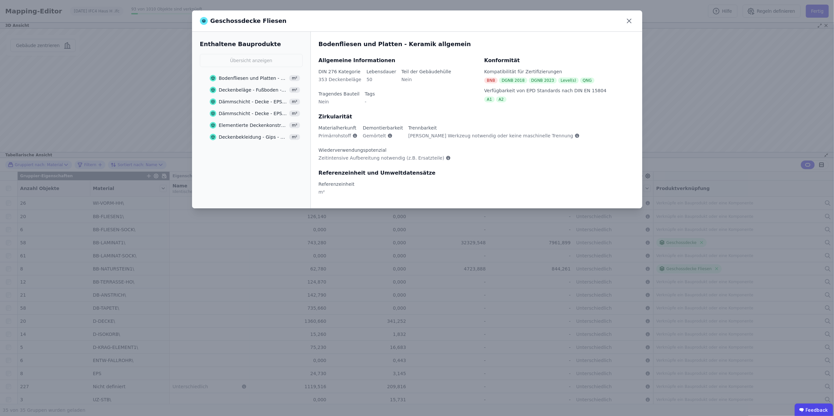
click at [253, 76] on div "Bodenfliesen und Platten - Keramik allgemein" at bounding box center [253, 78] width 69 height 7
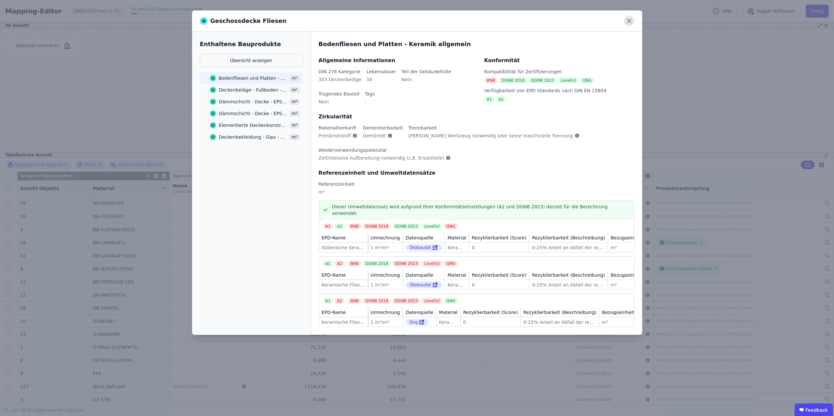
click at [630, 21] on icon at bounding box center [629, 21] width 10 height 10
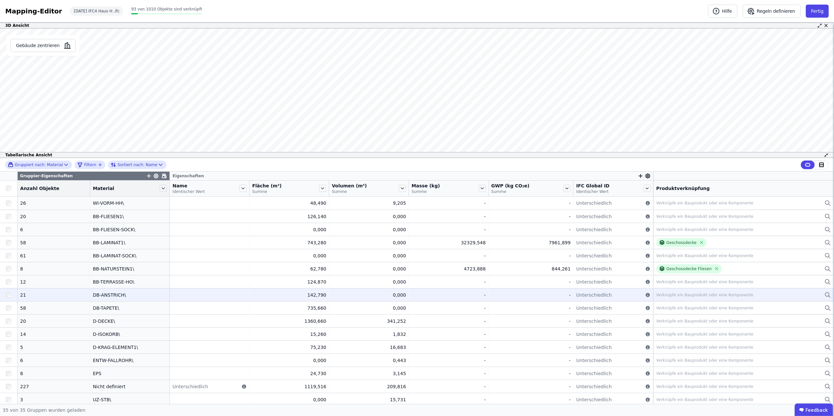
click at [152, 290] on td "DB-ANSTRICH\ DB-ANSTRICH\" at bounding box center [130, 294] width 80 height 13
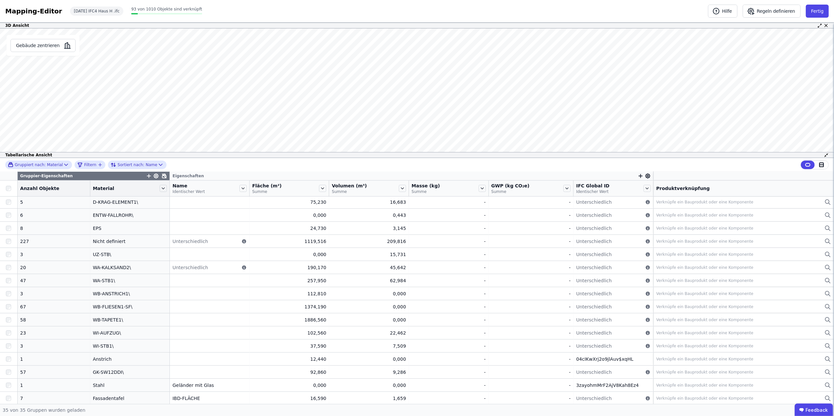
scroll to position [251, 0]
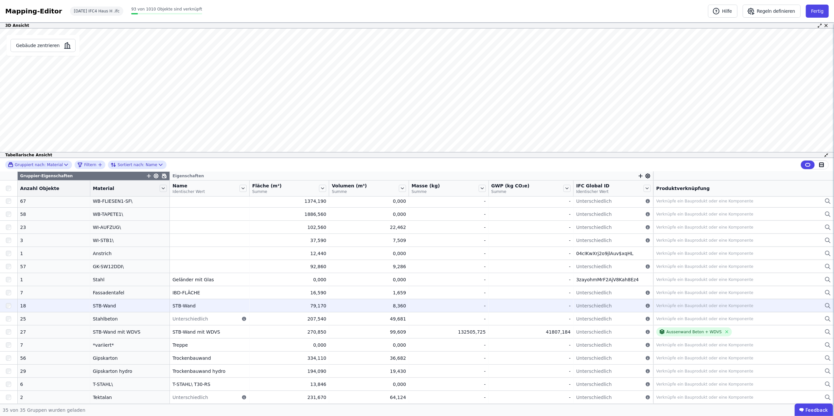
click at [122, 304] on div "STB-Wand" at bounding box center [130, 306] width 74 height 7
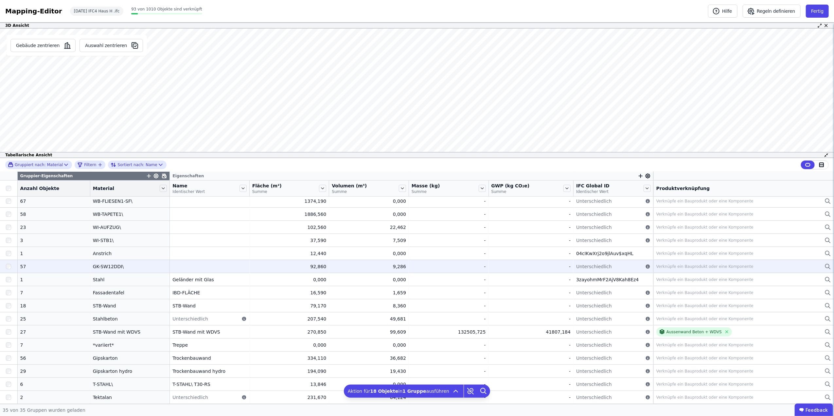
click at [139, 265] on div "GK-SW12DDI\" at bounding box center [130, 266] width 74 height 7
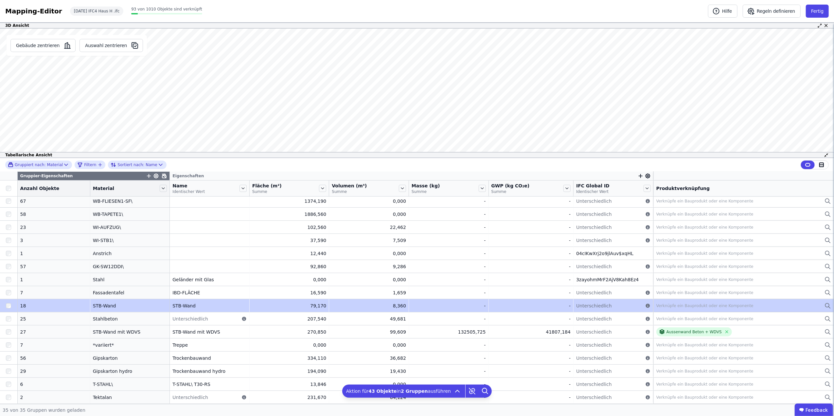
drag, startPoint x: 674, startPoint y: 317, endPoint x: 674, endPoint y: 312, distance: 5.2
click at [674, 312] on tbody "26 26 WI-VORM-HH\ WI-VORM-HH\ 48,490 48,490 9,205 9,205 - - - - Unterschiedlich…" at bounding box center [417, 175] width 834 height 458
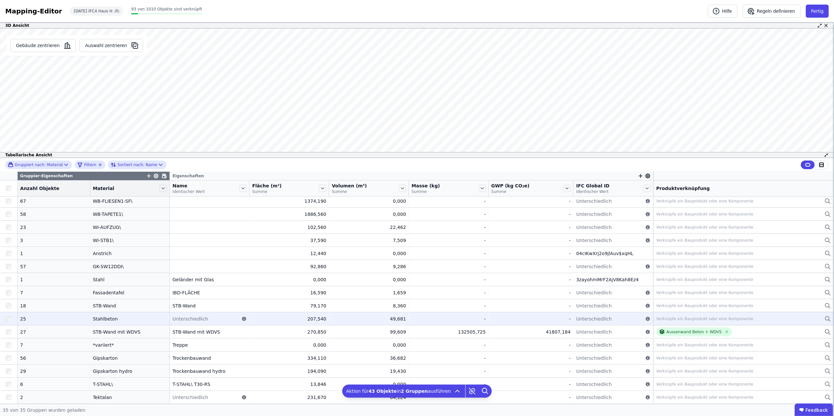
click at [1, 322] on div at bounding box center [8, 319] width 17 height 12
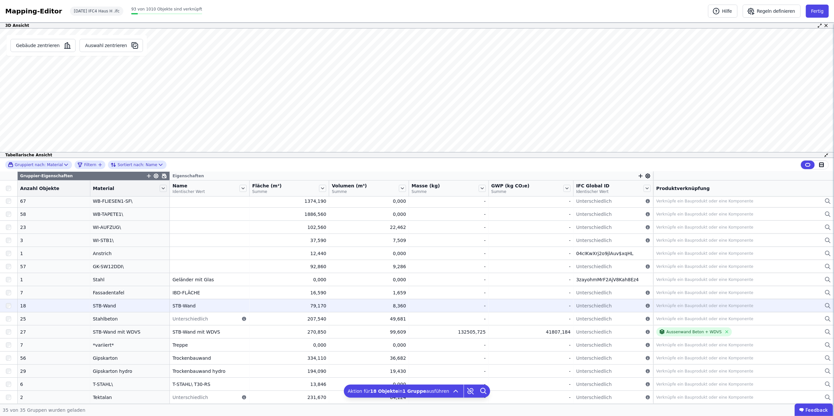
click at [677, 304] on div "Verknüpfe ein Bauprodukt oder eine Komponente" at bounding box center [704, 305] width 97 height 5
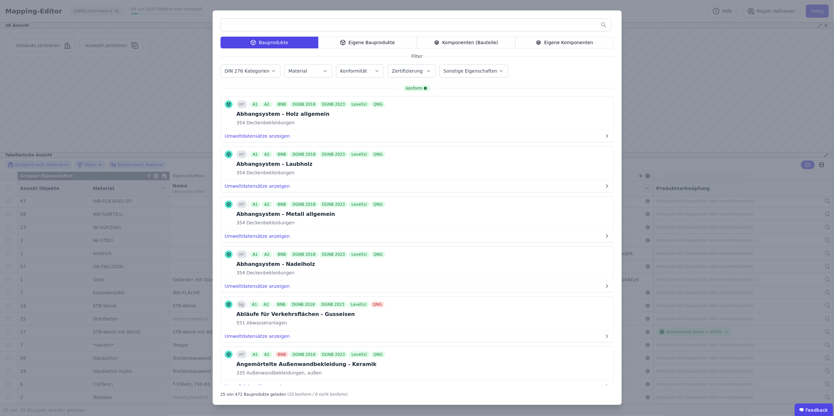
click at [552, 41] on div "Eigene Komponenten" at bounding box center [564, 43] width 98 height 12
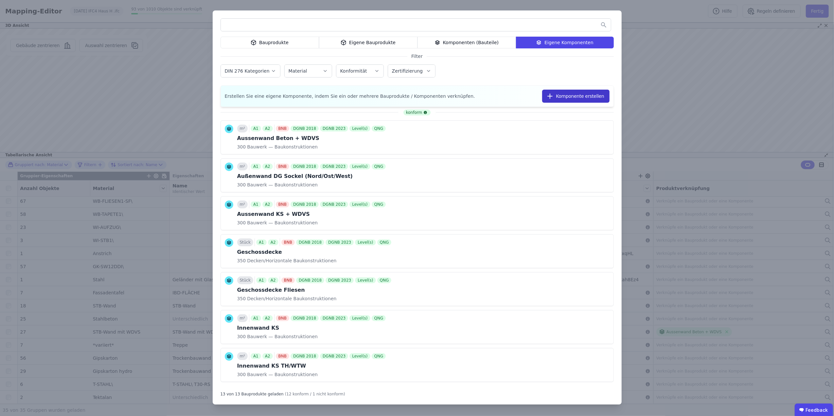
click at [578, 93] on button "Komponente erstellen" at bounding box center [575, 96] width 67 height 13
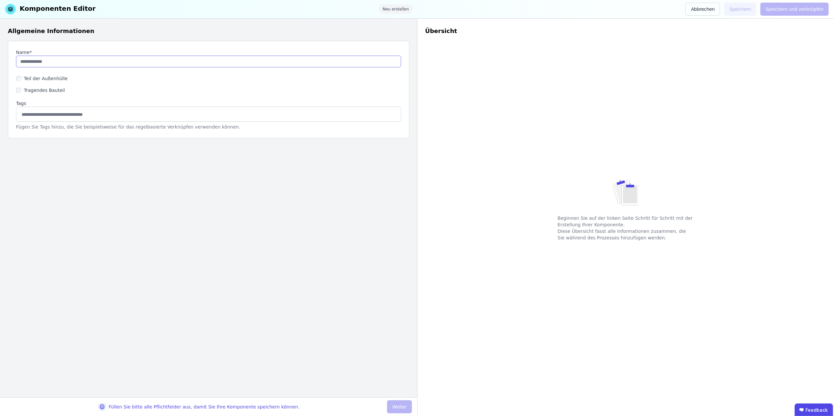
click at [90, 63] on input "string" at bounding box center [208, 62] width 385 height 12
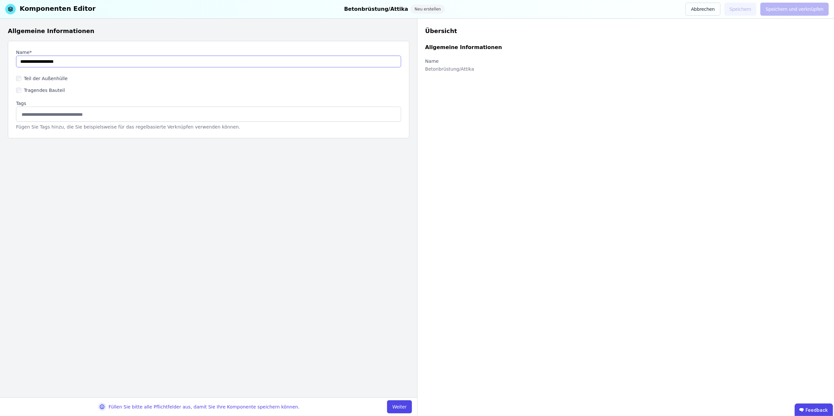
type input "**********"
click at [54, 78] on label "Teil der Außenhülle" at bounding box center [44, 78] width 46 height 7
click at [401, 403] on button "Weiter" at bounding box center [399, 406] width 25 height 13
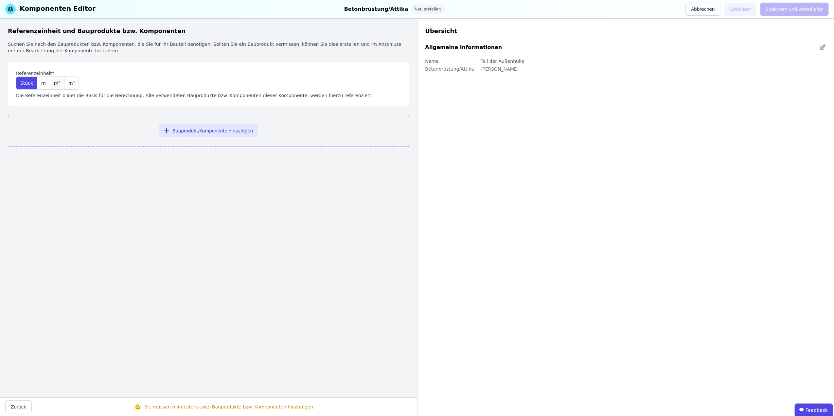
click at [54, 84] on span "m²" at bounding box center [57, 83] width 6 height 7
click at [187, 128] on button "Bauprodukt/Komponente hinzufügen" at bounding box center [208, 130] width 99 height 13
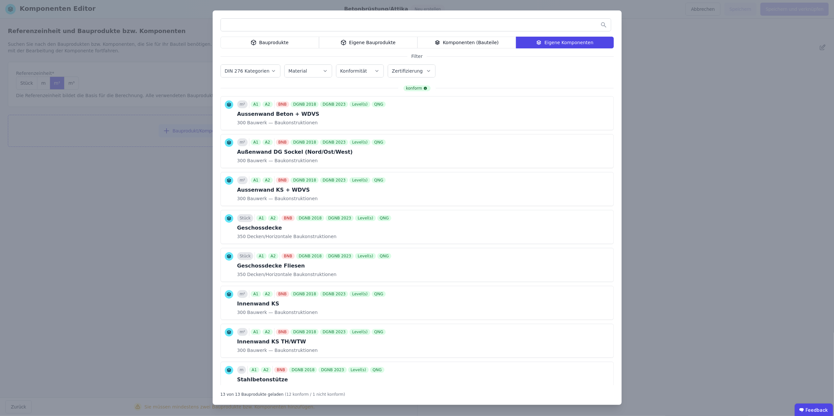
click at [283, 43] on div "Bauprodukte" at bounding box center [269, 43] width 98 height 12
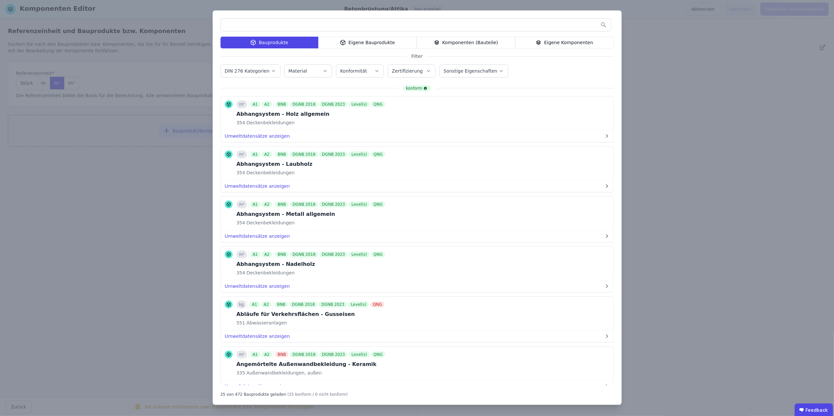
click at [275, 25] on input "text" at bounding box center [416, 25] width 390 height 12
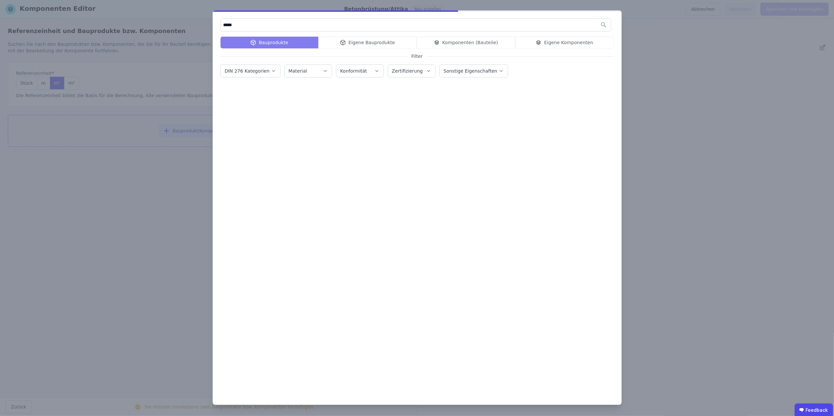
type input "*****"
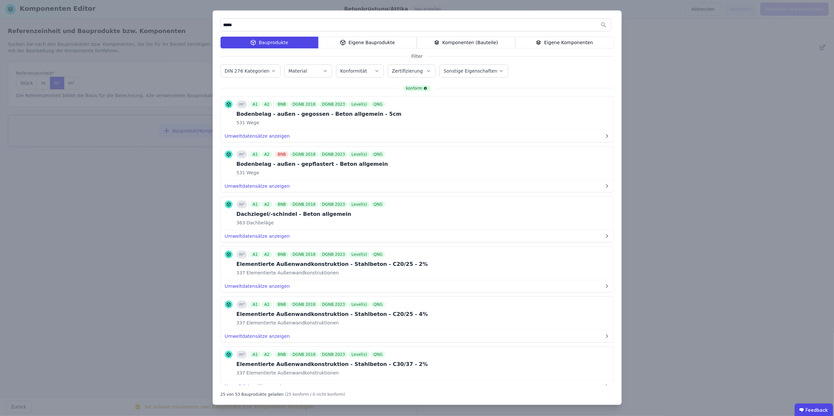
scroll to position [145, 0]
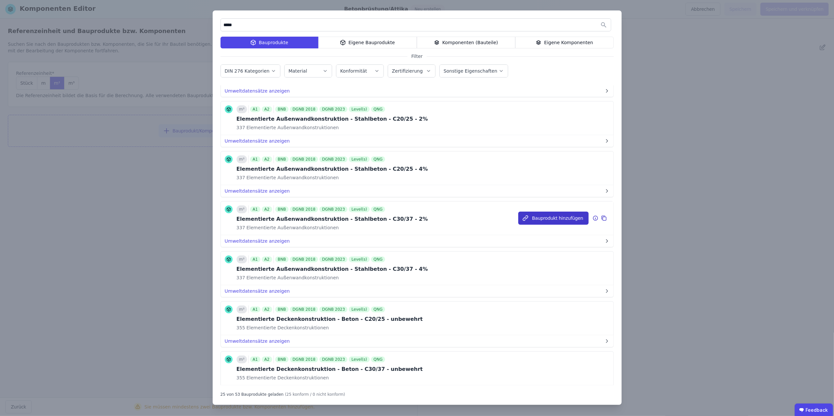
click at [567, 219] on button "Bauprodukt hinzufügen" at bounding box center [553, 218] width 70 height 13
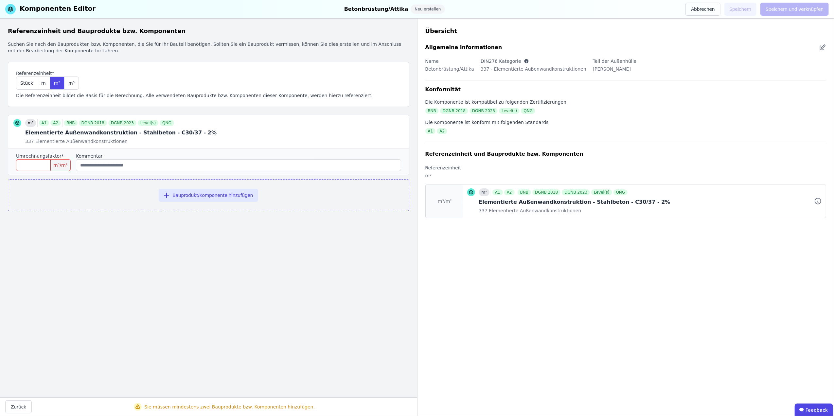
click at [46, 169] on input "number" at bounding box center [43, 165] width 55 height 12
type input "***"
click at [184, 194] on button "Bauprodukt/Komponente hinzufügen" at bounding box center [208, 195] width 99 height 13
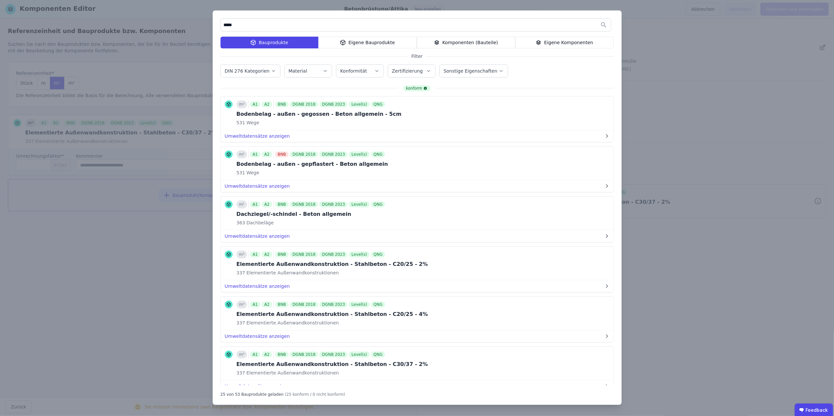
drag, startPoint x: 252, startPoint y: 25, endPoint x: 198, endPoint y: 24, distance: 54.0
click at [198, 24] on div "***** Bauprodukte Eigene Bauprodukte Komponenten (Bauteile) Eigene Komponenten …" at bounding box center [417, 208] width 834 height 416
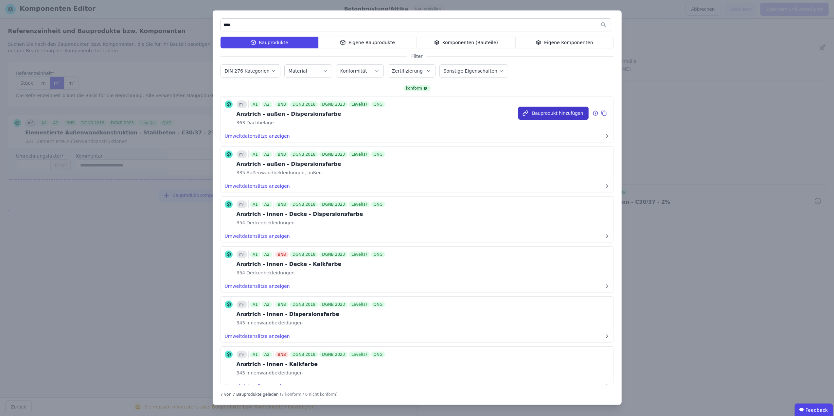
type input "****"
click at [546, 114] on button "Bauprodukt hinzufügen" at bounding box center [553, 113] width 70 height 13
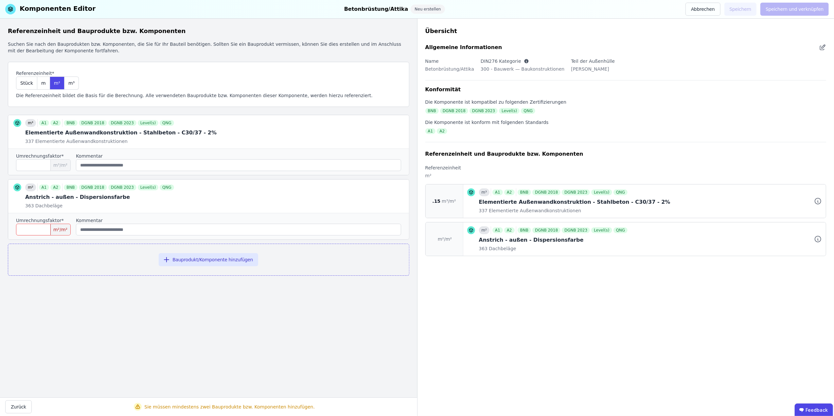
click at [42, 232] on input "number" at bounding box center [43, 230] width 55 height 12
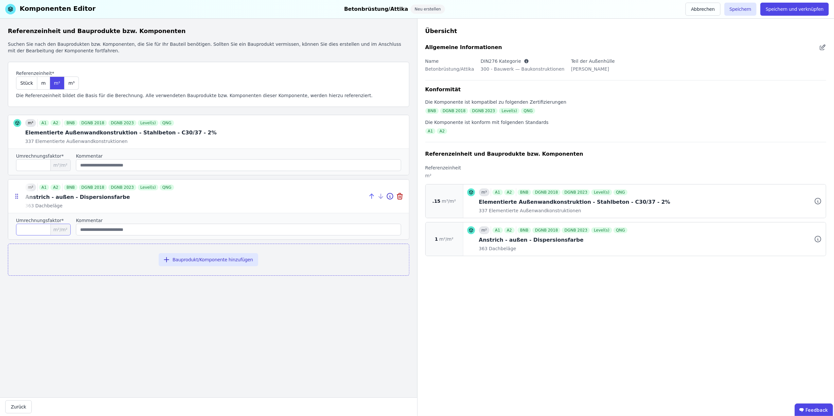
type input "*"
click at [374, 196] on icon at bounding box center [372, 196] width 8 height 8
type input "*"
type input "***"
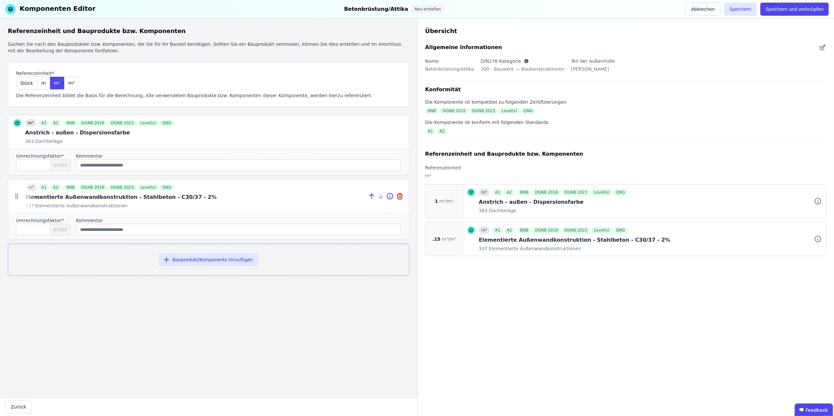
click at [146, 198] on div at bounding box center [208, 196] width 401 height 33
click at [203, 265] on button "Bauprodukt/Komponente hinzufügen" at bounding box center [208, 259] width 99 height 13
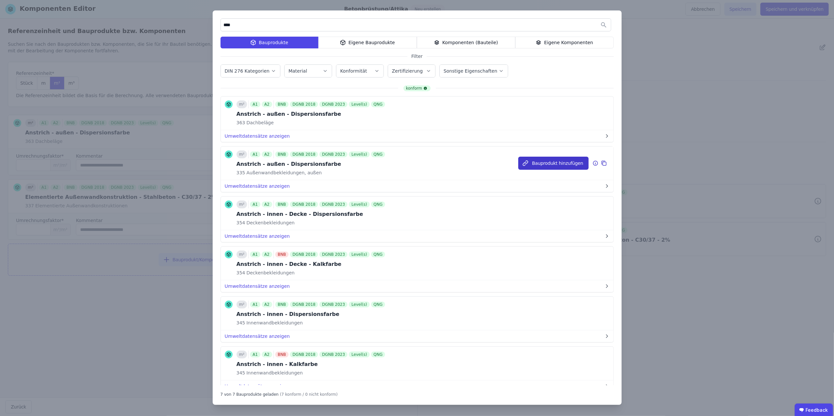
click at [548, 164] on button "Bauprodukt hinzufügen" at bounding box center [553, 163] width 70 height 13
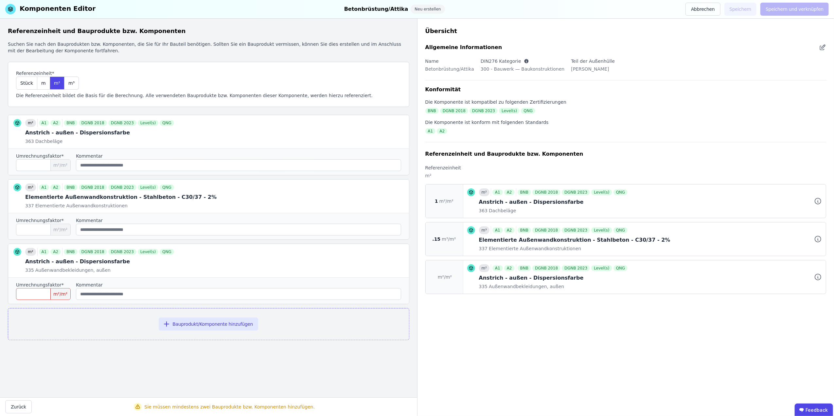
click at [44, 298] on input "number" at bounding box center [43, 294] width 55 height 12
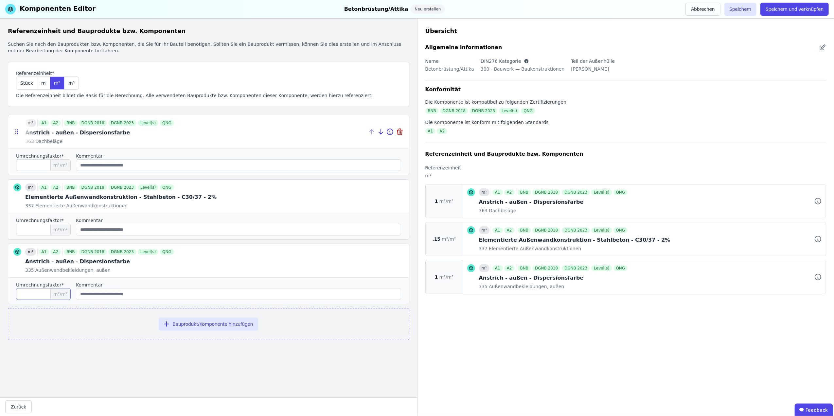
type input "*"
click at [89, 135] on div at bounding box center [208, 131] width 401 height 33
click at [399, 131] on icon at bounding box center [400, 132] width 8 height 8
type input "***"
type input "*"
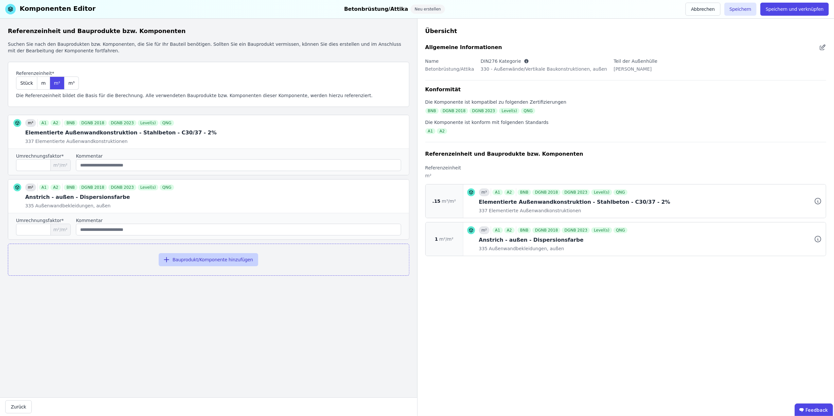
click at [207, 262] on button "Bauprodukt/Komponente hinzufügen" at bounding box center [208, 259] width 99 height 13
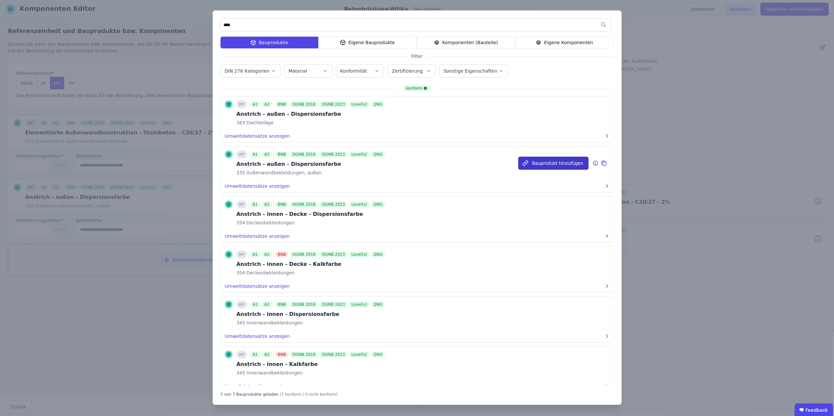
click at [541, 162] on button "Bauprodukt hinzufügen" at bounding box center [553, 163] width 70 height 13
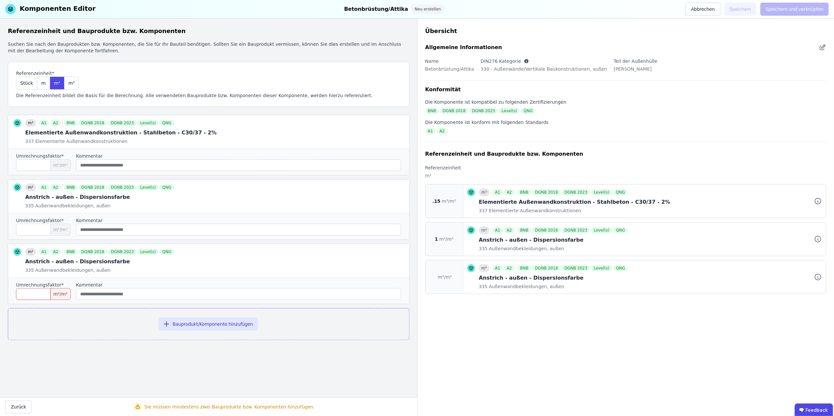
click at [37, 296] on input "number" at bounding box center [43, 294] width 55 height 12
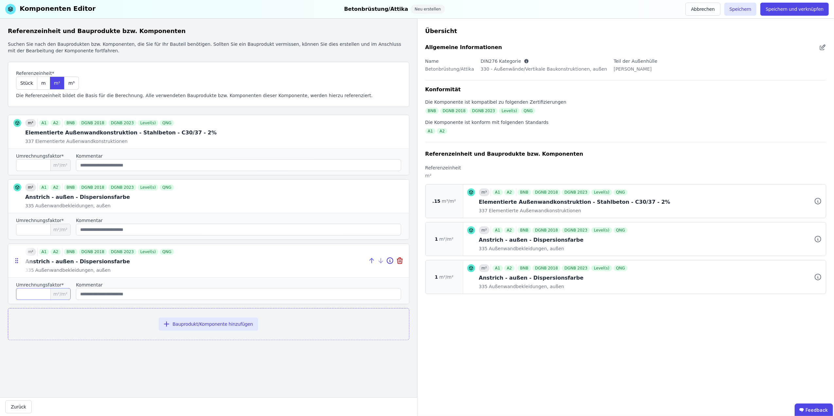
type input "*"
click at [371, 259] on icon at bounding box center [372, 261] width 8 height 8
click at [369, 198] on icon at bounding box center [372, 196] width 8 height 8
type input "*"
type input "***"
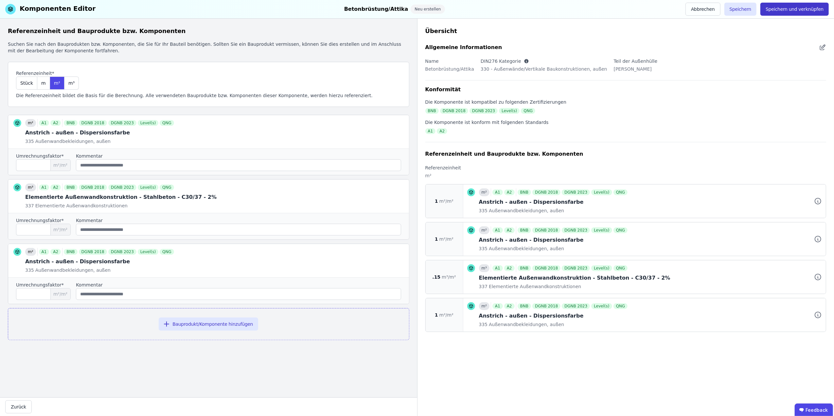
click at [806, 7] on button "Speichern und verknüpfen" at bounding box center [794, 9] width 68 height 13
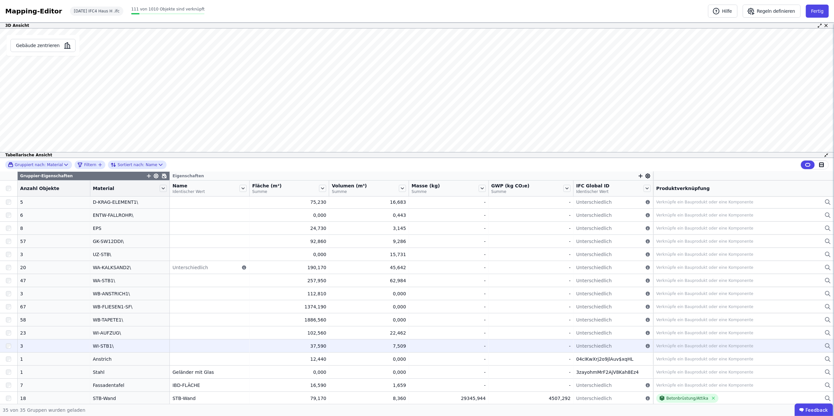
scroll to position [251, 0]
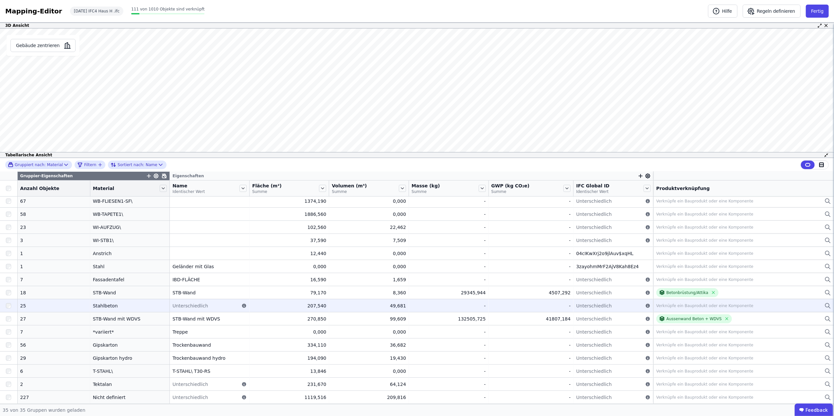
click at [9, 309] on div at bounding box center [8, 306] width 17 height 12
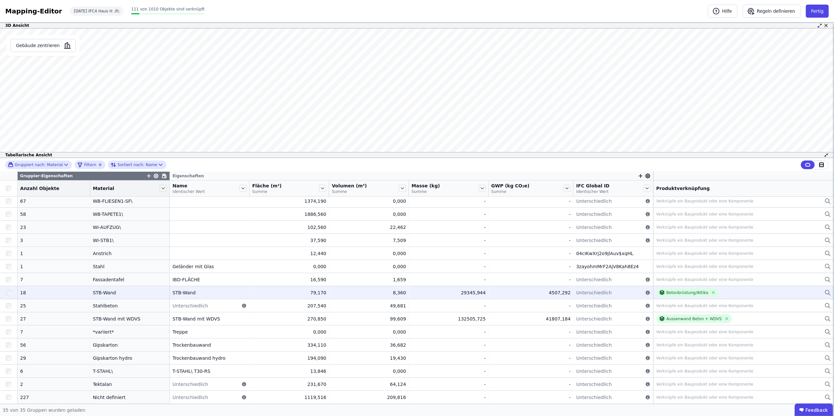
scroll to position [0, 0]
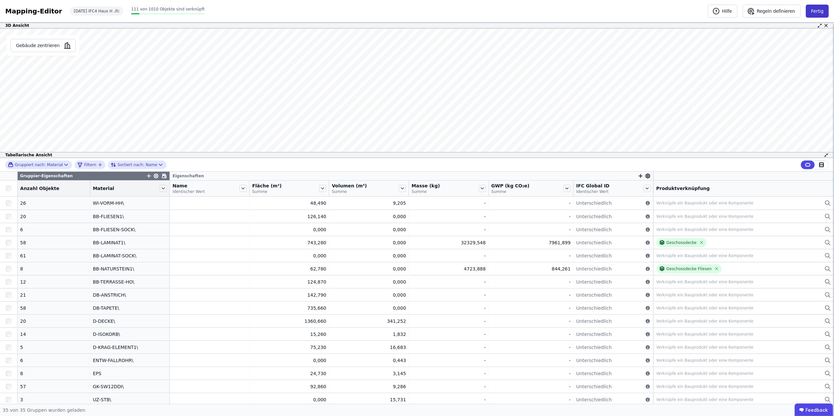
click at [816, 11] on button "Fertig" at bounding box center [817, 11] width 23 height 13
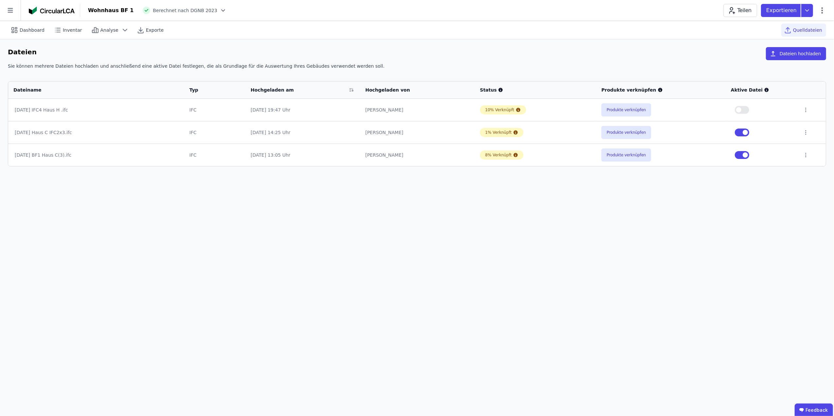
click at [815, 13] on div "Exportieren" at bounding box center [789, 10] width 57 height 13
click at [220, 9] on icon at bounding box center [223, 10] width 7 height 7
click at [220, 8] on icon at bounding box center [223, 10] width 7 height 7
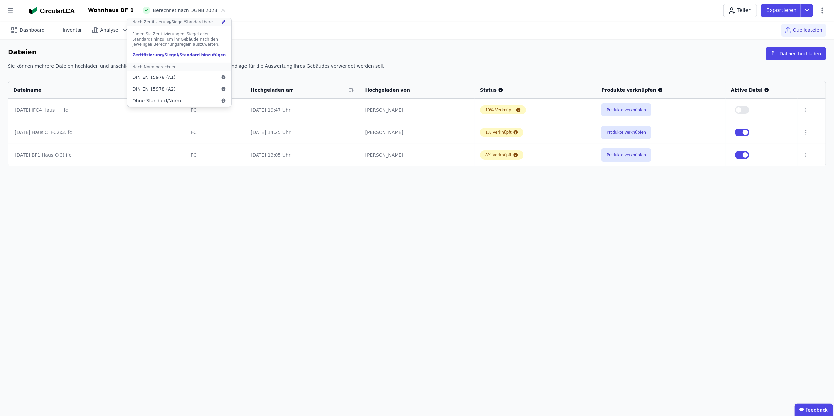
click at [220, 7] on icon at bounding box center [223, 10] width 7 height 7
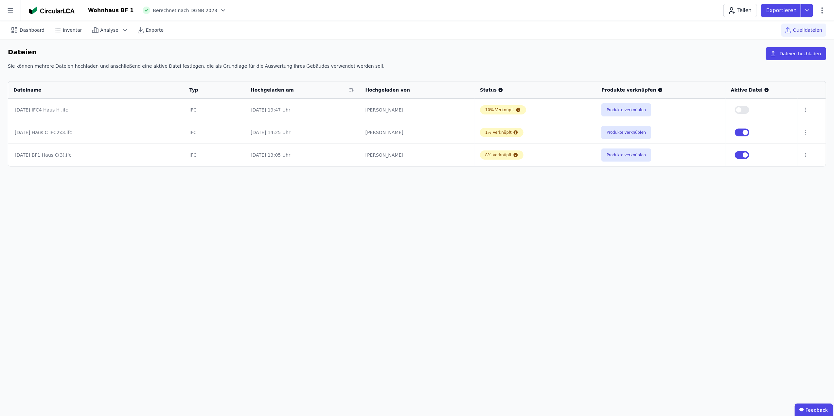
click at [232, 8] on div "Wohnhaus BF 1 Berechnet nach DGNB 2023 Teilen Exportieren" at bounding box center [457, 10] width 754 height 13
click at [739, 132] on button "button" at bounding box center [742, 133] width 14 height 8
click at [737, 157] on button "button" at bounding box center [742, 155] width 14 height 8
click at [745, 114] on button "button" at bounding box center [742, 110] width 14 height 8
click at [803, 110] on icon at bounding box center [806, 110] width 6 height 6
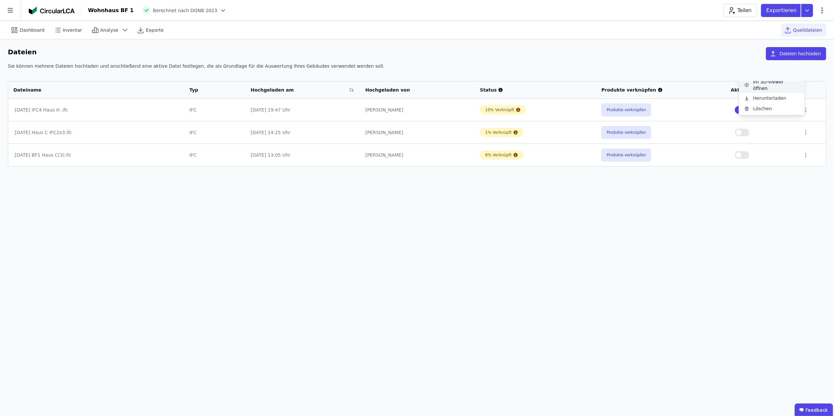
click at [783, 89] on div "Im 3D-Viewer öffnen" at bounding box center [771, 85] width 65 height 16
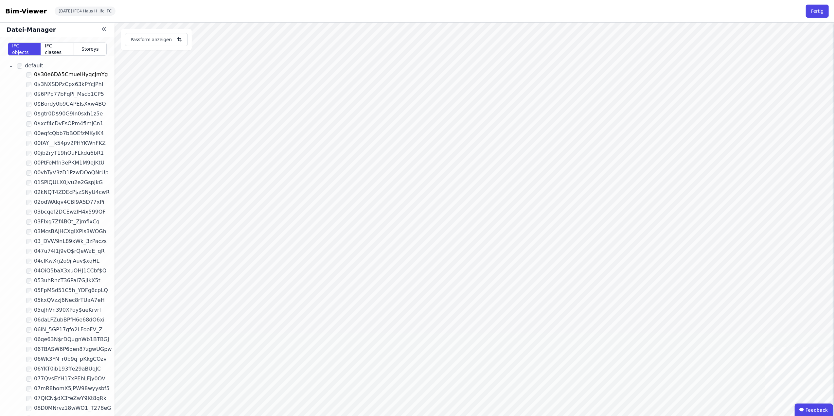
click at [82, 78] on span "0$30e6DA5CmuelHyqcJmYg" at bounding box center [63, 75] width 64 height 8
click at [80, 128] on div "- default 0$30e6DA5CmuelHyqcJmYg 0$3NXSDPzCpx63kPYcJPhI 0$6PPp77bFqPi_Mscb1CP5 …" at bounding box center [57, 264] width 114 height 416
click at [61, 52] on span "IFC classes" at bounding box center [57, 49] width 25 height 13
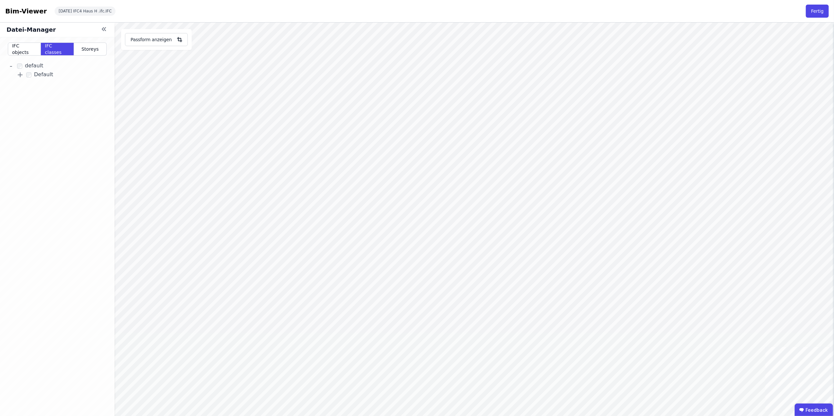
click at [19, 75] on link "+" at bounding box center [20, 74] width 10 height 11
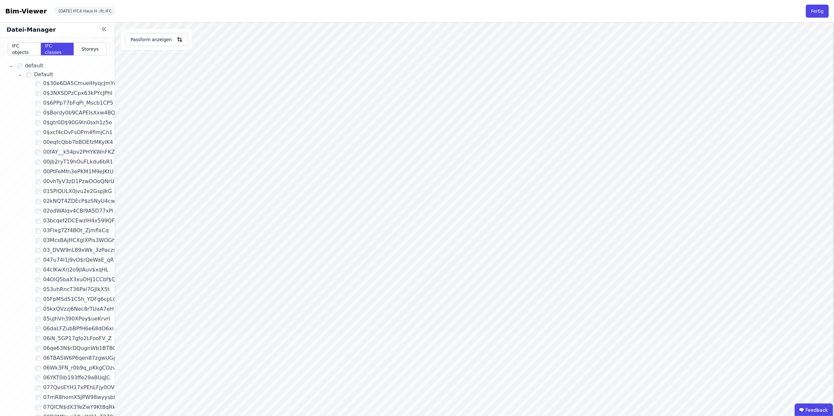
drag, startPoint x: 19, startPoint y: 75, endPoint x: 24, endPoint y: 79, distance: 6.4
click at [20, 77] on link "-" at bounding box center [20, 74] width 10 height 11
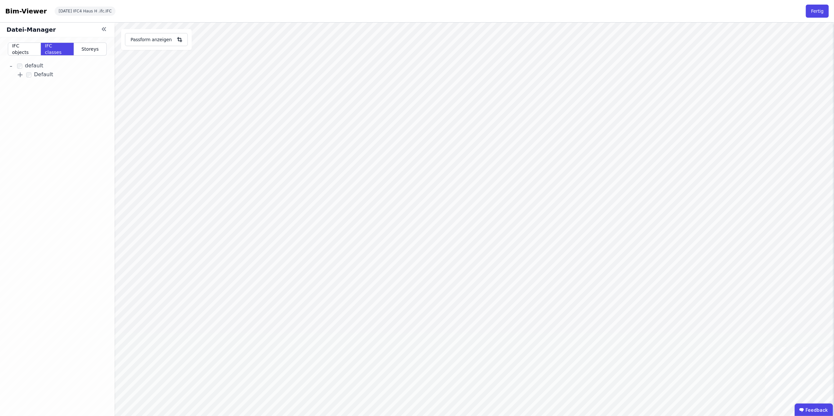
click at [24, 78] on link "+" at bounding box center [20, 74] width 10 height 11
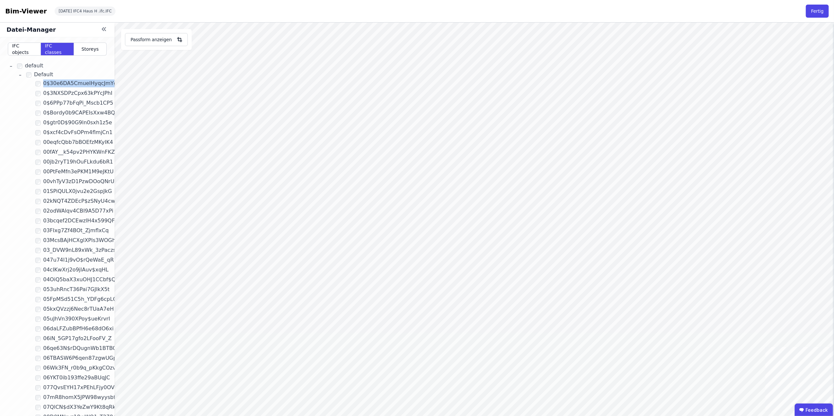
scroll to position [0, 7]
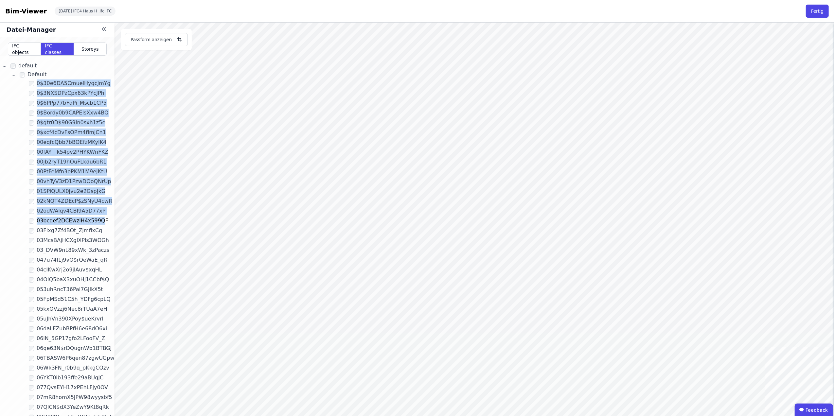
drag, startPoint x: 106, startPoint y: 72, endPoint x: 97, endPoint y: 219, distance: 147.1
click at [97, 219] on div "- default - Default 0$30e6DA5CmuelHyqcJmYg 0$3NXSDPzCpx63kPYcJPhI 0$6PPp77bFqPi…" at bounding box center [57, 264] width 114 height 416
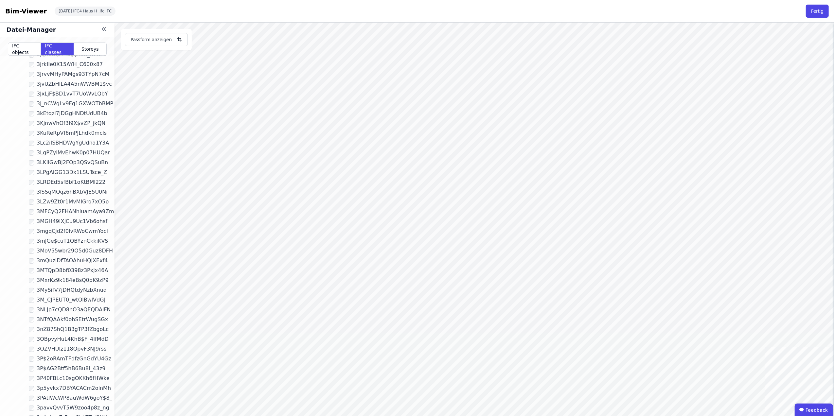
scroll to position [8880, 7]
click at [63, 251] on span "3NTfQAAkf0ohSEtrWugSGx" at bounding box center [61, 251] width 55 height 8
click at [29, 254] on div "- default - Default 0$30e6DA5CmuelHyqcJmYg 0$3NXSDPzCpx63kPYcJPhI 0$6PPp77bFqPi…" at bounding box center [57, 264] width 114 height 416
click at [26, 260] on div "- default - Default 0$30e6DA5CmuelHyqcJmYg 0$3NXSDPzCpx63kPYcJPhI 0$6PPp77bFqPi…" at bounding box center [57, 264] width 114 height 416
click at [816, 10] on button "Fertig" at bounding box center [817, 11] width 23 height 13
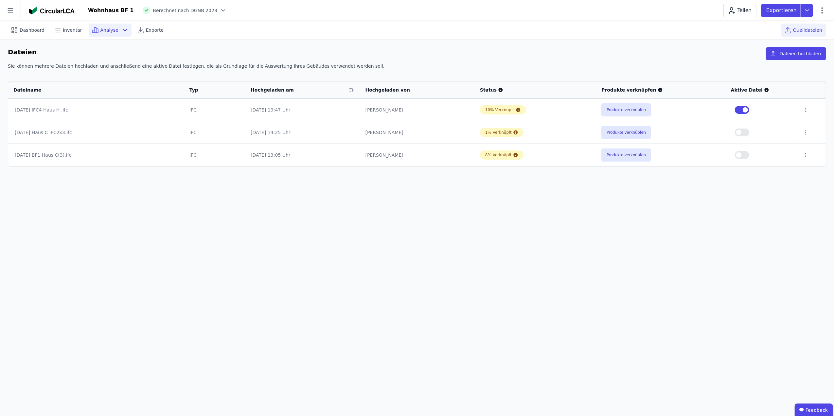
click at [121, 31] on icon at bounding box center [125, 30] width 8 height 8
drag, startPoint x: 249, startPoint y: 14, endPoint x: 280, endPoint y: 1, distance: 33.7
click at [250, 13] on div "Wohnhaus BF 1 Berechnet nach DGNB 2023 Teilen Exportieren" at bounding box center [457, 10] width 754 height 13
